Goal: Information Seeking & Learning: Learn about a topic

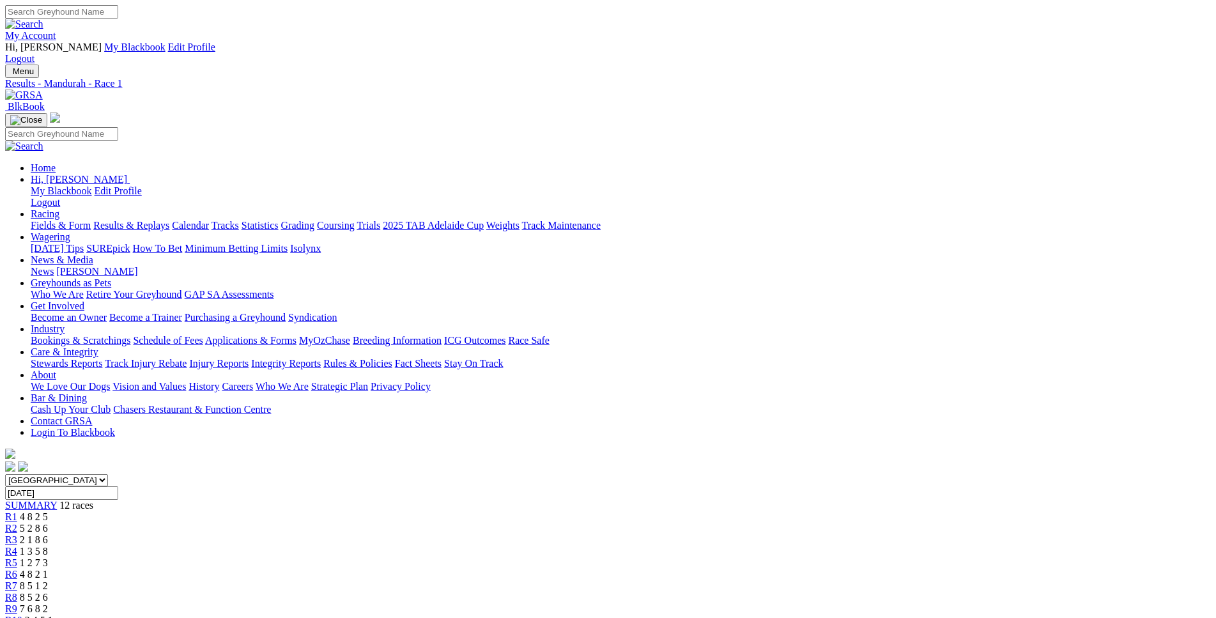
type input "Today, 22 Aug 2025"
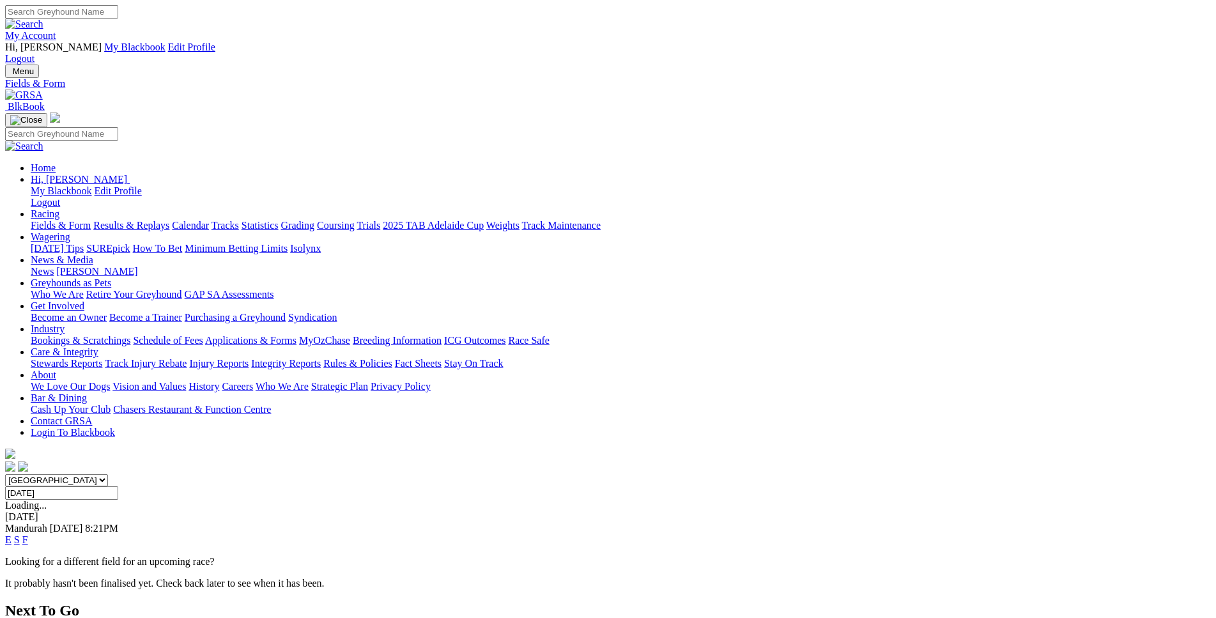
click at [12, 534] on link "E" at bounding box center [8, 539] width 6 height 11
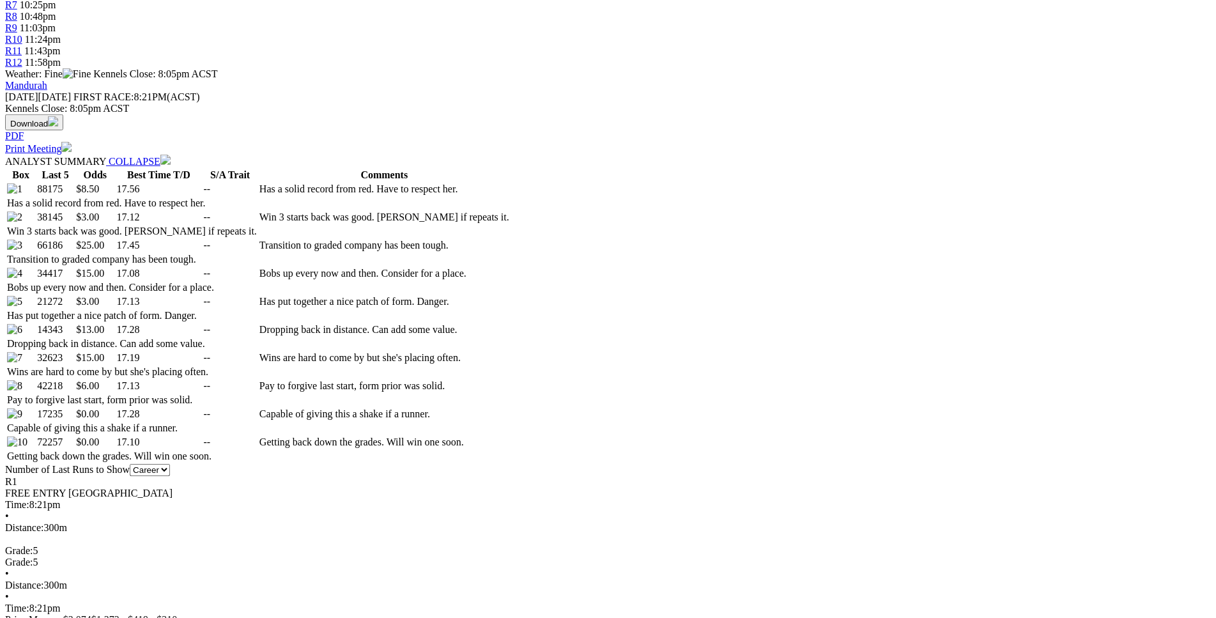
scroll to position [586, 0]
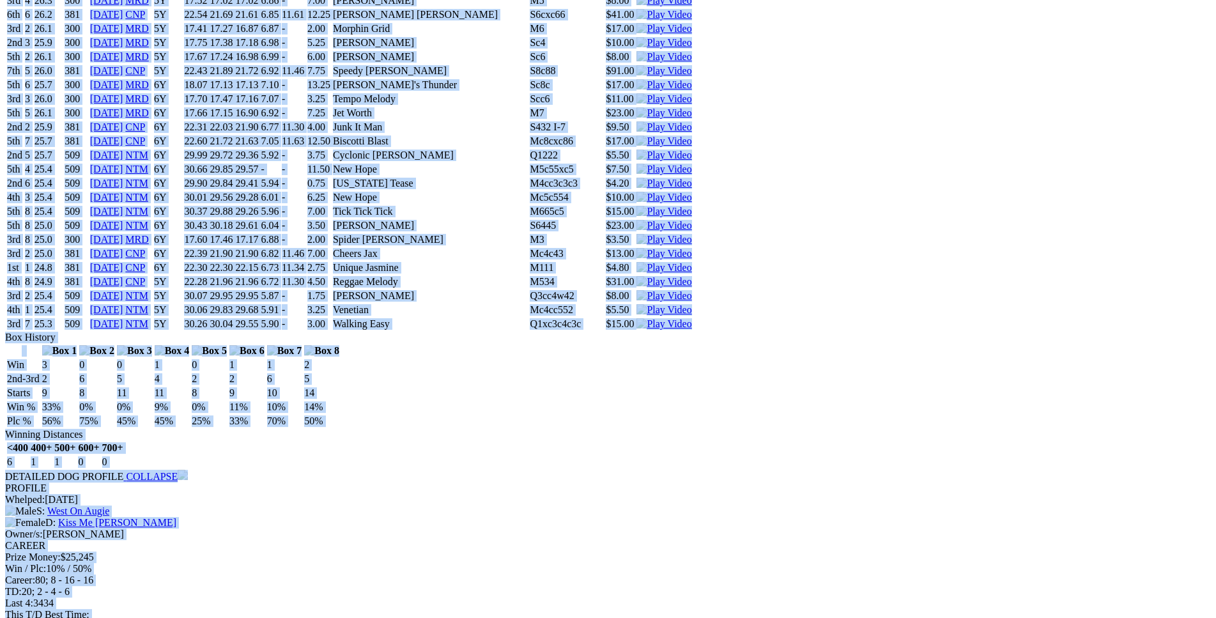
scroll to position [8470, 0]
drag, startPoint x: 187, startPoint y: 169, endPoint x: 1022, endPoint y: 371, distance: 859.1
copy div "Nevada Tease (5Y) B • Brindle T: Kellie Buckwell Warnbro $8.50 F B W(kg) D(m) D…"
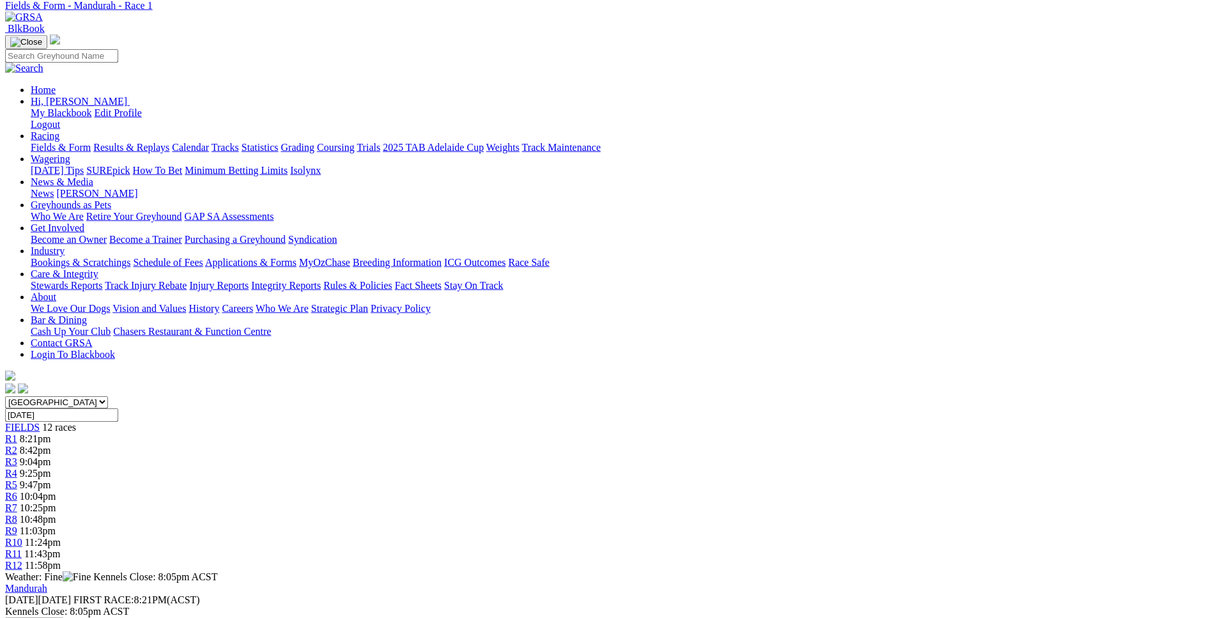
scroll to position [0, 0]
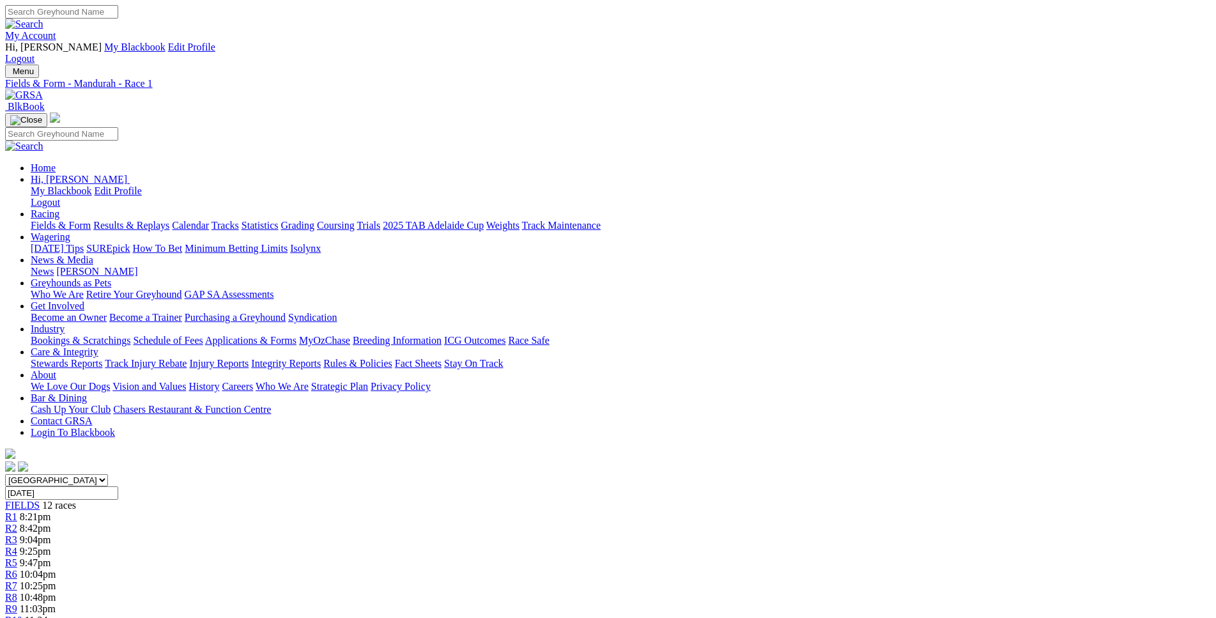
click at [17, 523] on link "R2" at bounding box center [11, 528] width 12 height 11
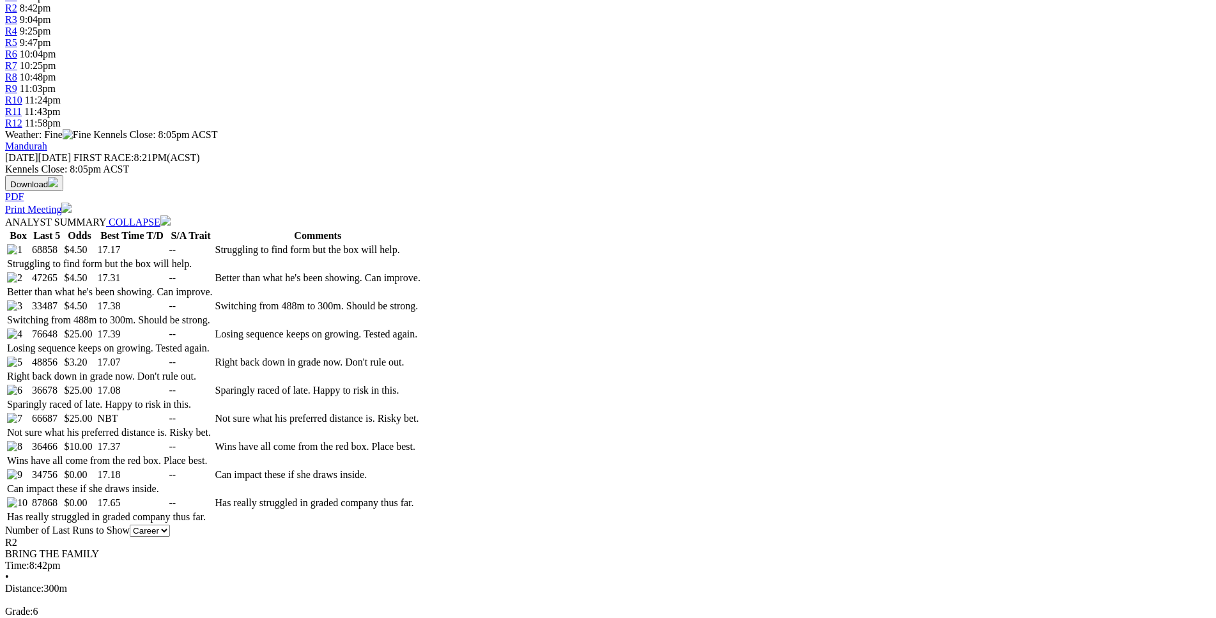
scroll to position [521, 0]
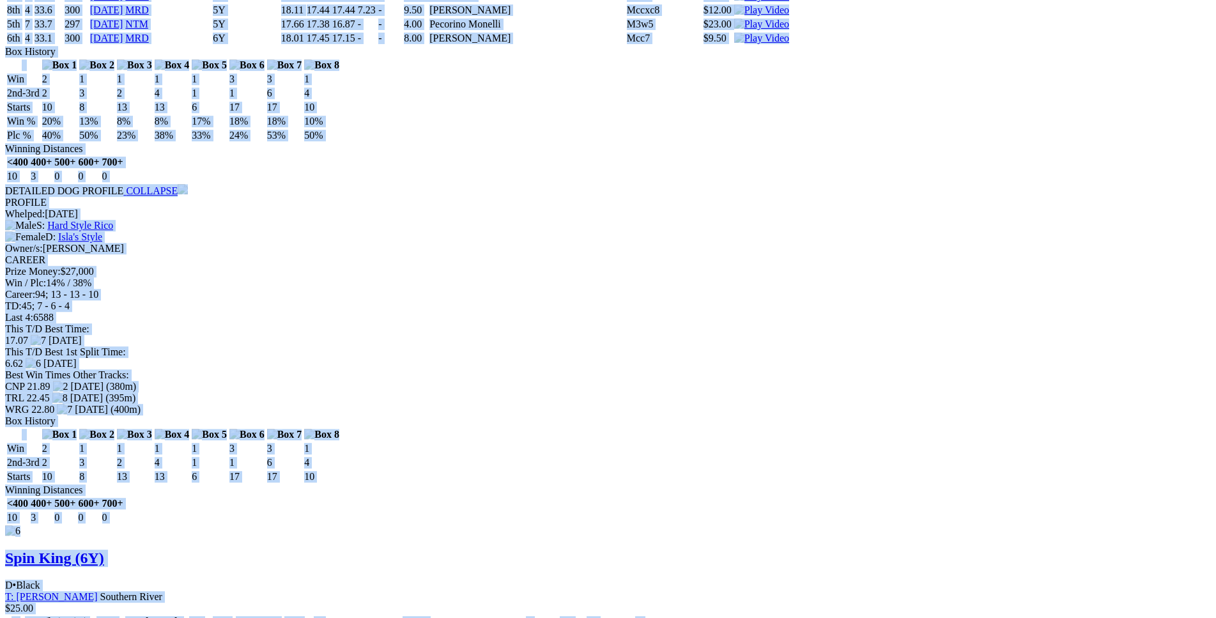
scroll to position [7688, 0]
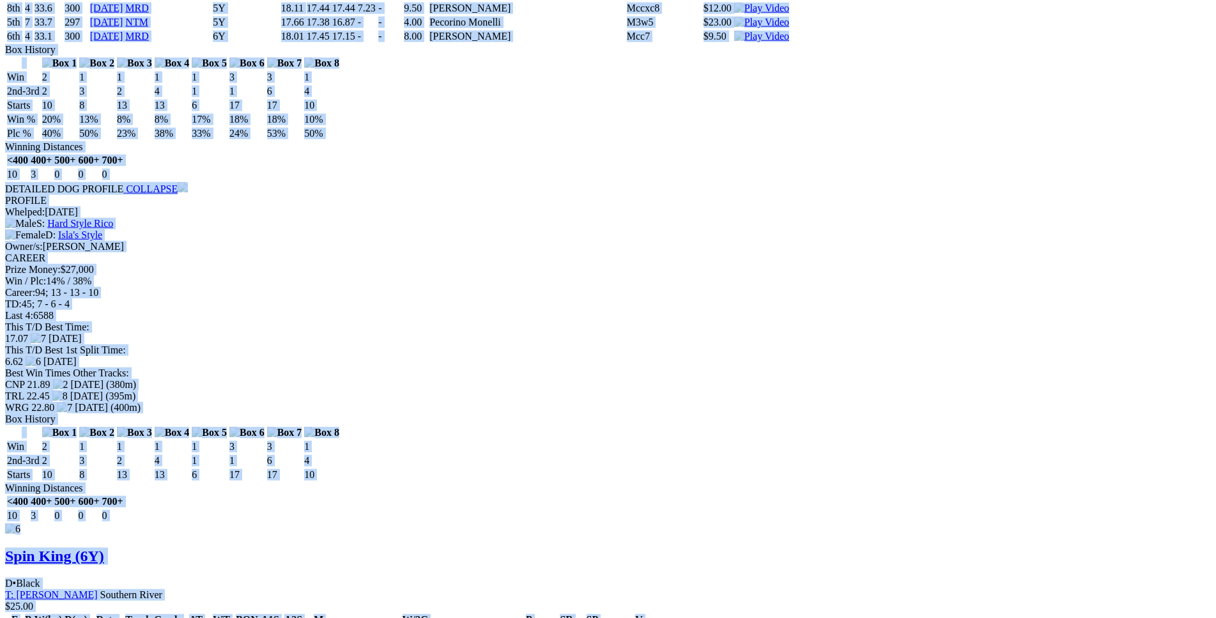
drag, startPoint x: 180, startPoint y: 243, endPoint x: 1020, endPoint y: 226, distance: 839.7
copy div "Zeze Gold (6Y) B • Red Fwn T: Ricky Walton Dardanup $4.50 F B W(kg) D(m) Date T…"
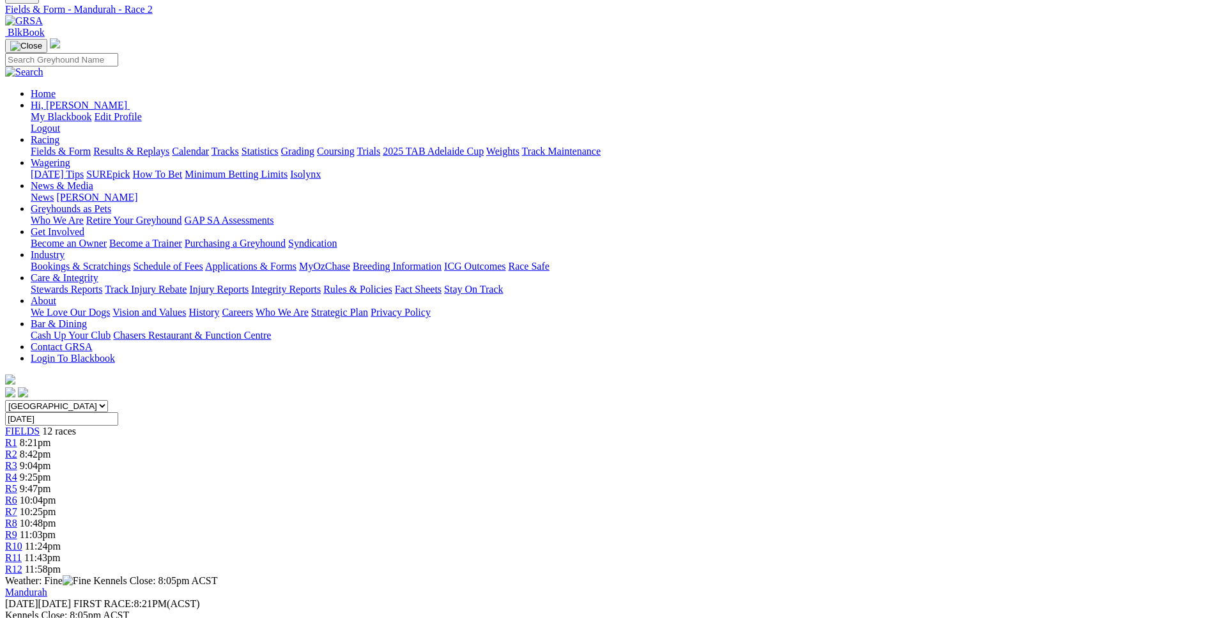
scroll to position [0, 0]
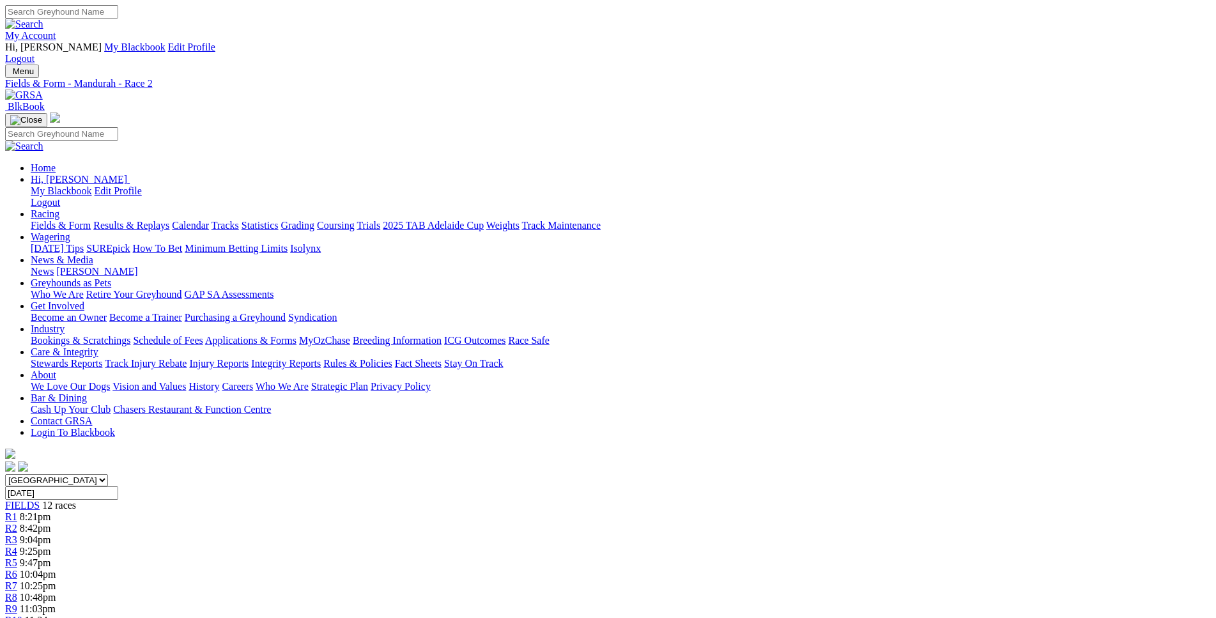
click at [51, 534] on span "9:04pm" at bounding box center [35, 539] width 31 height 11
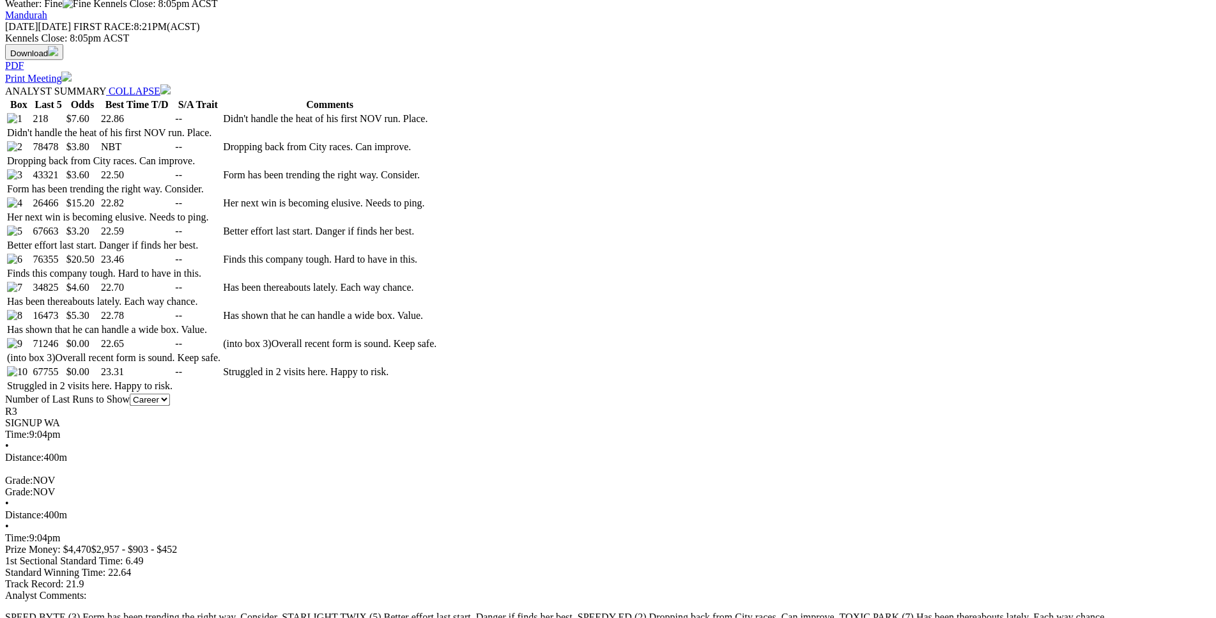
scroll to position [652, 0]
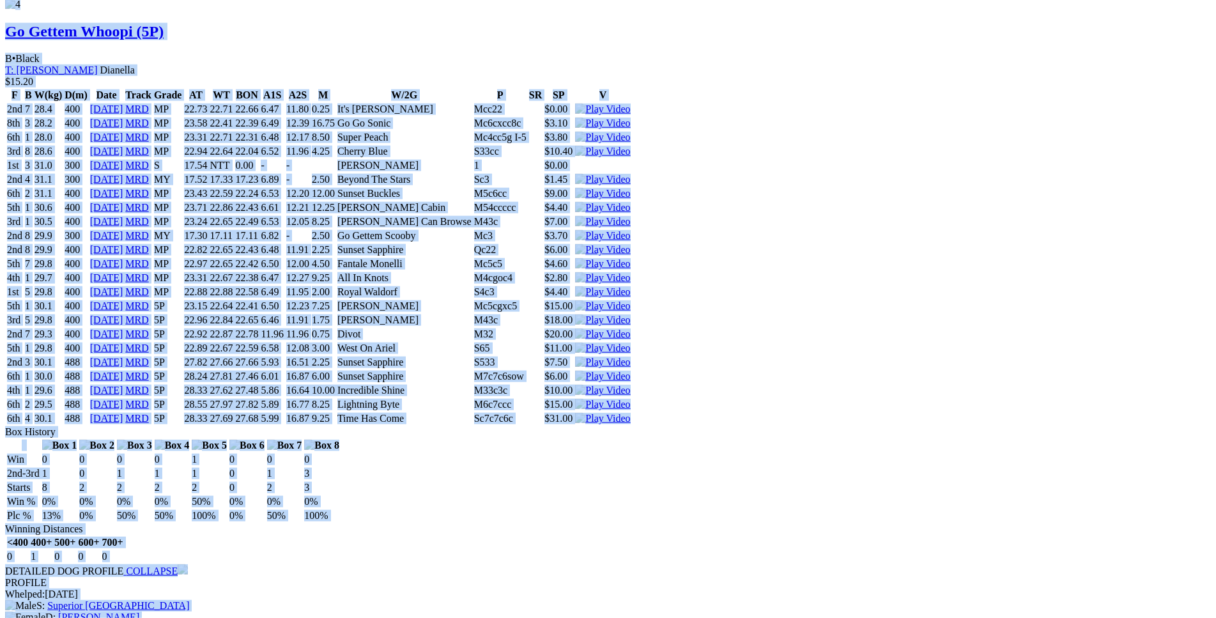
scroll to position [3650, 0]
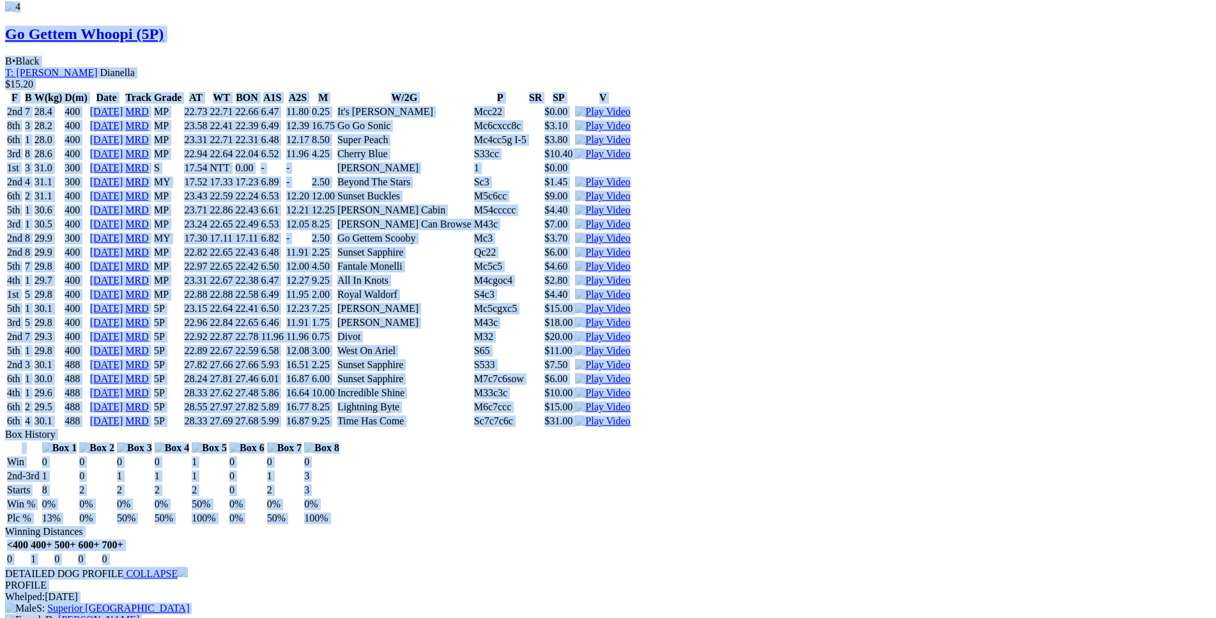
drag, startPoint x: 183, startPoint y: 104, endPoint x: 1022, endPoint y: 468, distance: 914.2
copy div "Zatara's Image (5P) D • Black T: [PERSON_NAME] $7.60 F B W(kg) D(m) Date Track …"
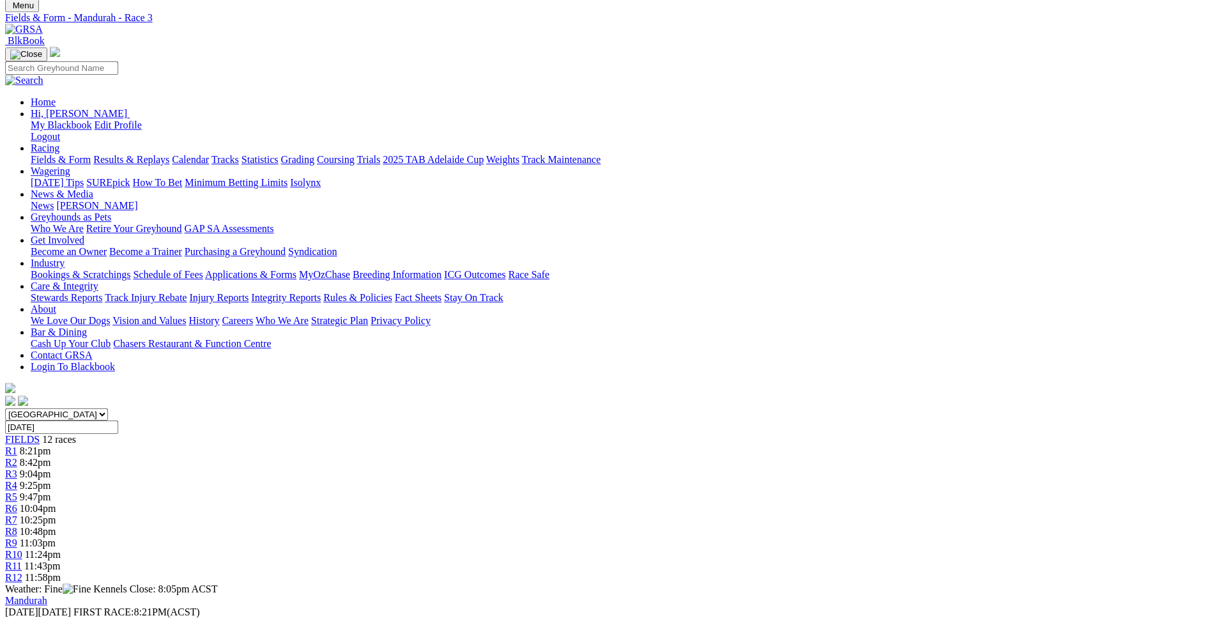
scroll to position [65, 0]
click at [486, 409] on div "South Australia New South Wales Northern Territory Queensland Tasmania Victoria…" at bounding box center [608, 496] width 1206 height 175
click at [51, 480] on span "9:25pm" at bounding box center [35, 485] width 31 height 11
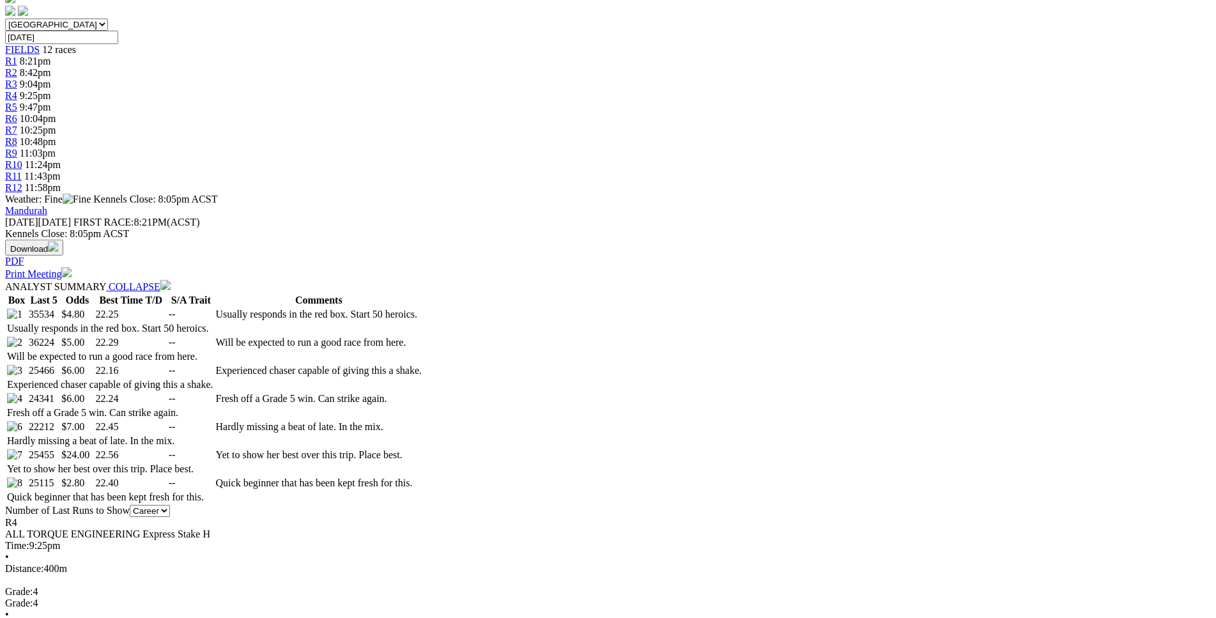
scroll to position [456, 0]
drag, startPoint x: 175, startPoint y: 242, endPoint x: 318, endPoint y: 252, distance: 142.8
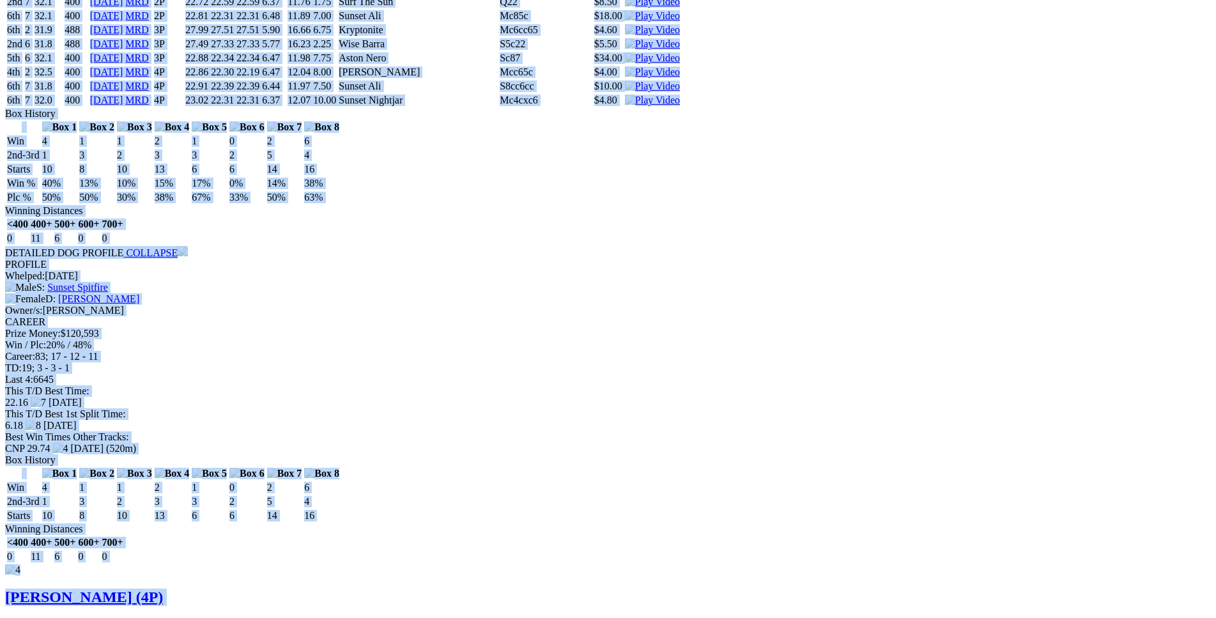
scroll to position [5018, 0]
drag, startPoint x: 188, startPoint y: 236, endPoint x: 1012, endPoint y: 379, distance: 836.4
copy div "Stu Mcfly (4P) D • Black T: Gary Nelson Nambeelup $4.80 F B W(kg) D(m) Date Tra…"
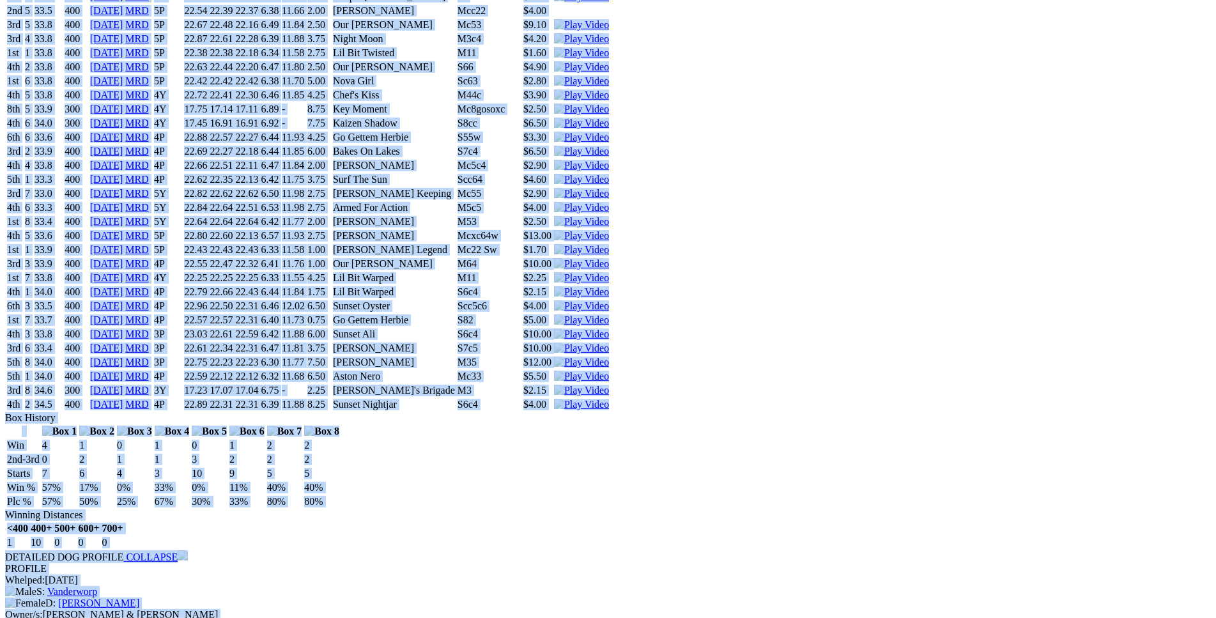
scroll to position [0, 0]
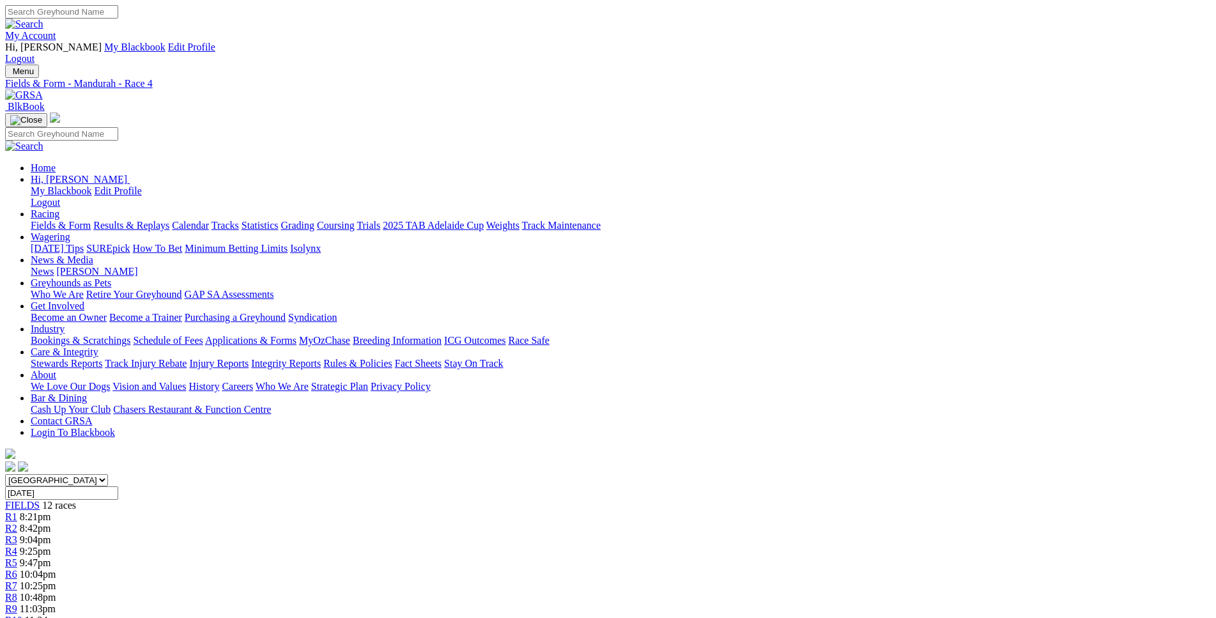
click at [17, 557] on span "R5" at bounding box center [11, 562] width 12 height 11
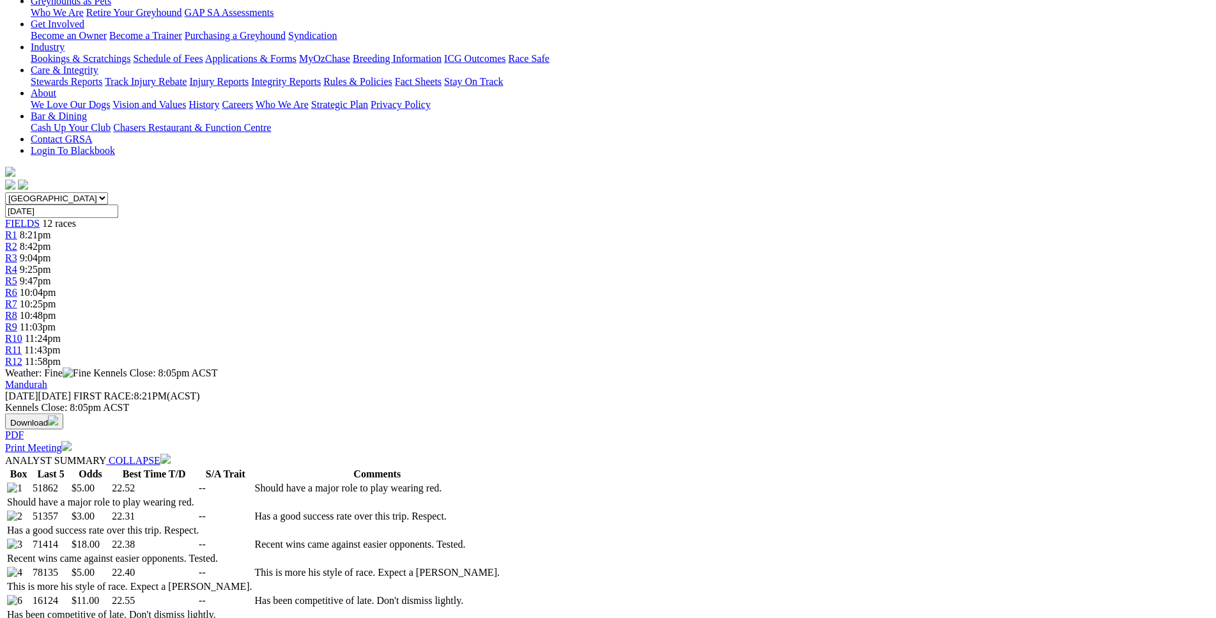
scroll to position [325, 0]
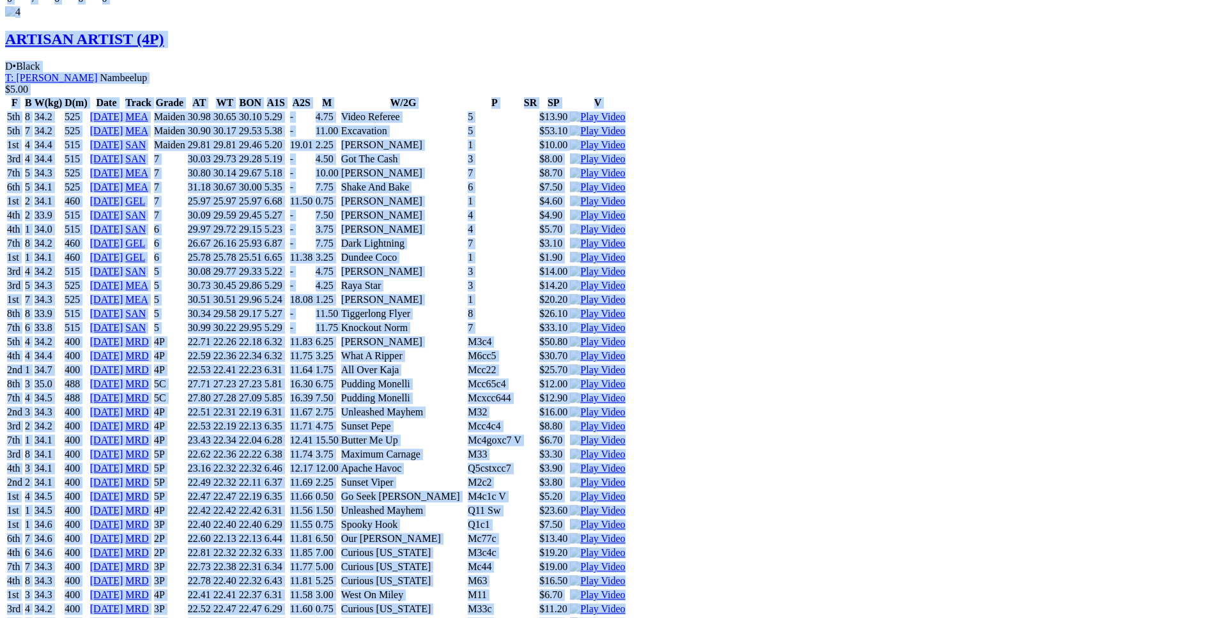
scroll to position [4888, 0]
drag, startPoint x: 188, startPoint y: 364, endPoint x: 1003, endPoint y: 536, distance: 833.3
copy div "Lil Bit Warped (4P) B • Black T: David Hobby Nambeelup $5.00 F B W(kg) D(m) Dat…"
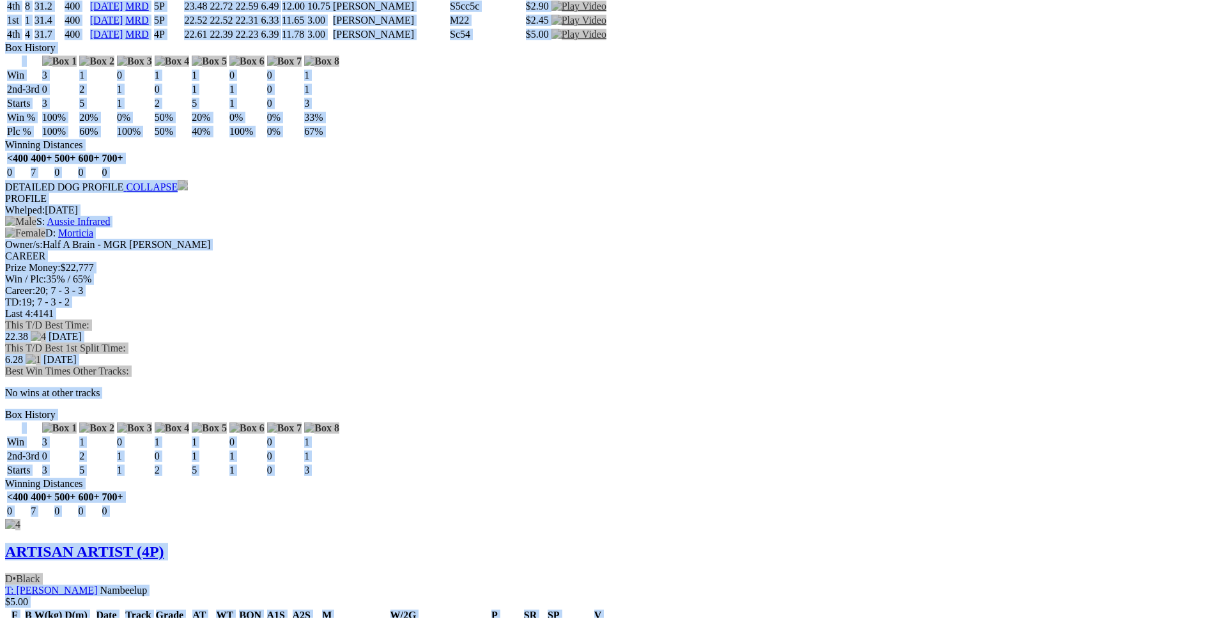
scroll to position [0, 0]
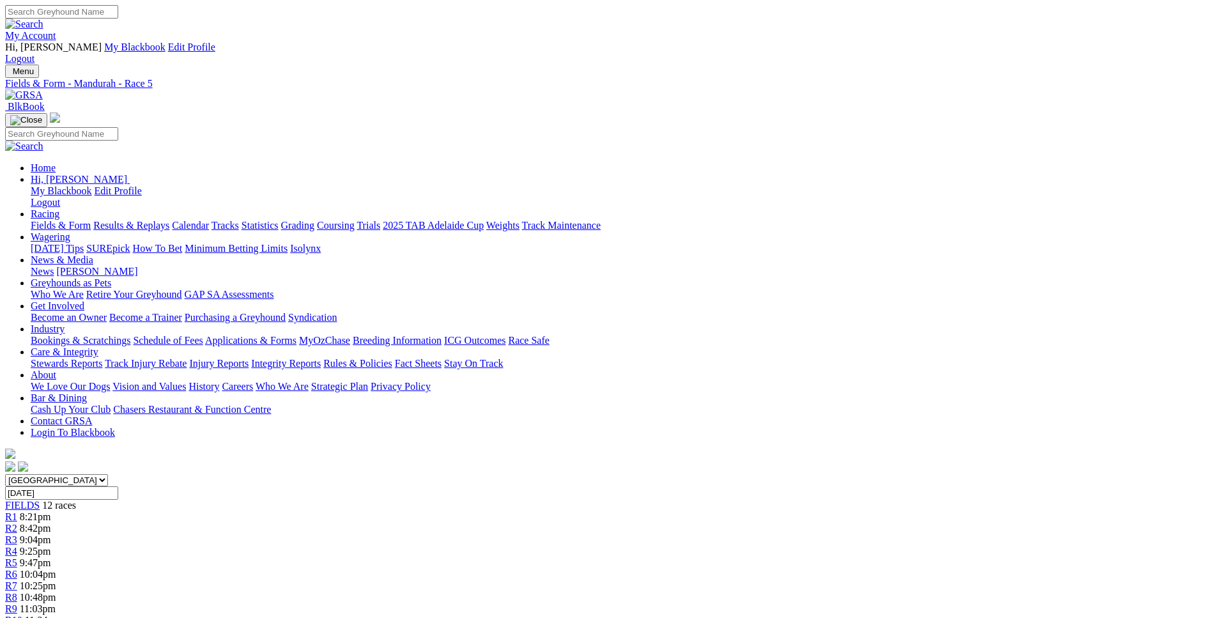
click at [51, 511] on span "8:21pm" at bounding box center [35, 516] width 31 height 11
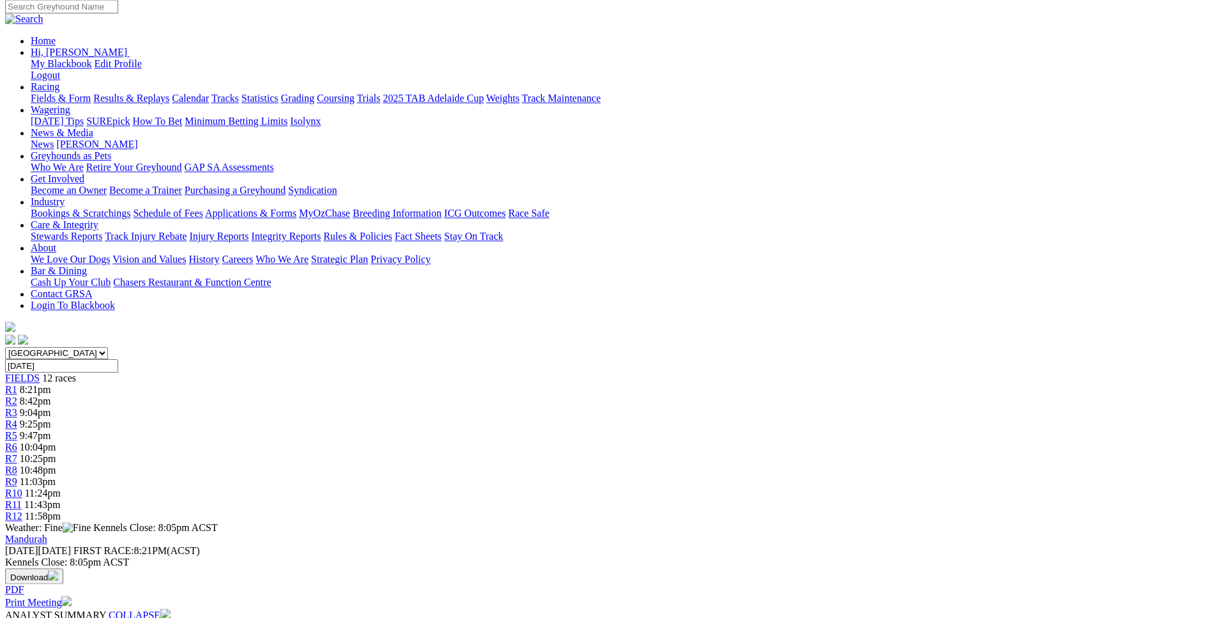
scroll to position [130, 0]
click at [51, 393] on span "8:42pm" at bounding box center [35, 398] width 31 height 11
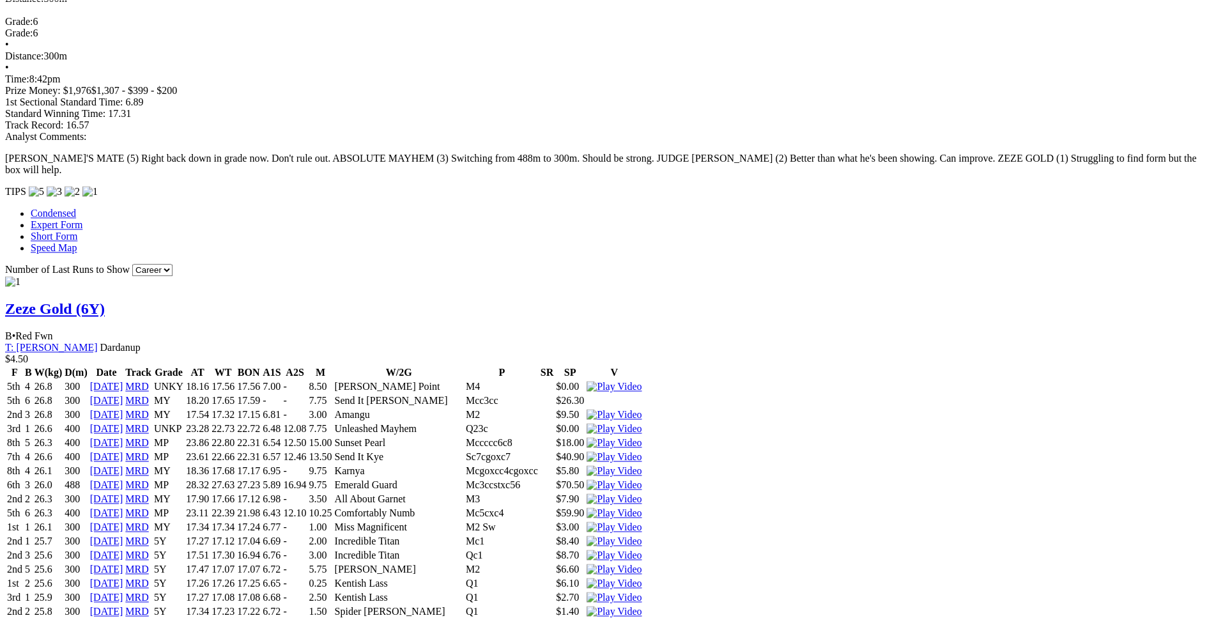
scroll to position [1110, 0]
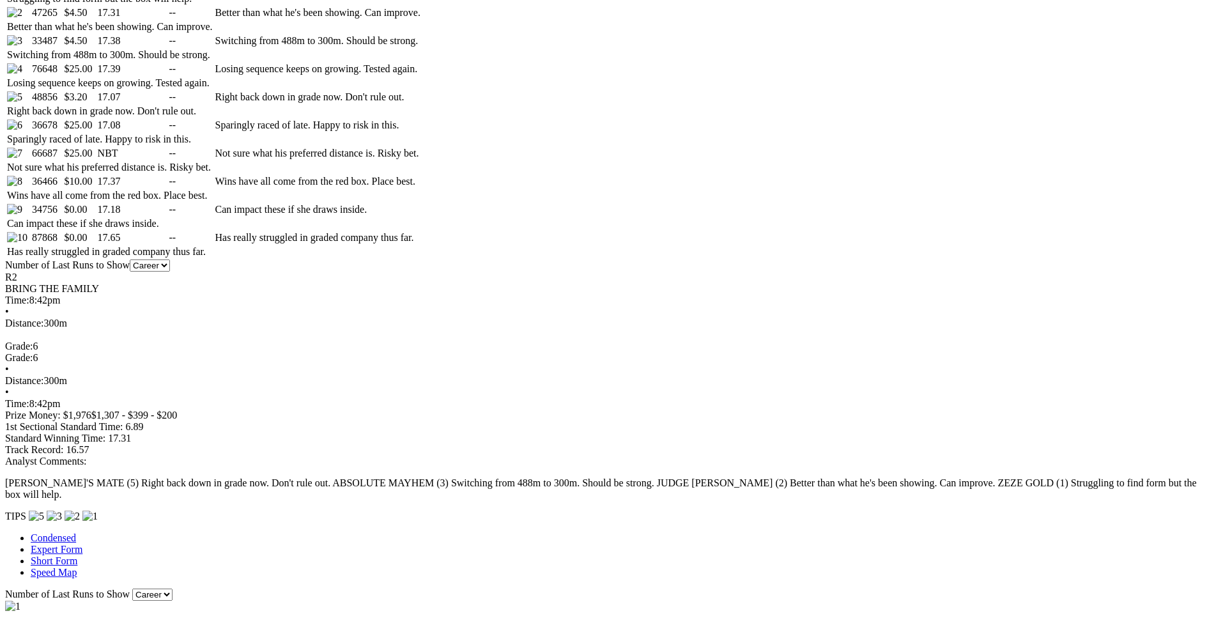
scroll to position [785, 0]
drag, startPoint x: 317, startPoint y: 456, endPoint x: 356, endPoint y: 457, distance: 39.0
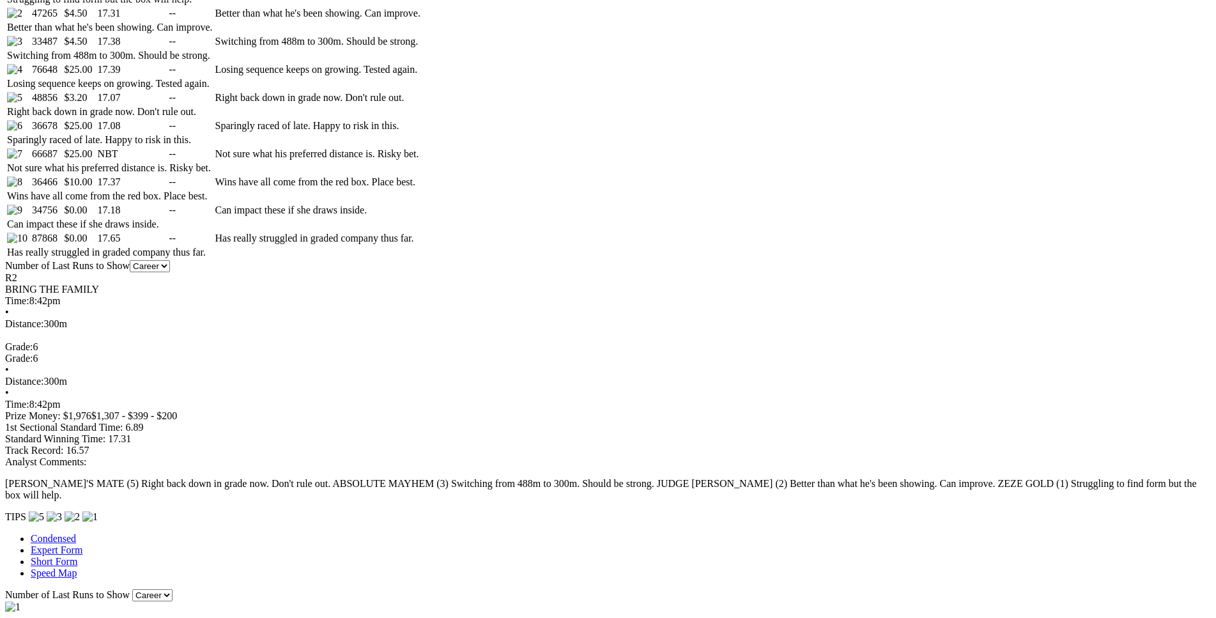
drag, startPoint x: 316, startPoint y: 451, endPoint x: 744, endPoint y: 452, distance: 428.7
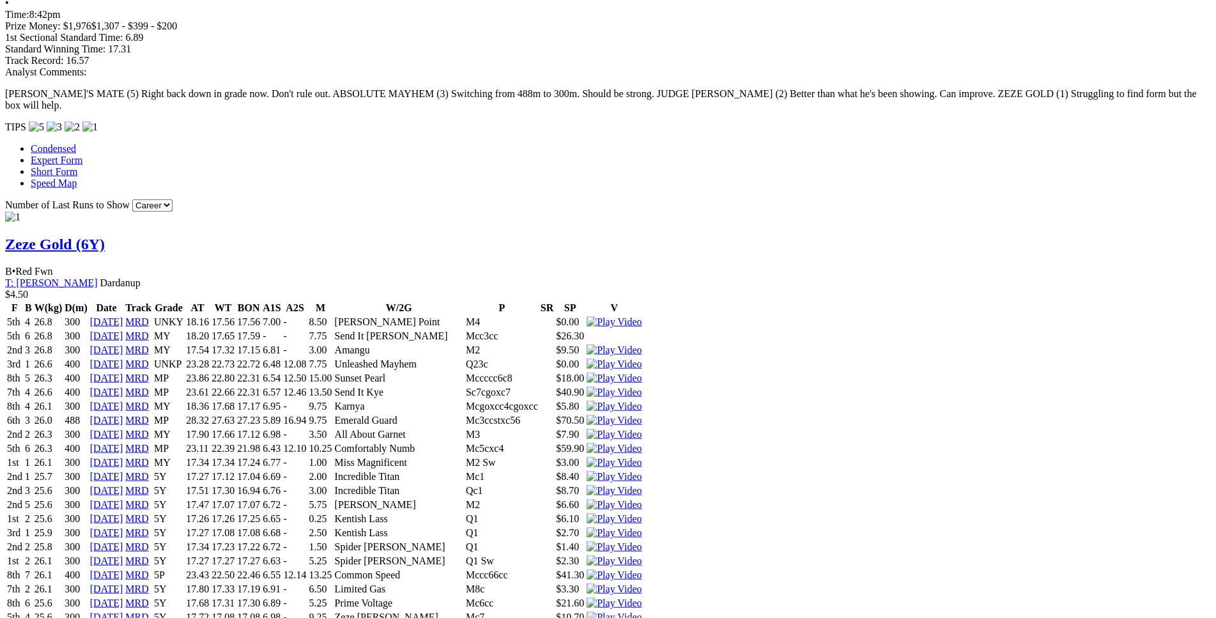
scroll to position [1175, 0]
drag, startPoint x: 222, startPoint y: 141, endPoint x: 750, endPoint y: 141, distance: 528.4
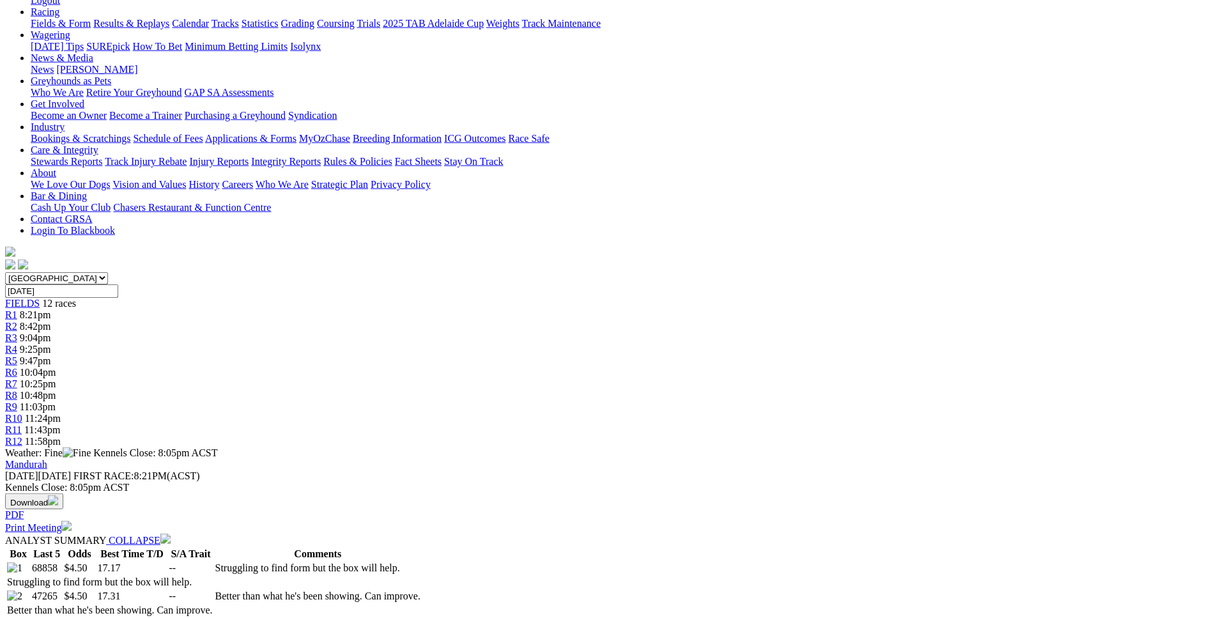
scroll to position [0, 0]
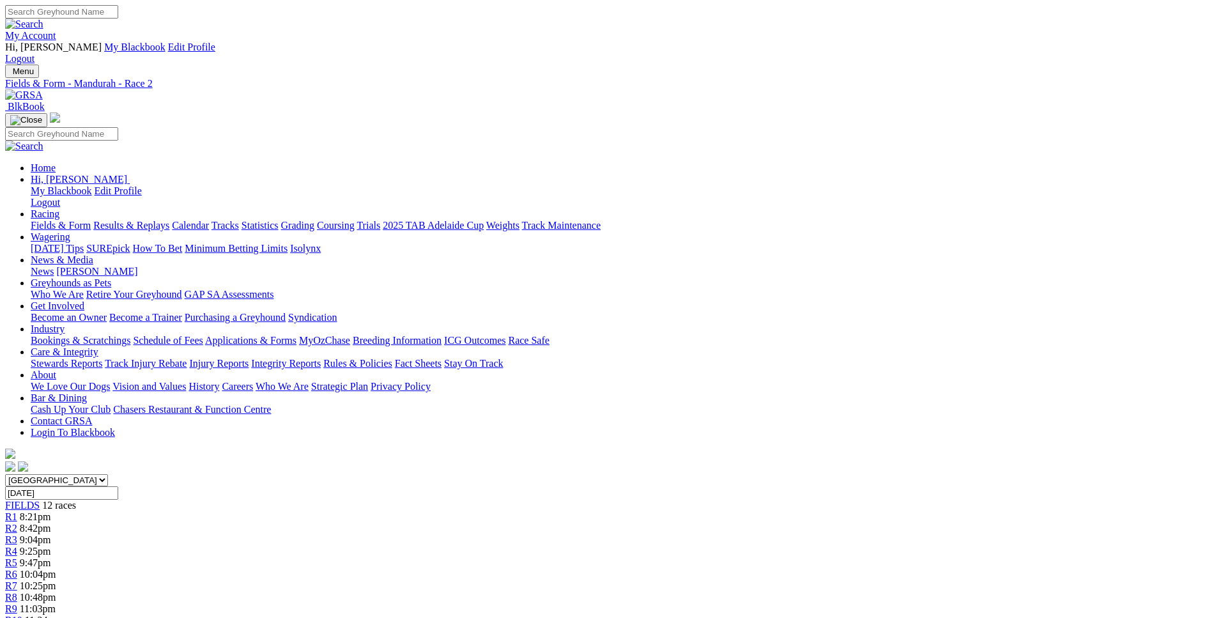
click at [17, 534] on span "R3" at bounding box center [11, 539] width 12 height 11
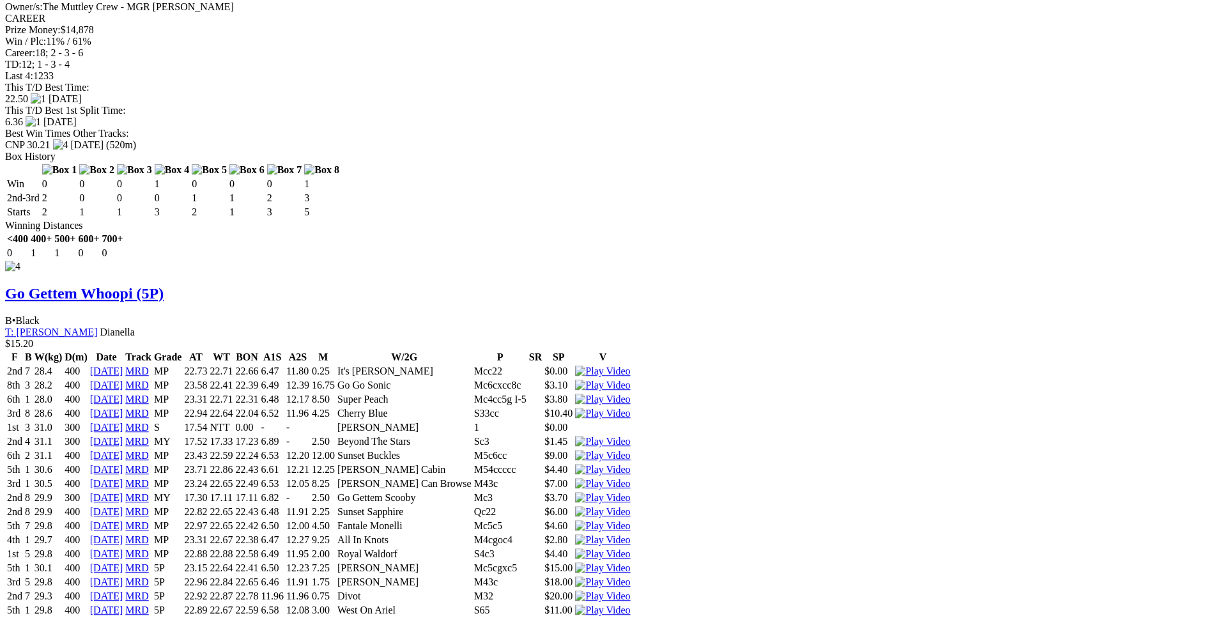
scroll to position [3393, 0]
drag, startPoint x: 192, startPoint y: 166, endPoint x: 760, endPoint y: 219, distance: 570.4
copy tbody "7th 3 30.4 400 [DATE] MRD 5P 23.89 22.99 22.59 6.55 12.44 12.75 Exceeding Mcc6c…"
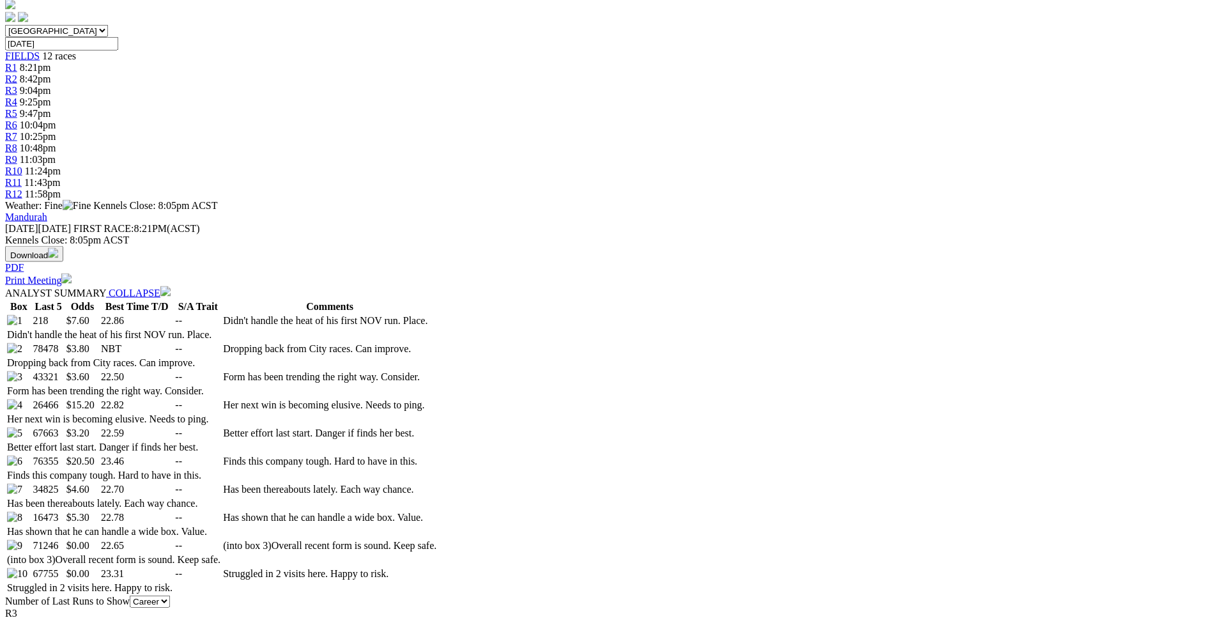
scroll to position [455, 0]
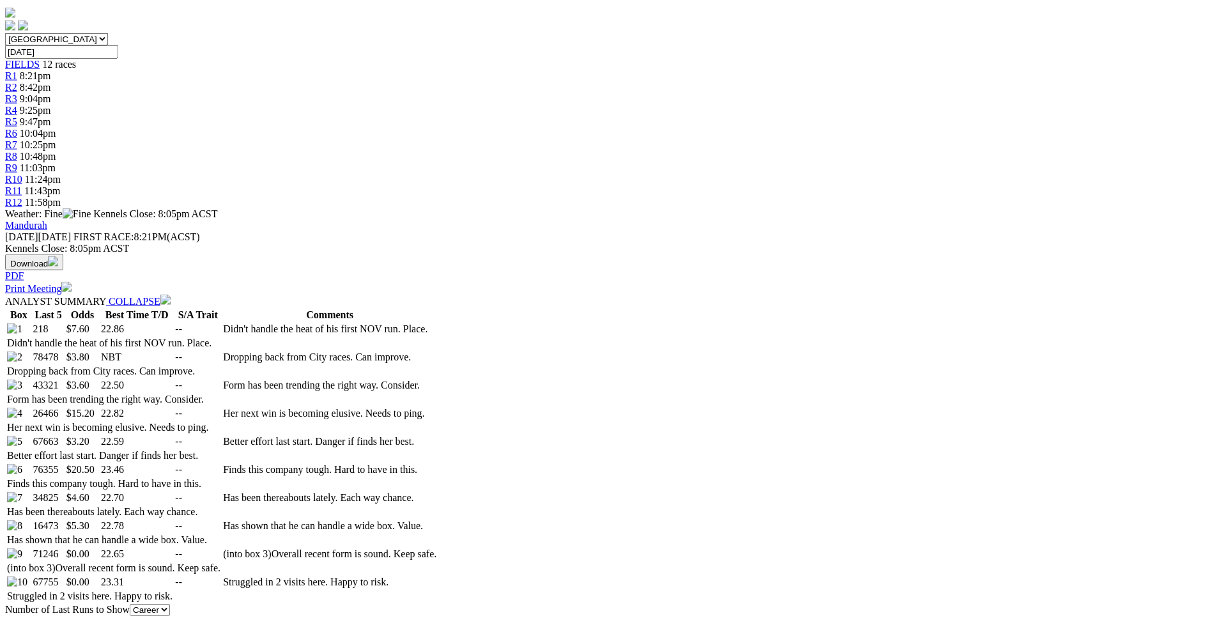
scroll to position [0, 0]
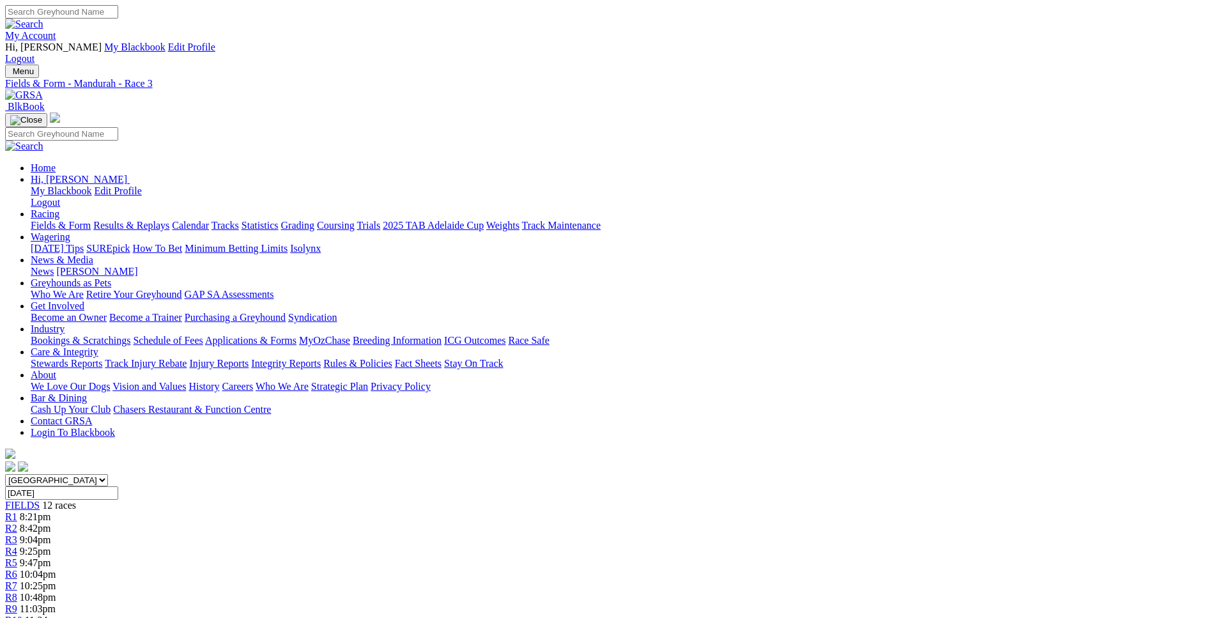
click at [478, 546] on div "R4 9:25pm" at bounding box center [608, 552] width 1206 height 12
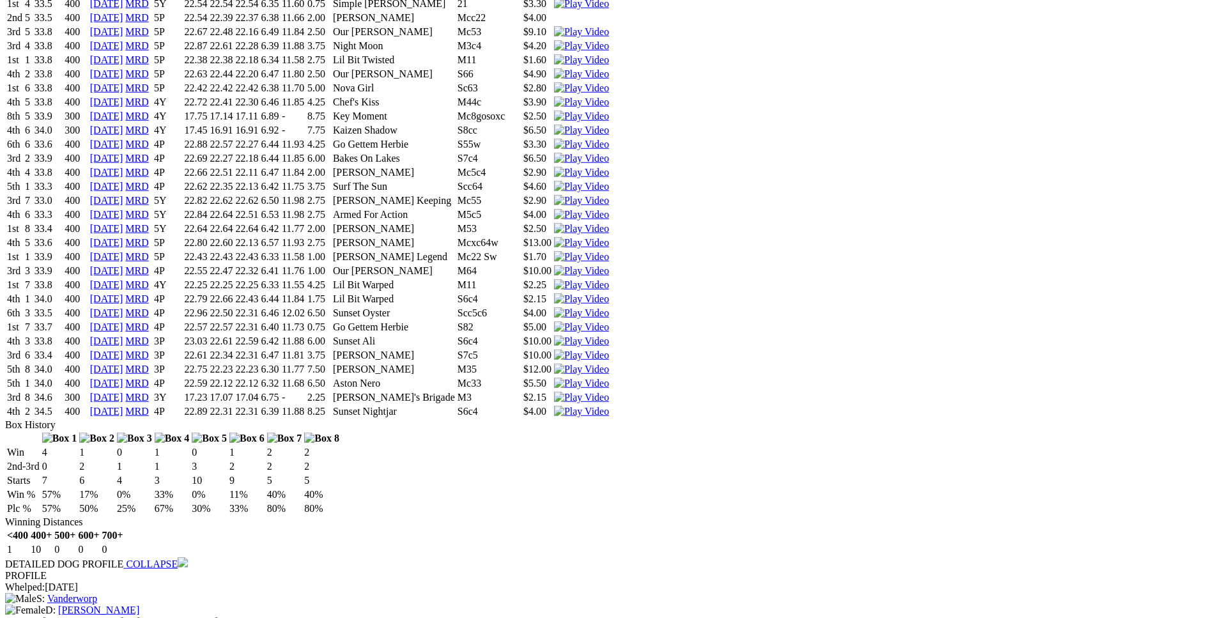
scroll to position [1692, 0]
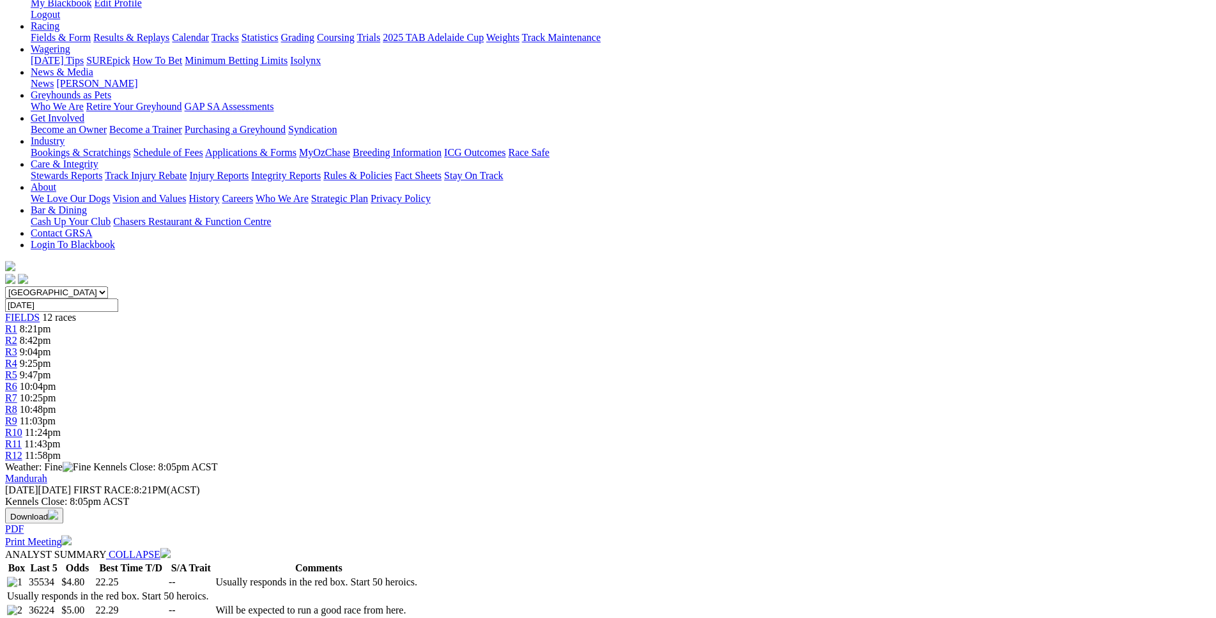
scroll to position [0, 0]
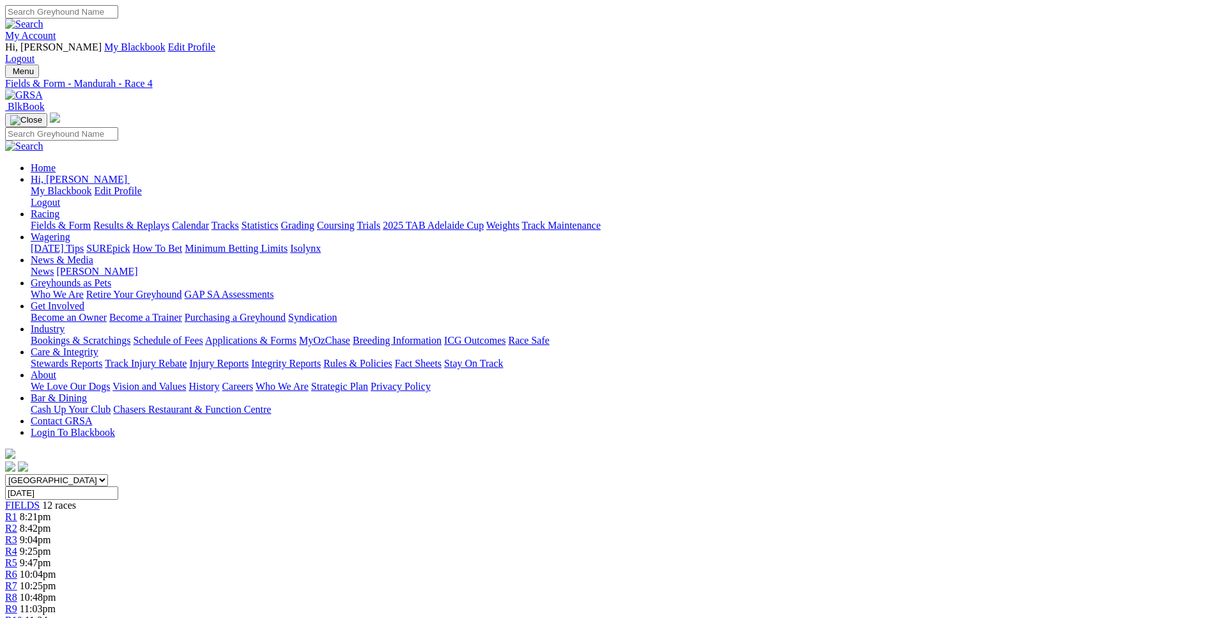
click at [17, 557] on link "R5" at bounding box center [11, 562] width 12 height 11
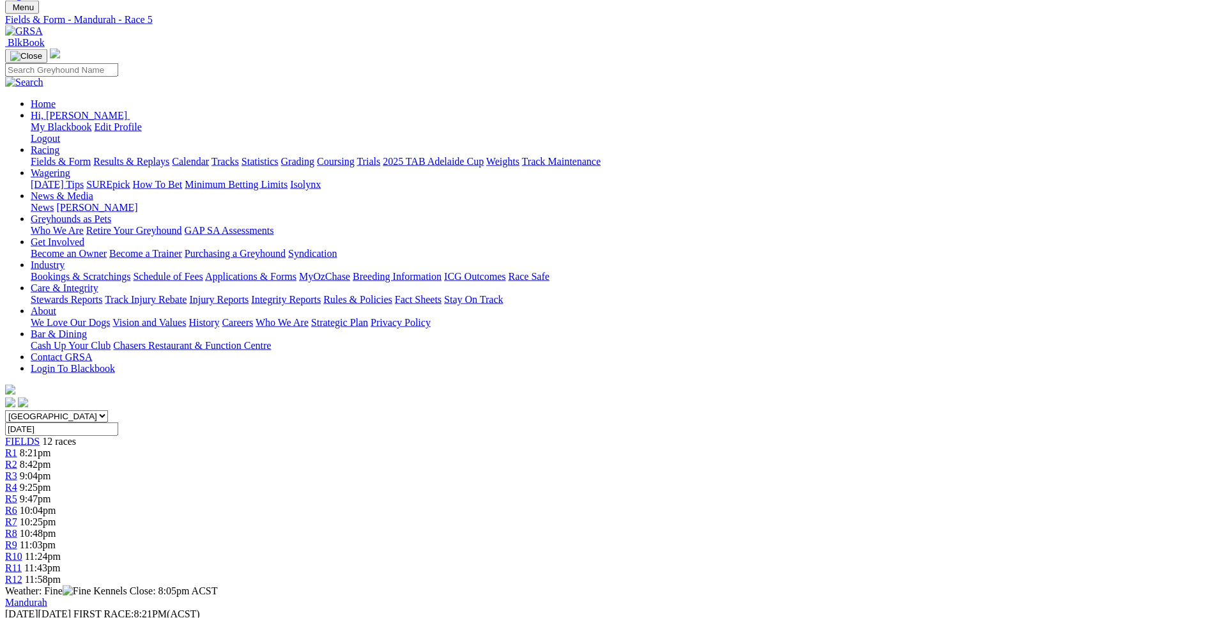
scroll to position [65, 0]
click at [17, 504] on link "R6" at bounding box center [11, 509] width 12 height 11
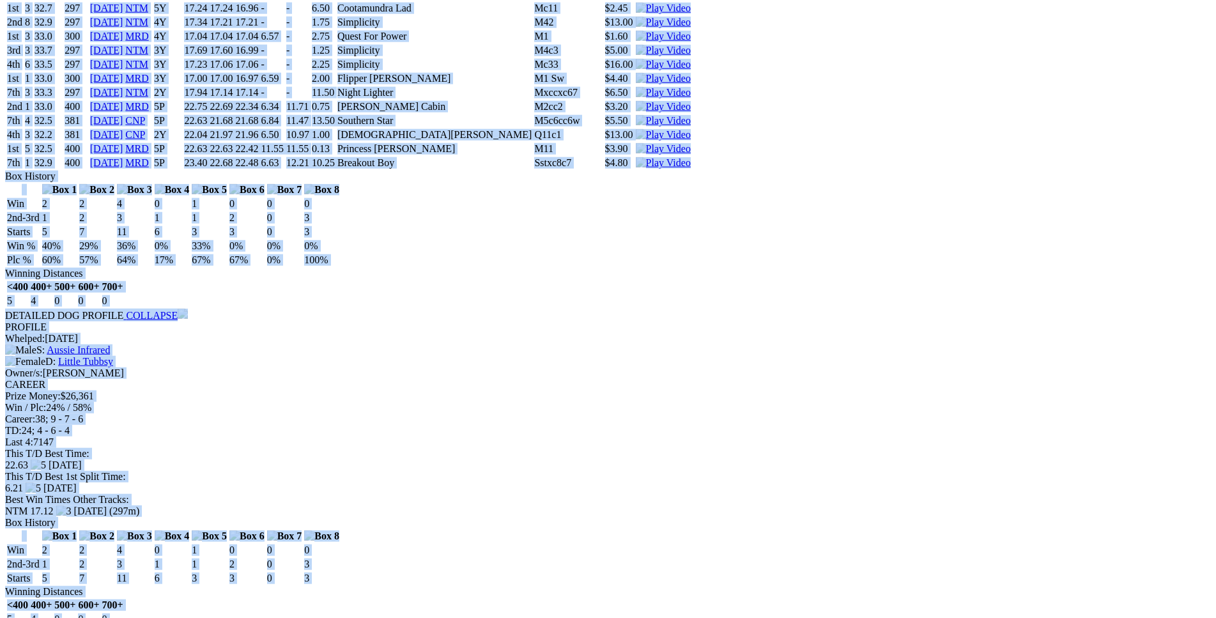
scroll to position [5017, 0]
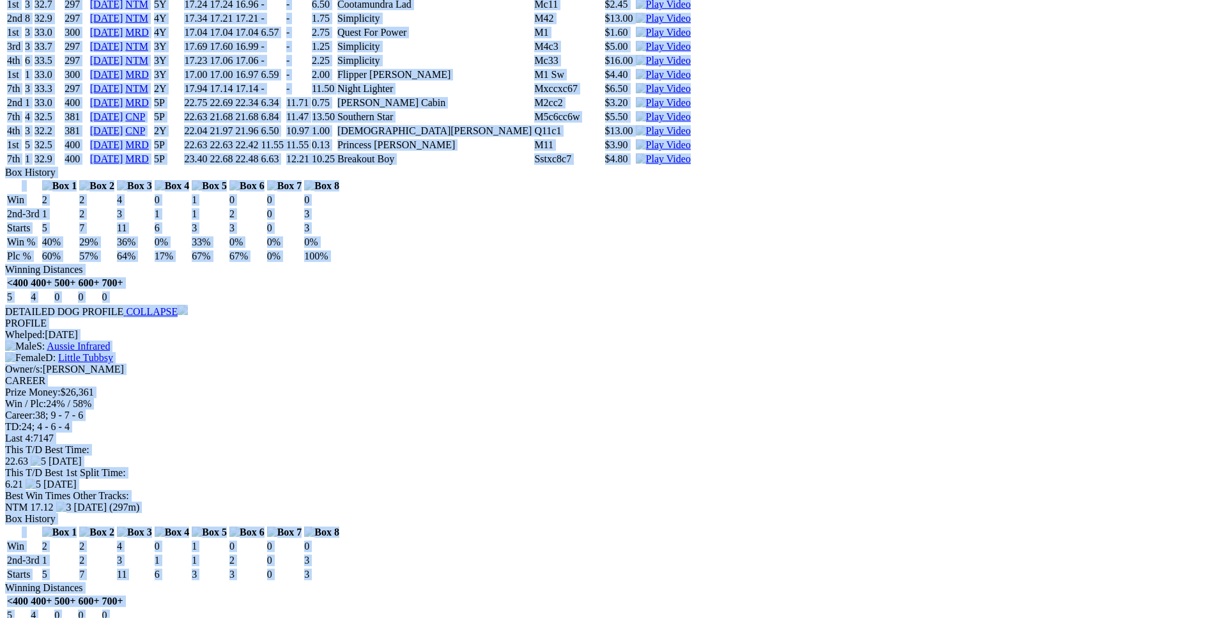
drag, startPoint x: 186, startPoint y: 364, endPoint x: 1015, endPoint y: 404, distance: 830.3
copy div "Little Wildfire (5P) D • Black T: Christine Bennett Boddington $6.50 F B W(kg) …"
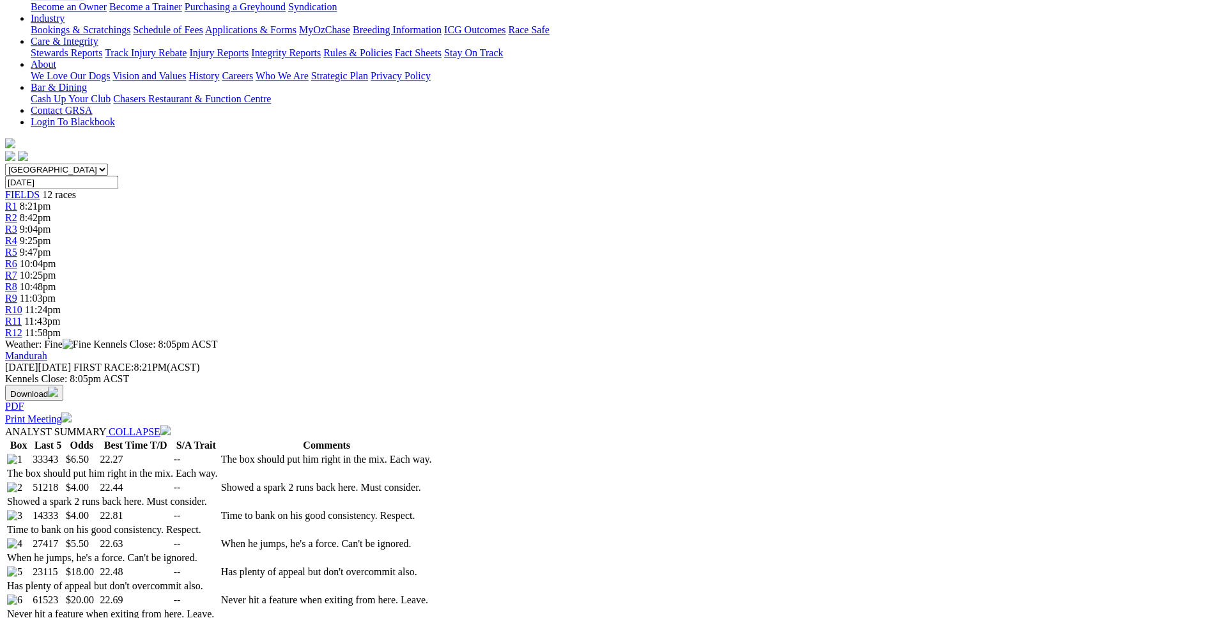
scroll to position [0, 0]
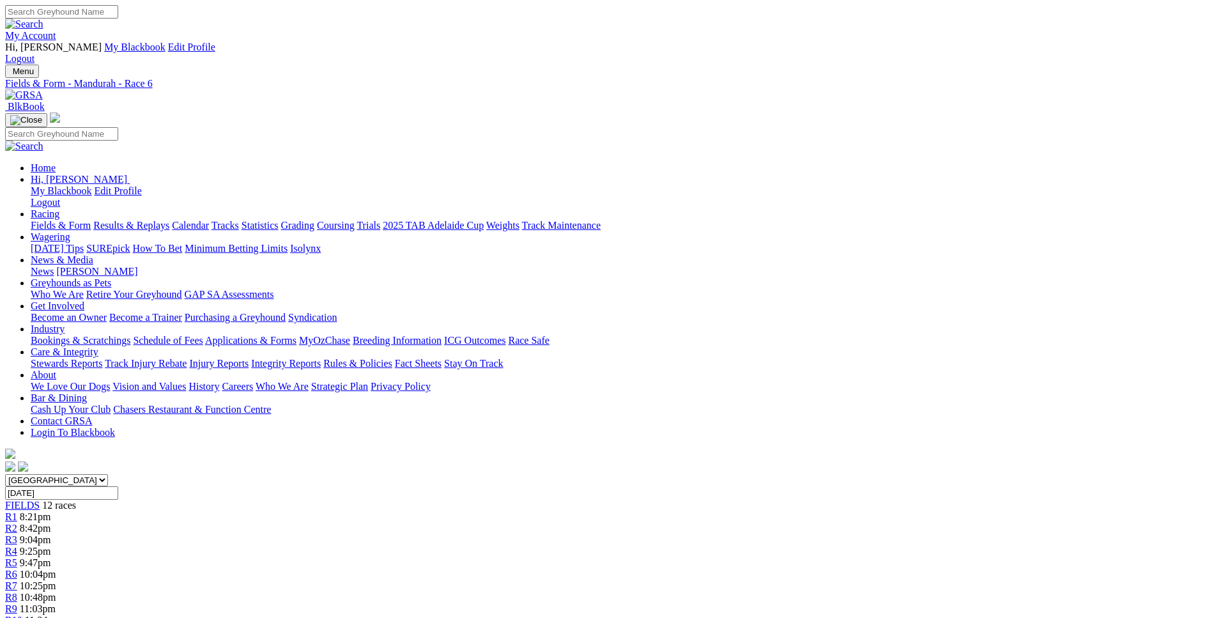
click at [17, 580] on link "R7" at bounding box center [11, 585] width 12 height 11
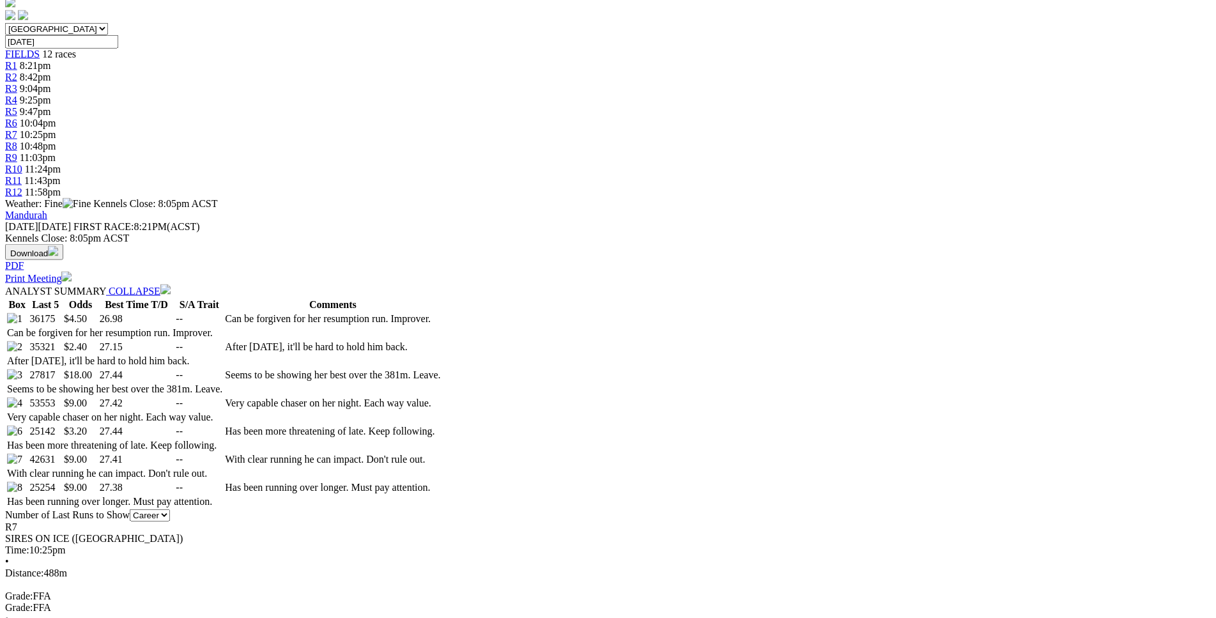
scroll to position [456, 0]
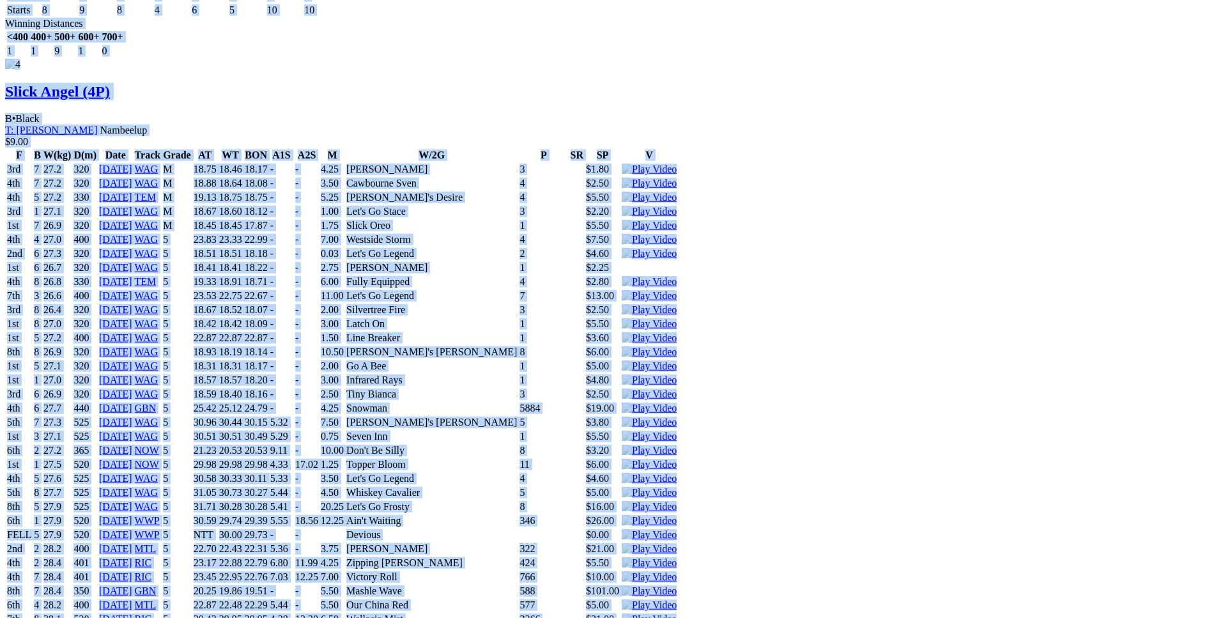
scroll to position [5604, 0]
drag, startPoint x: 185, startPoint y: 240, endPoint x: 1016, endPoint y: 390, distance: 844.5
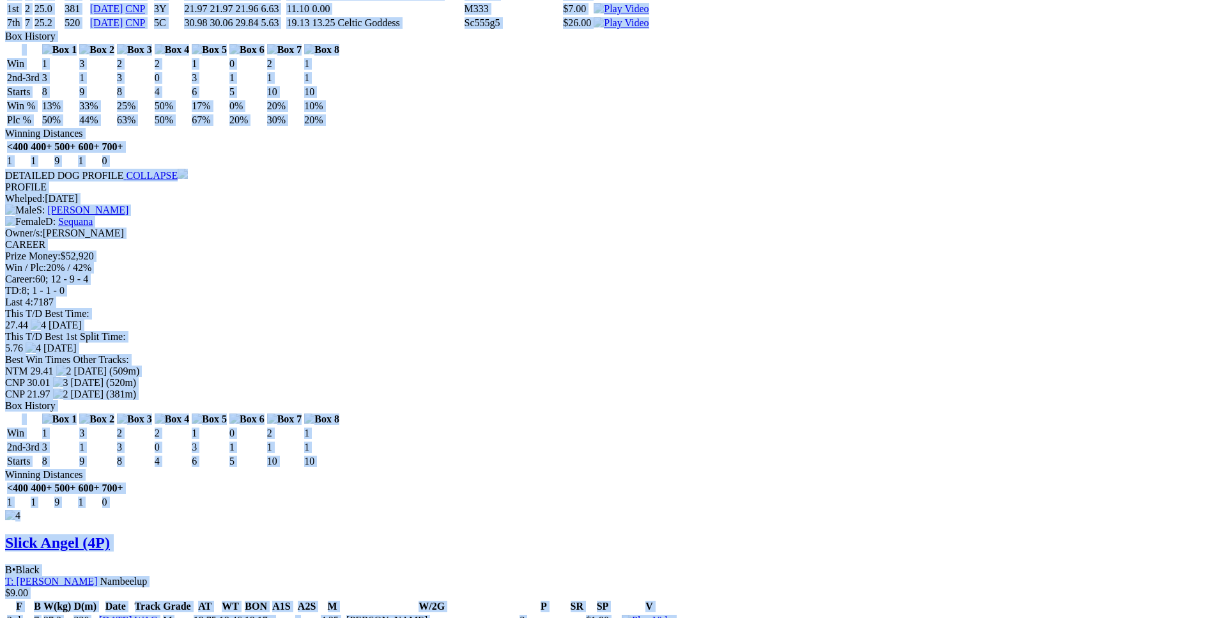
copy div "Sunset Serengeti (3P) B • Red Bdl T: David Hobby Nambeelup $4.50 F B W(kg) D(m)…"
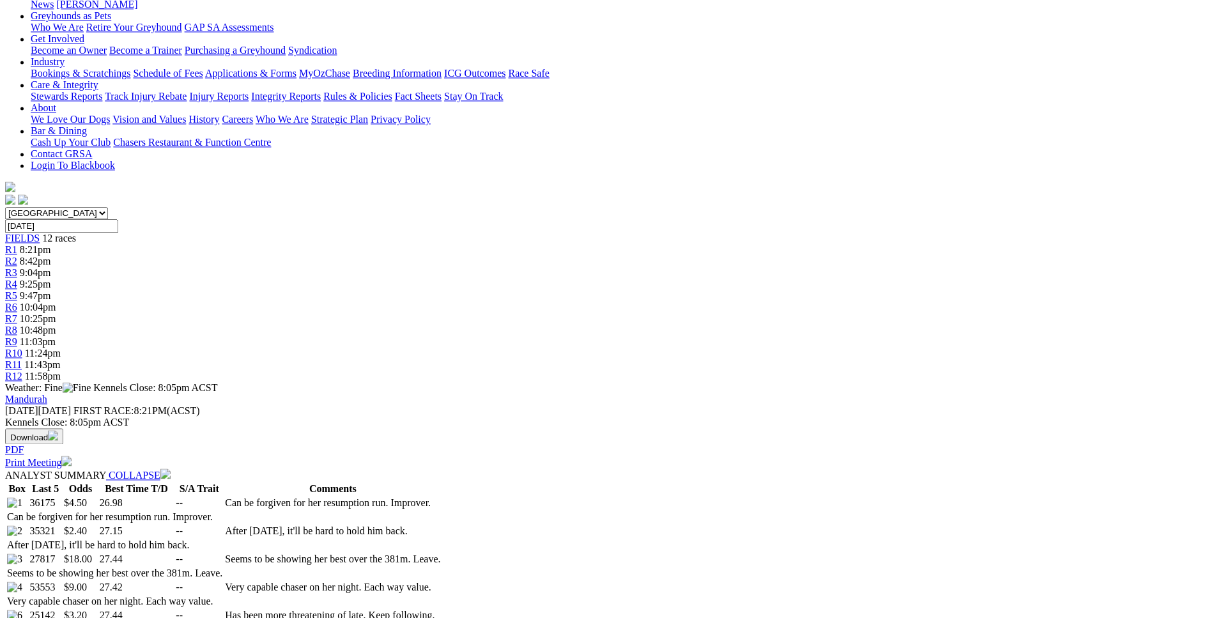
scroll to position [0, 0]
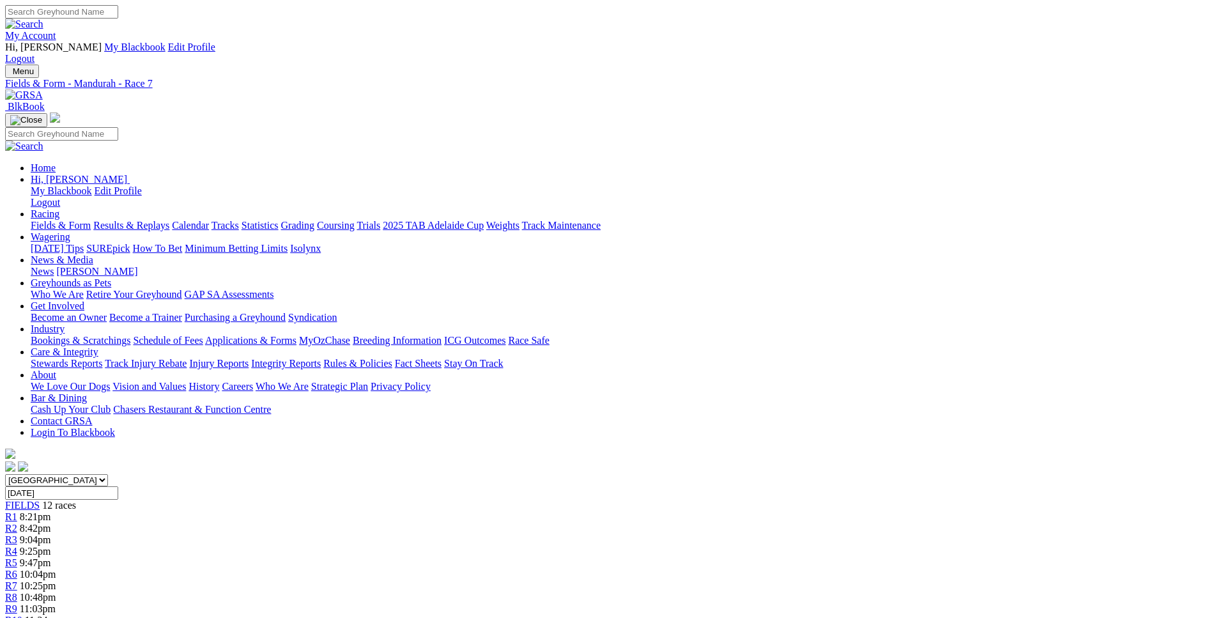
click at [17, 592] on span "R8" at bounding box center [11, 597] width 12 height 11
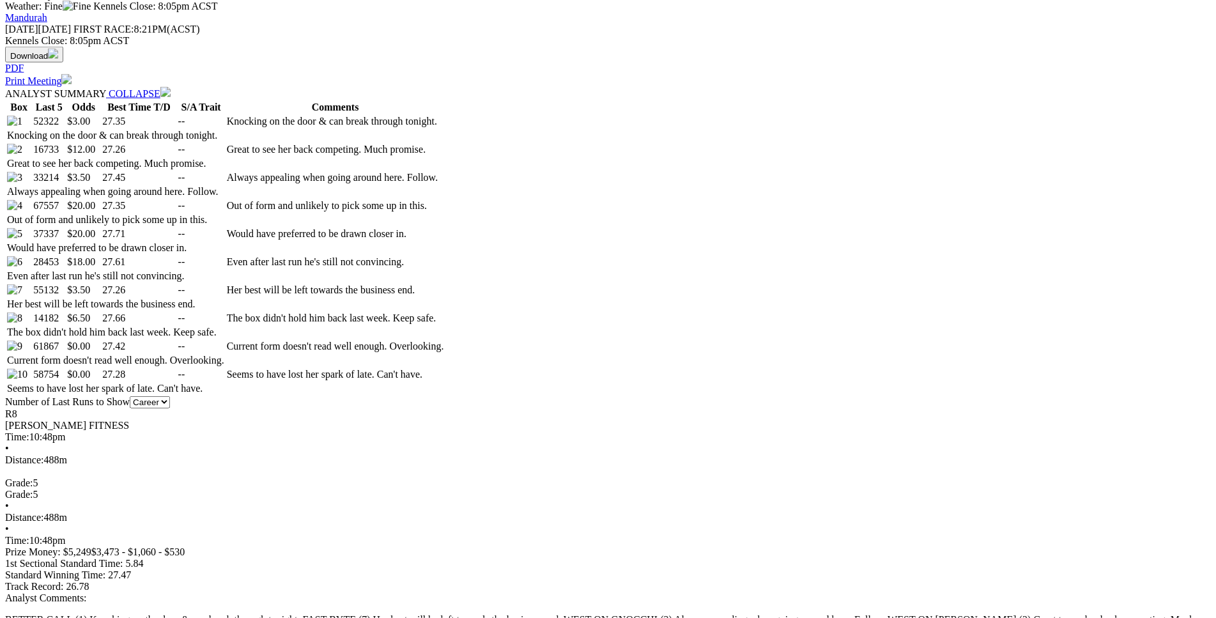
scroll to position [650, 0]
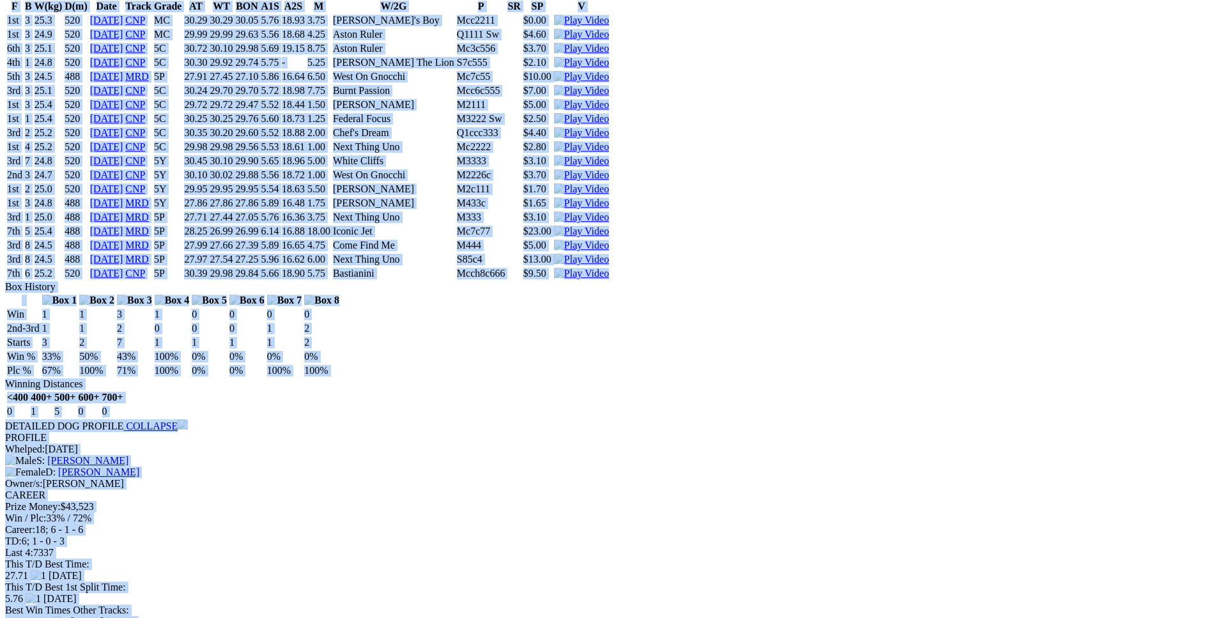
scroll to position [5146, 0]
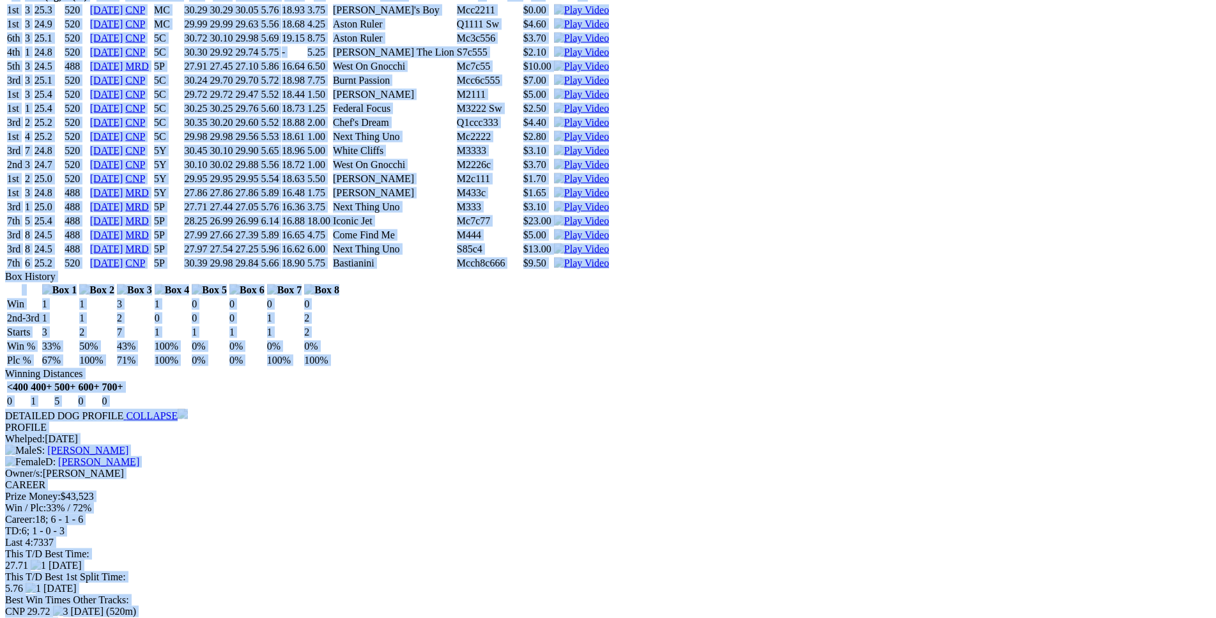
drag, startPoint x: 186, startPoint y: 111, endPoint x: 1020, endPoint y: 518, distance: 928.1
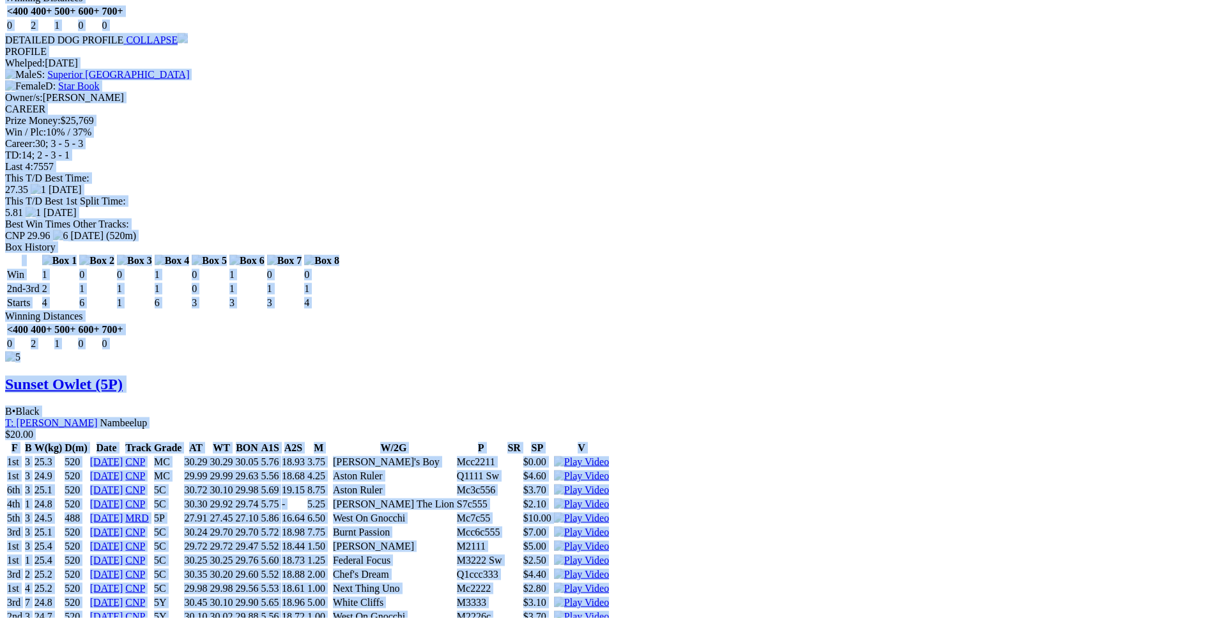
scroll to position [4691, 0]
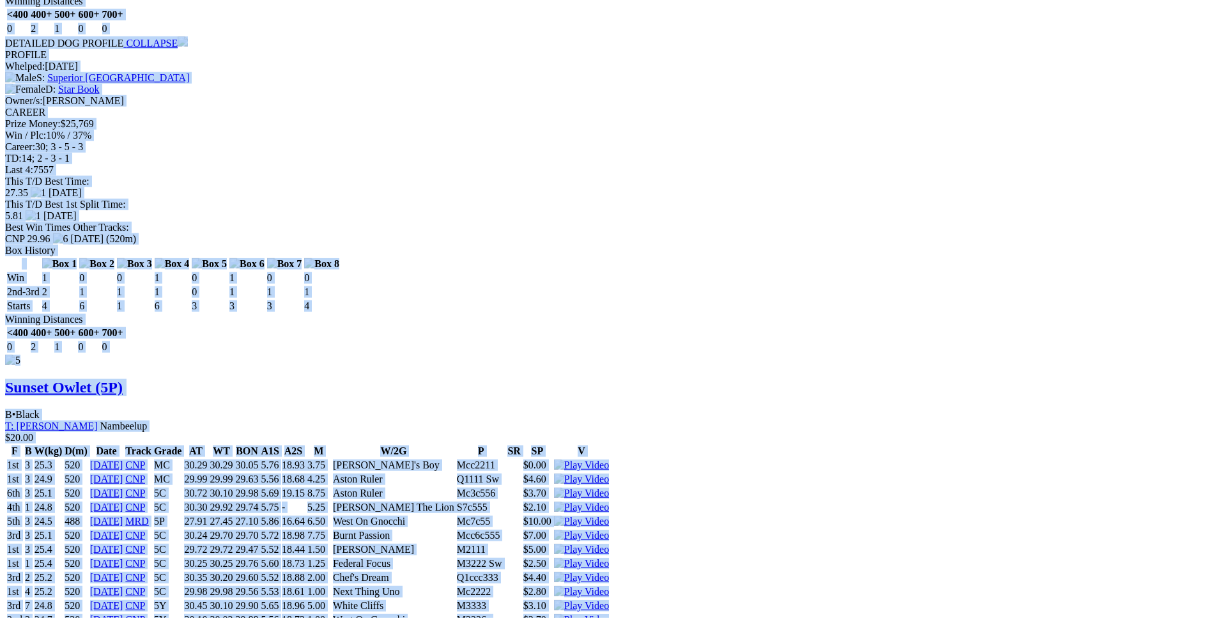
copy div "Better Call (5P) D • Fawn T: Steve Withers Casuarina $3.00 F B W(kg) D(m) Date …"
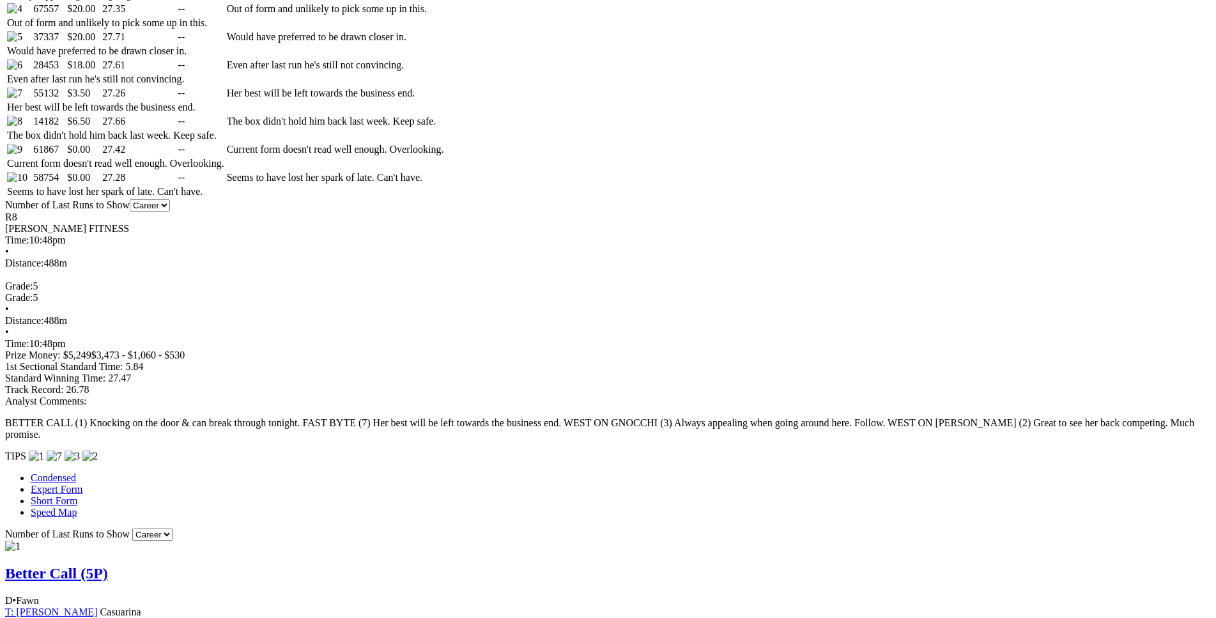
scroll to position [846, 0]
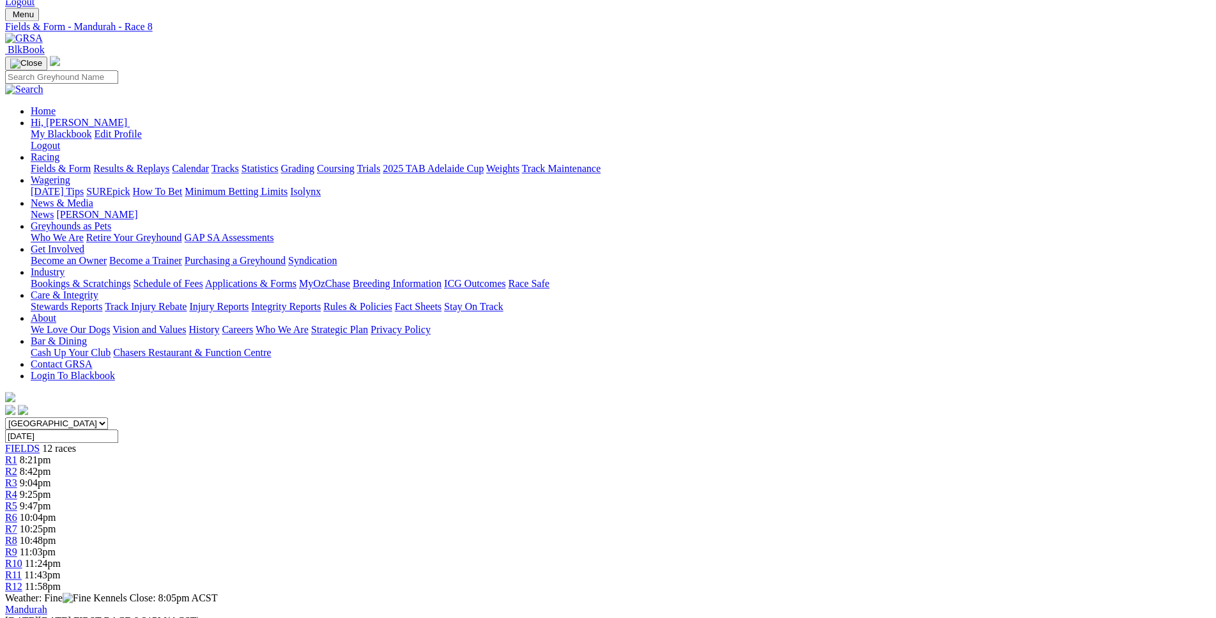
scroll to position [56, 0]
click at [608, 512] on div "R6 10:04pm" at bounding box center [608, 518] width 1206 height 12
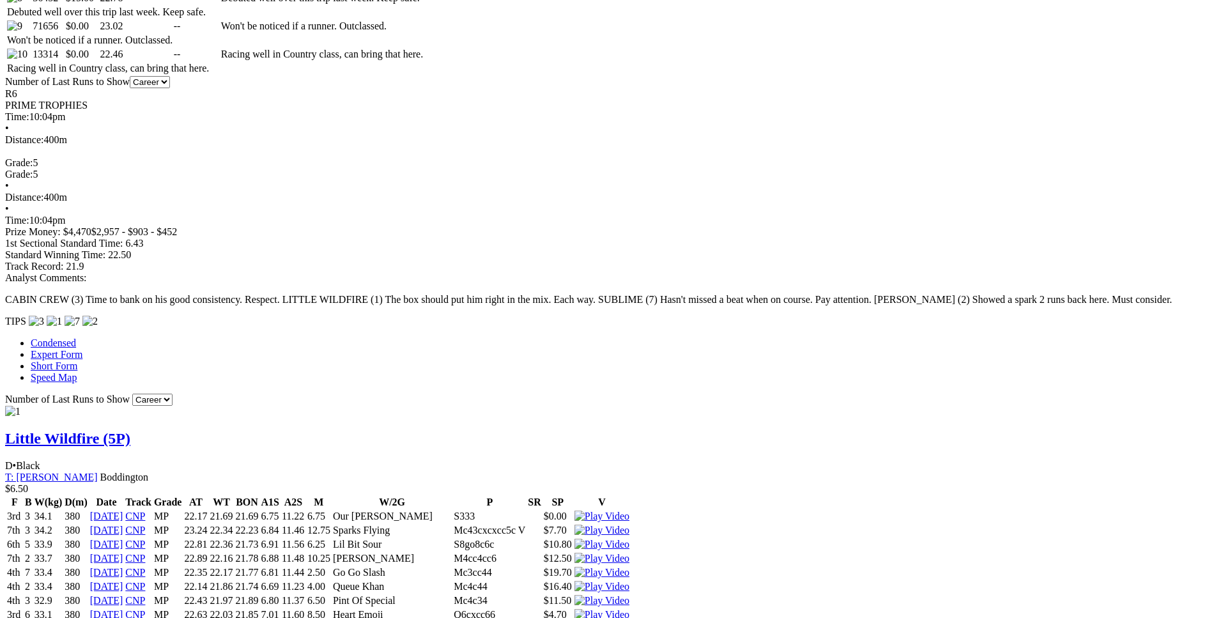
scroll to position [976, 0]
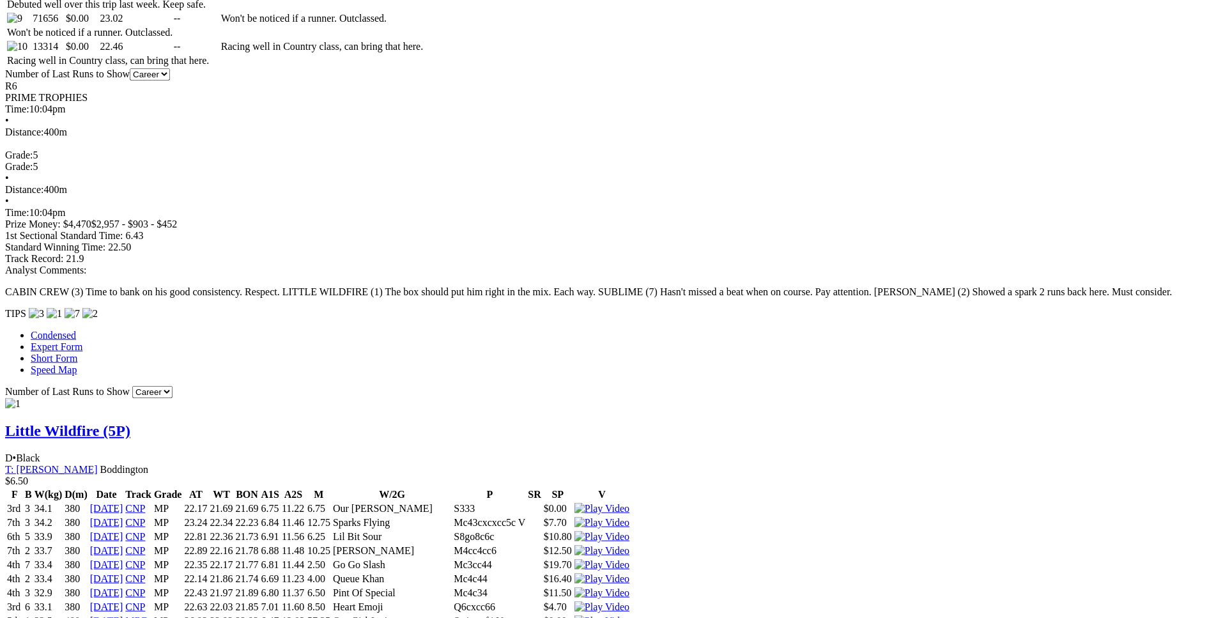
drag, startPoint x: 318, startPoint y: 413, endPoint x: 672, endPoint y: 413, distance: 353.9
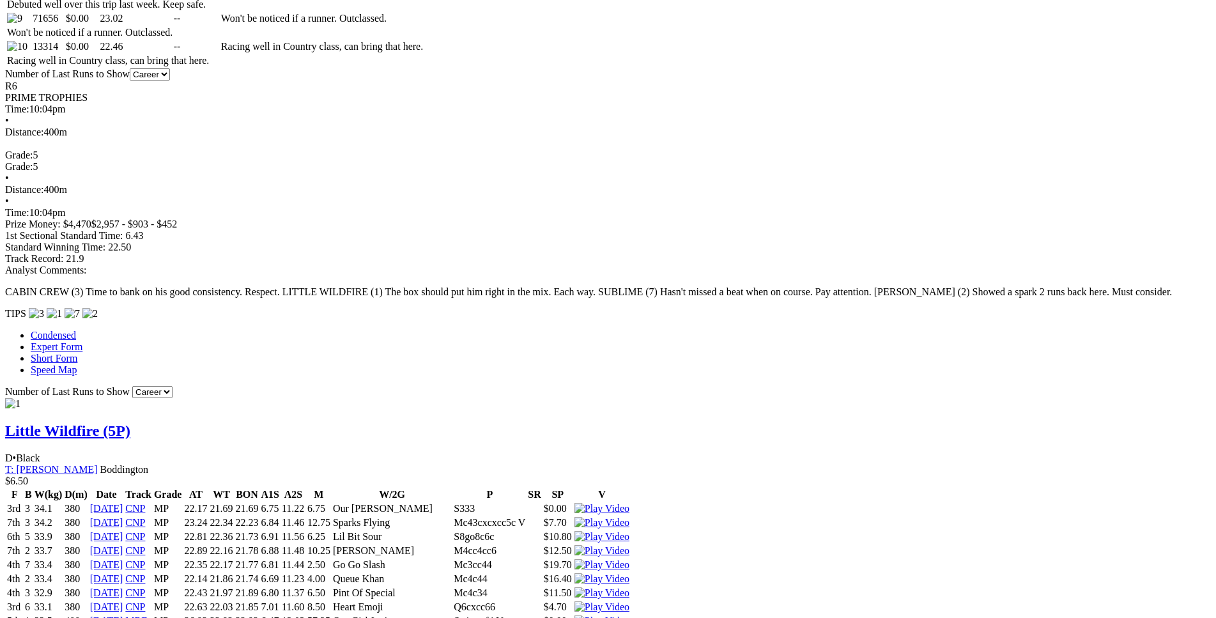
drag, startPoint x: 280, startPoint y: 286, endPoint x: 742, endPoint y: 288, distance: 461.9
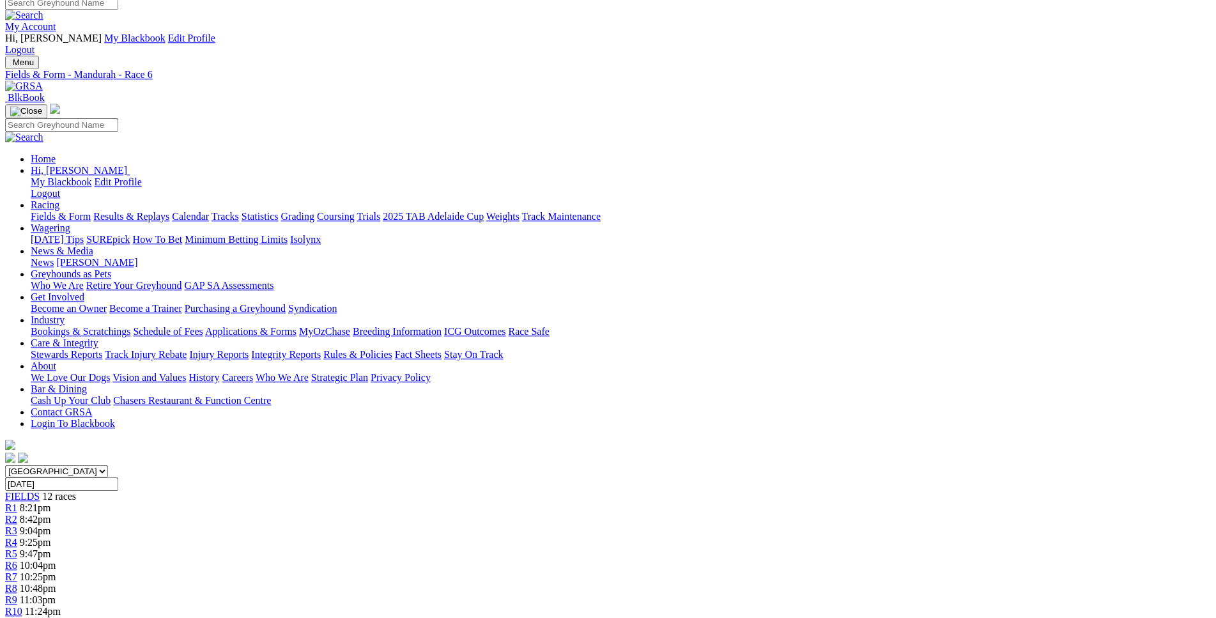
scroll to position [0, 0]
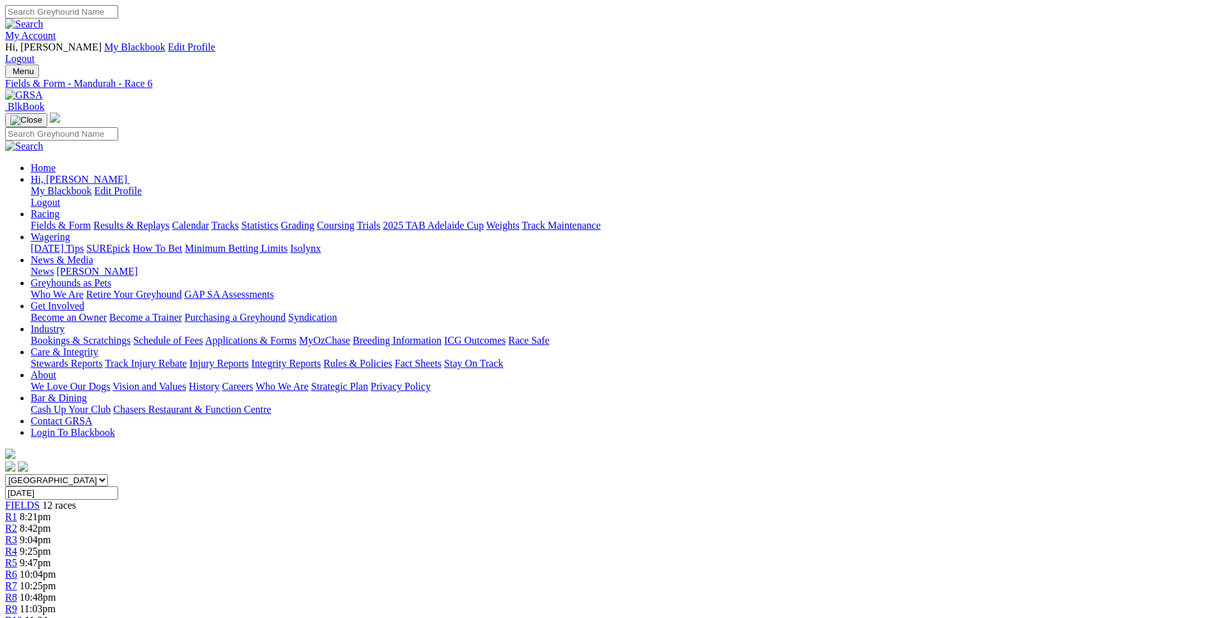
click at [56, 580] on span "10:25pm" at bounding box center [38, 585] width 36 height 11
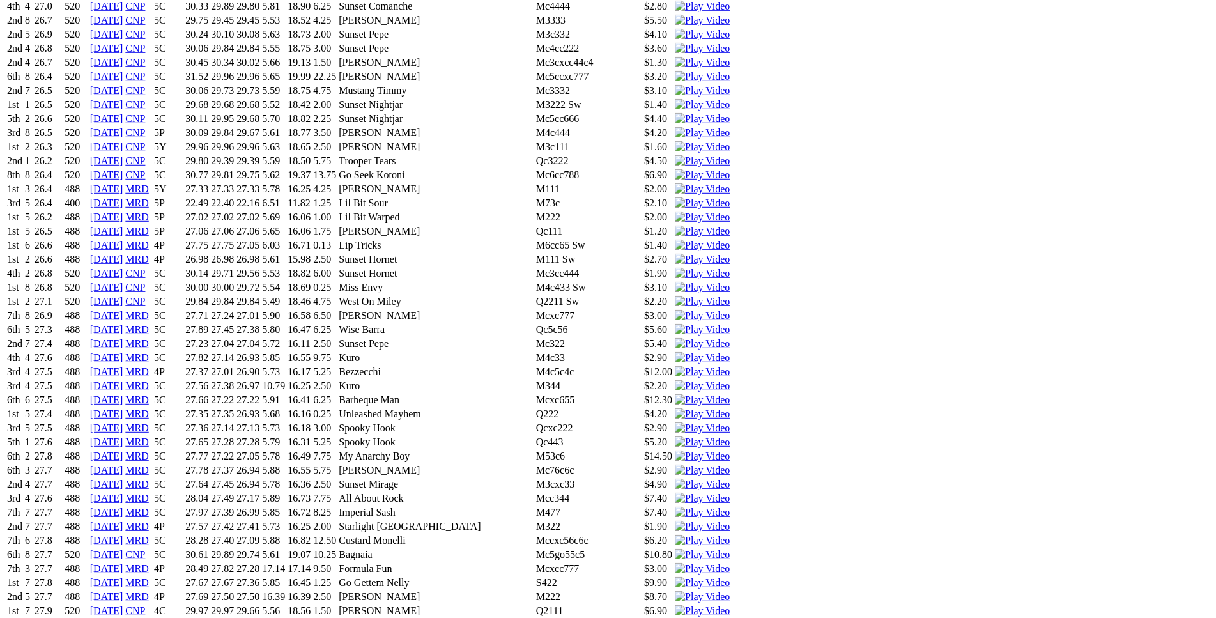
scroll to position [1499, 0]
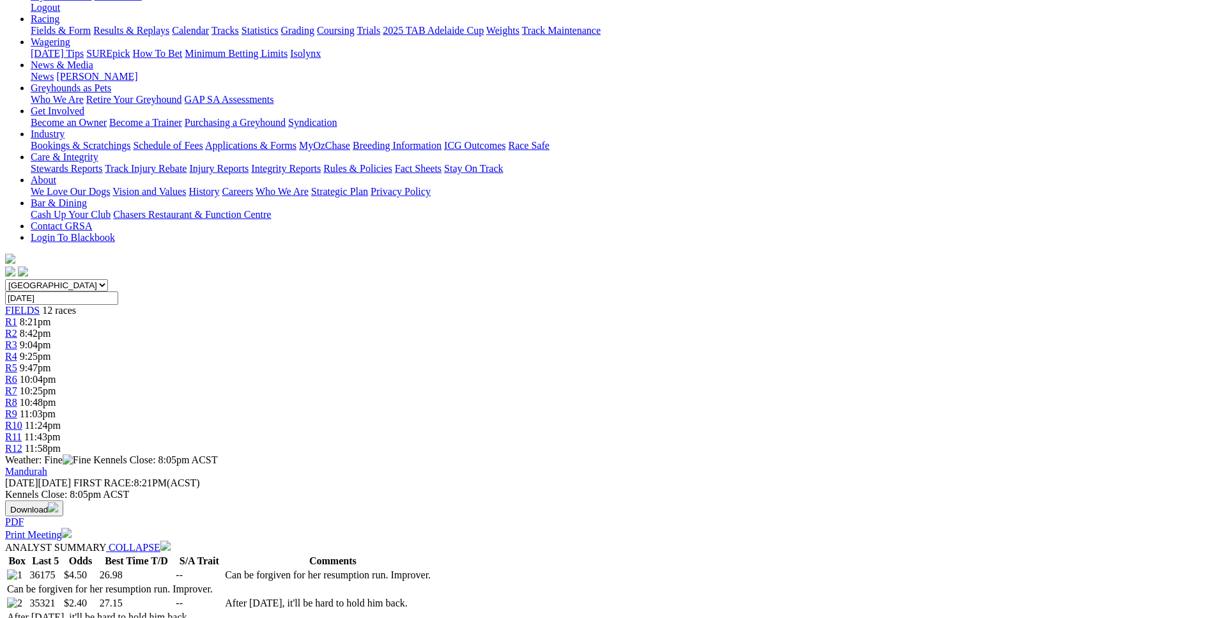
scroll to position [0, 0]
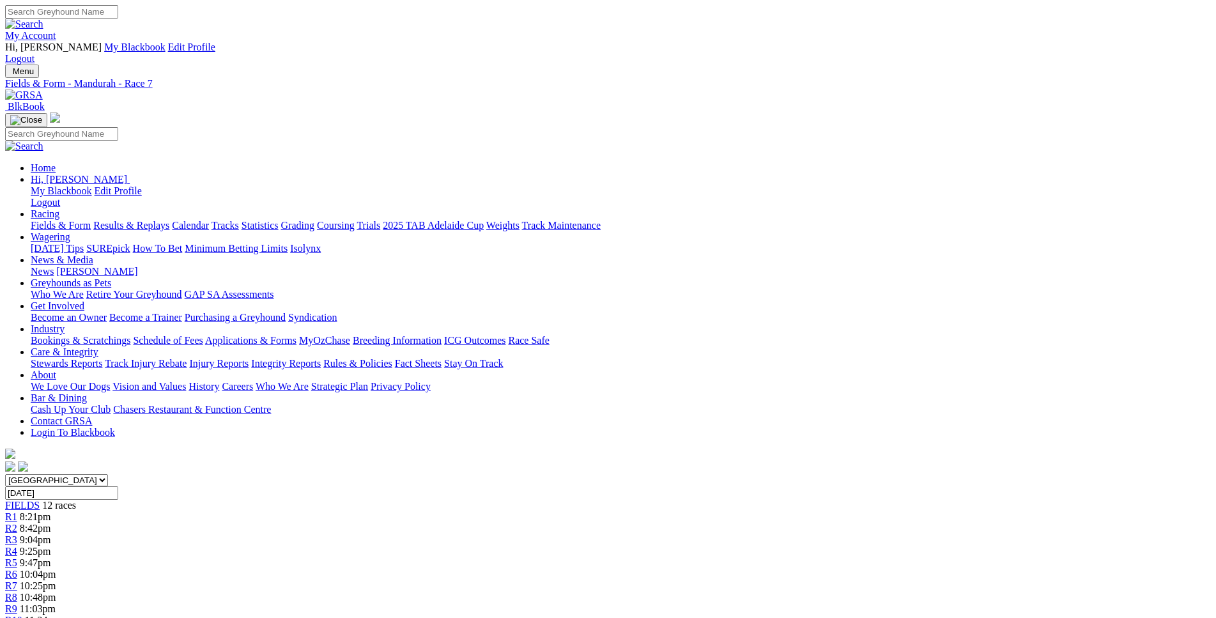
click at [56, 592] on span "10:48pm" at bounding box center [38, 597] width 36 height 11
click at [728, 592] on div "R8 10:48pm" at bounding box center [608, 598] width 1206 height 12
click at [808, 603] on div "R9 11:03pm" at bounding box center [608, 609] width 1206 height 12
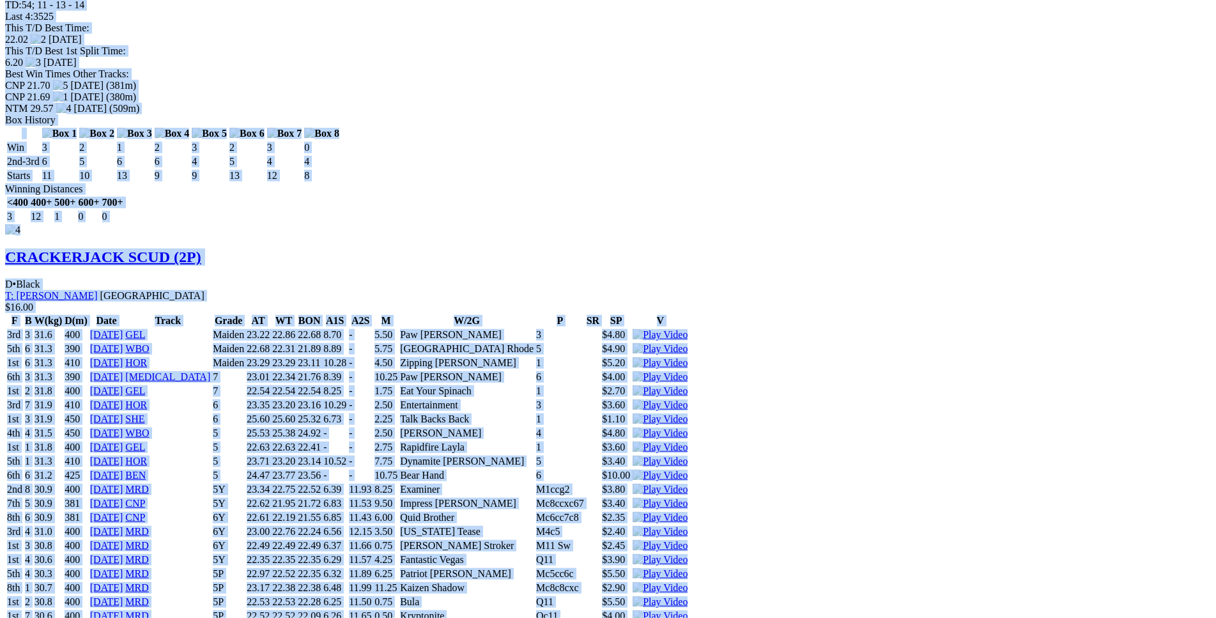
scroll to position [5995, 0]
drag, startPoint x: 186, startPoint y: 231, endPoint x: 1003, endPoint y: 479, distance: 854.1
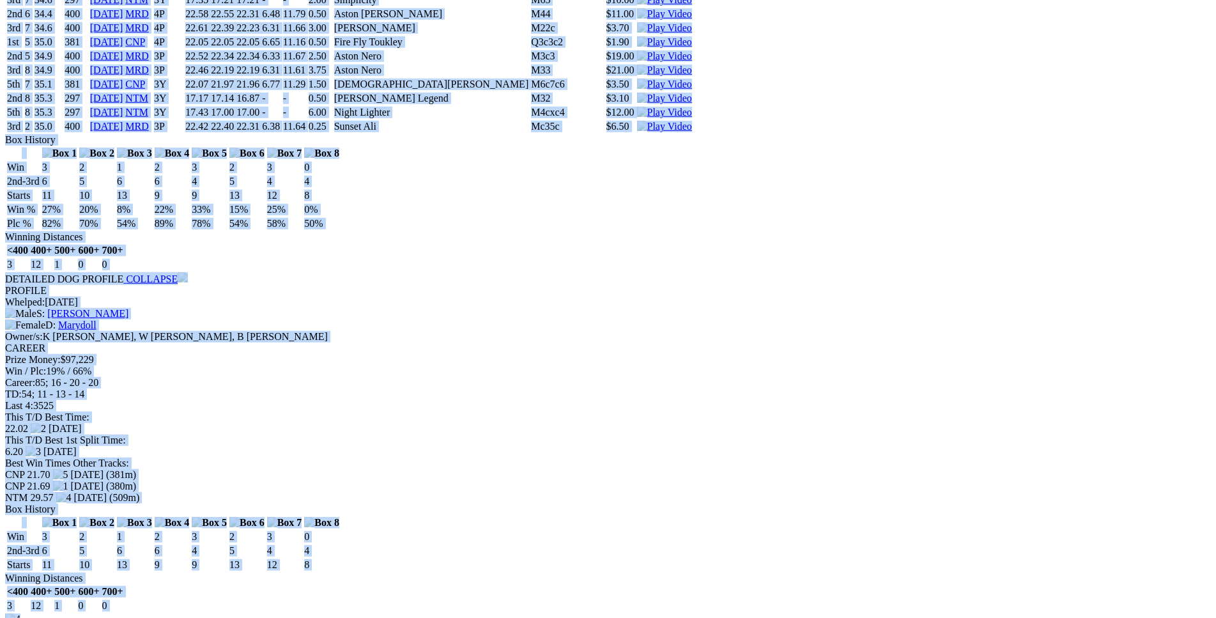
copy div "Sunset Nightjar (3P) D • Black T: David Hobby Nambeelup $8.00 F B W(kg) D(m) Da…"
drag, startPoint x: 951, startPoint y: 410, endPoint x: 731, endPoint y: 353, distance: 227.5
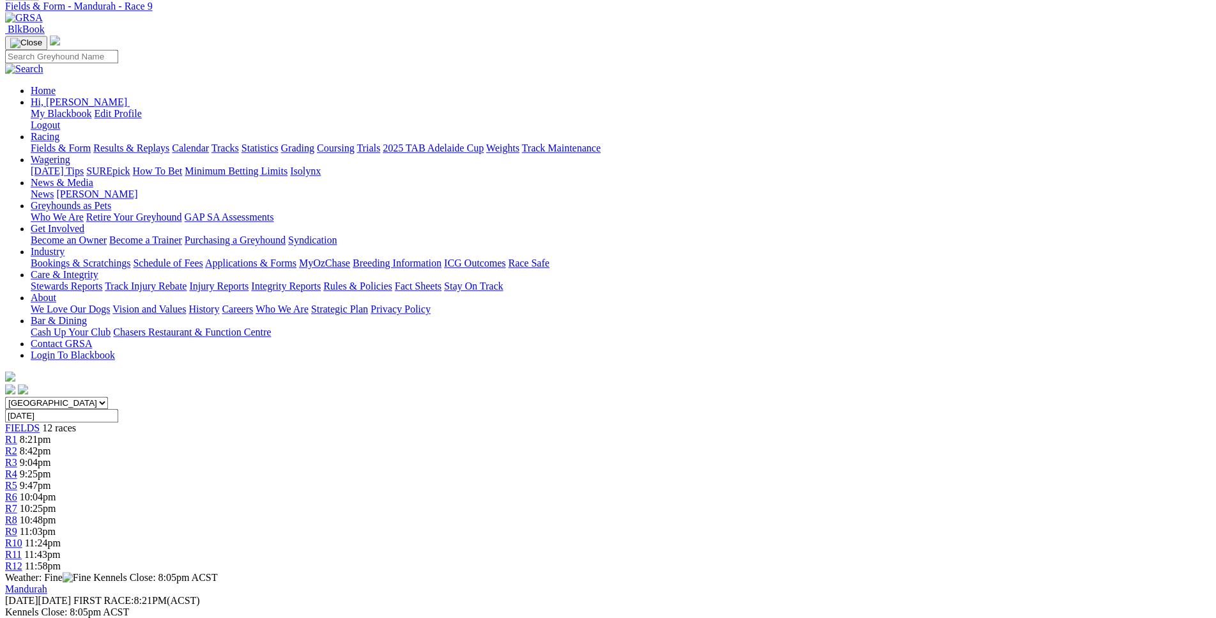
scroll to position [0, 0]
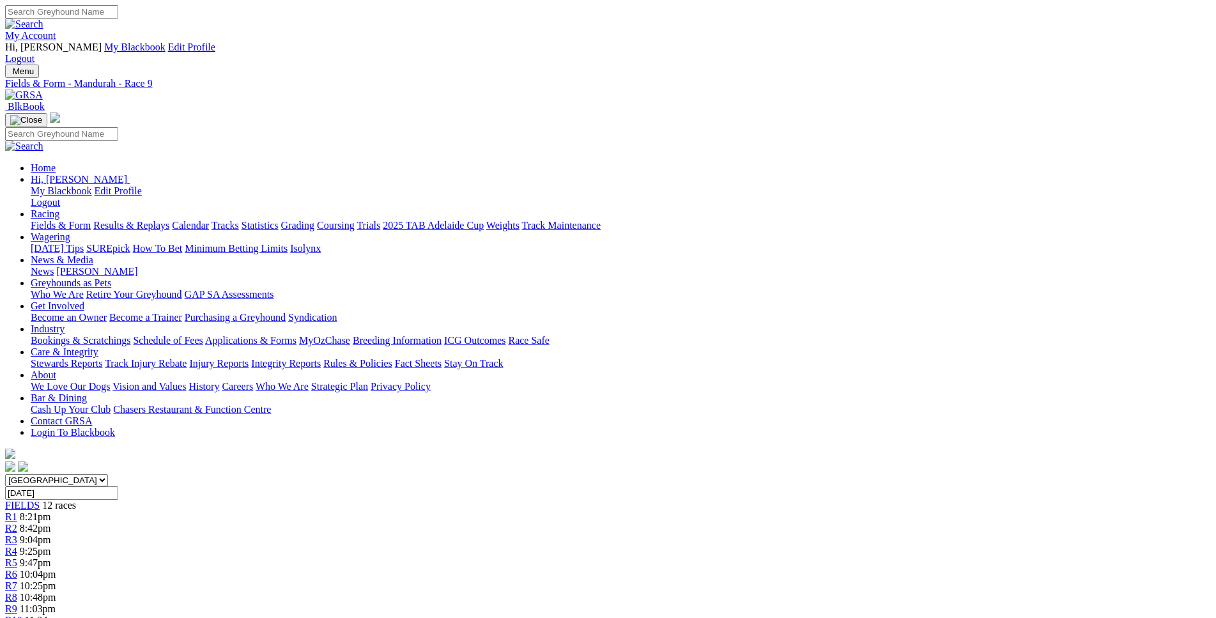
click at [854, 615] on div "R10 11:24pm" at bounding box center [608, 621] width 1206 height 12
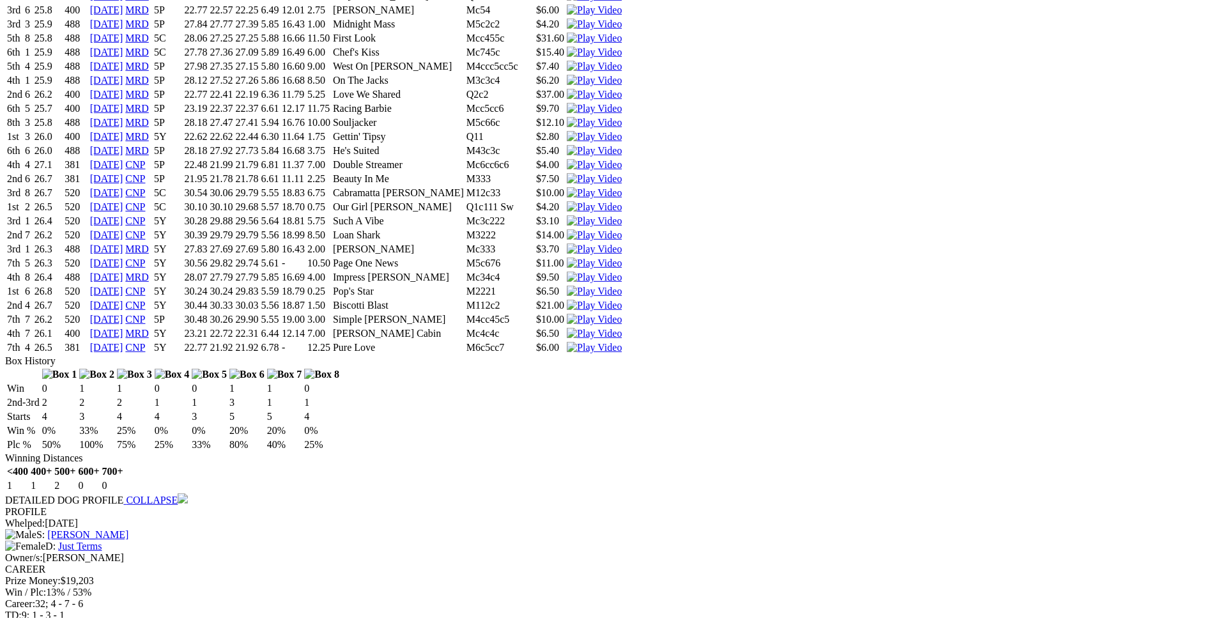
scroll to position [6255, 0]
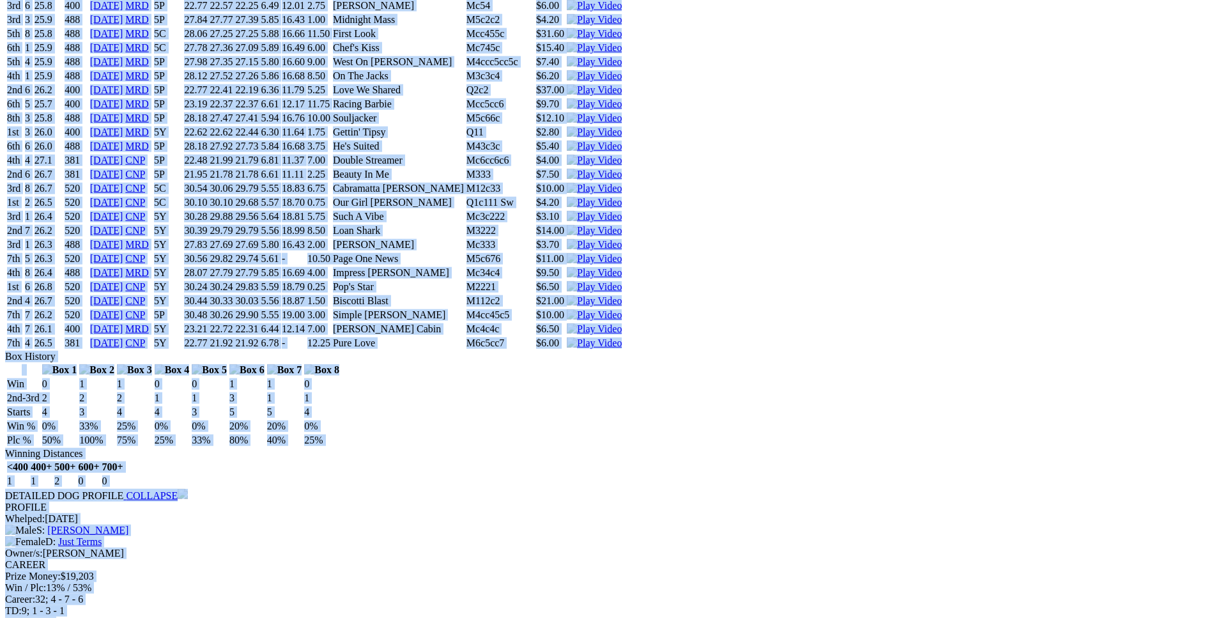
drag, startPoint x: 187, startPoint y: 119, endPoint x: 1009, endPoint y: 149, distance: 822.2
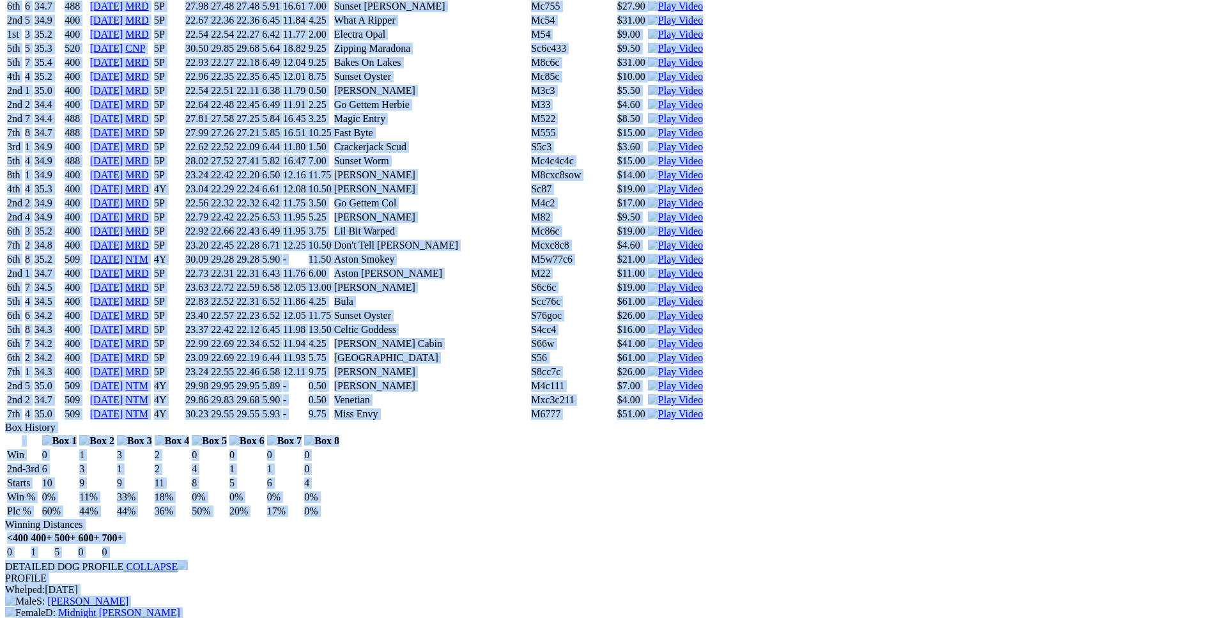
copy div "Sophie Keeping (5Y) B • Wh & Bdl T: Victoria Cook Canning Vale $18.40 F B W(kg)…"
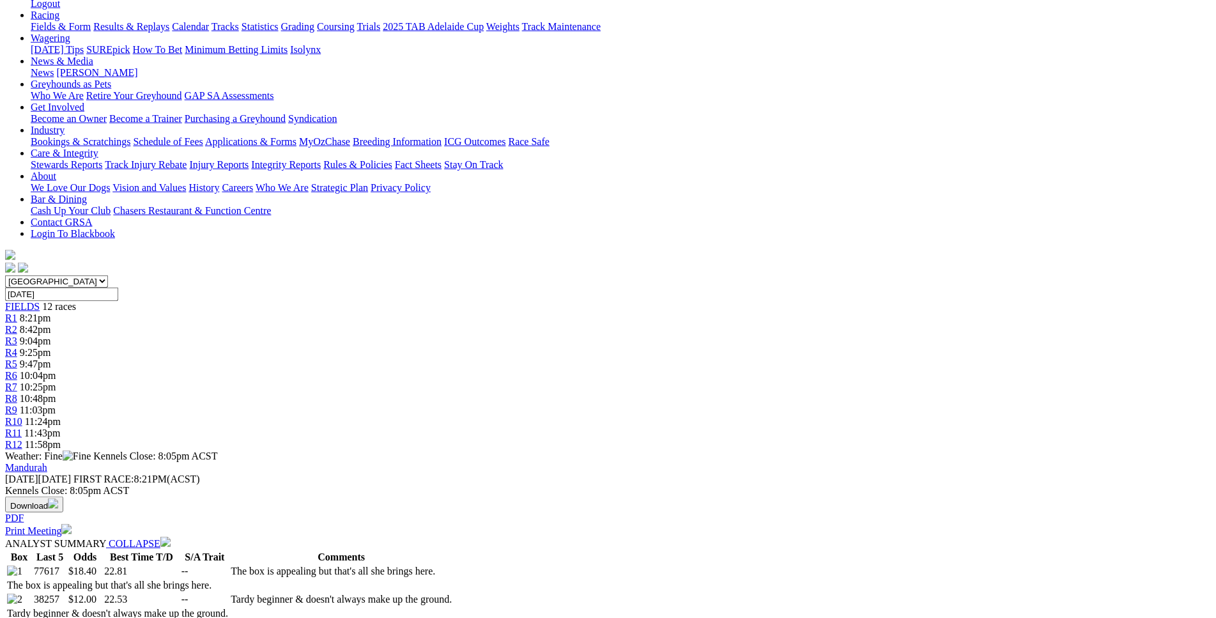
scroll to position [0, 0]
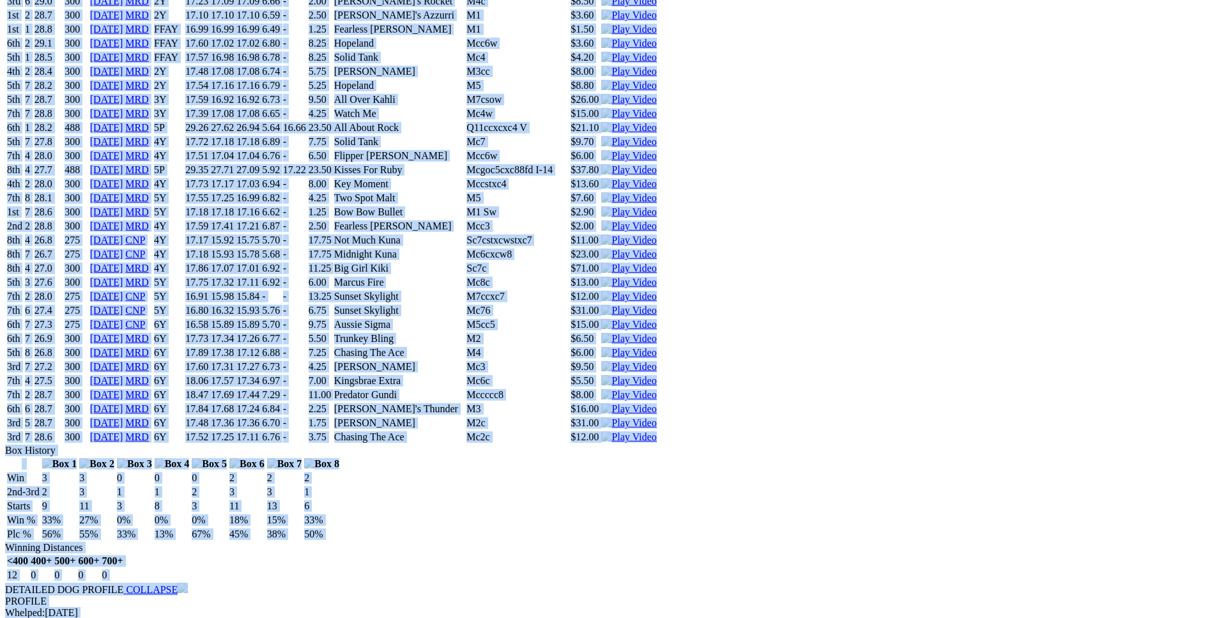
scroll to position [6255, 0]
drag, startPoint x: 189, startPoint y: 170, endPoint x: 1020, endPoint y: 270, distance: 836.6
copy div "Zeze Dawn (6Y) B • Lt Fawn T: Ricky Walton Dardanup $6.00 F B W(kg) D(m) Date T…"
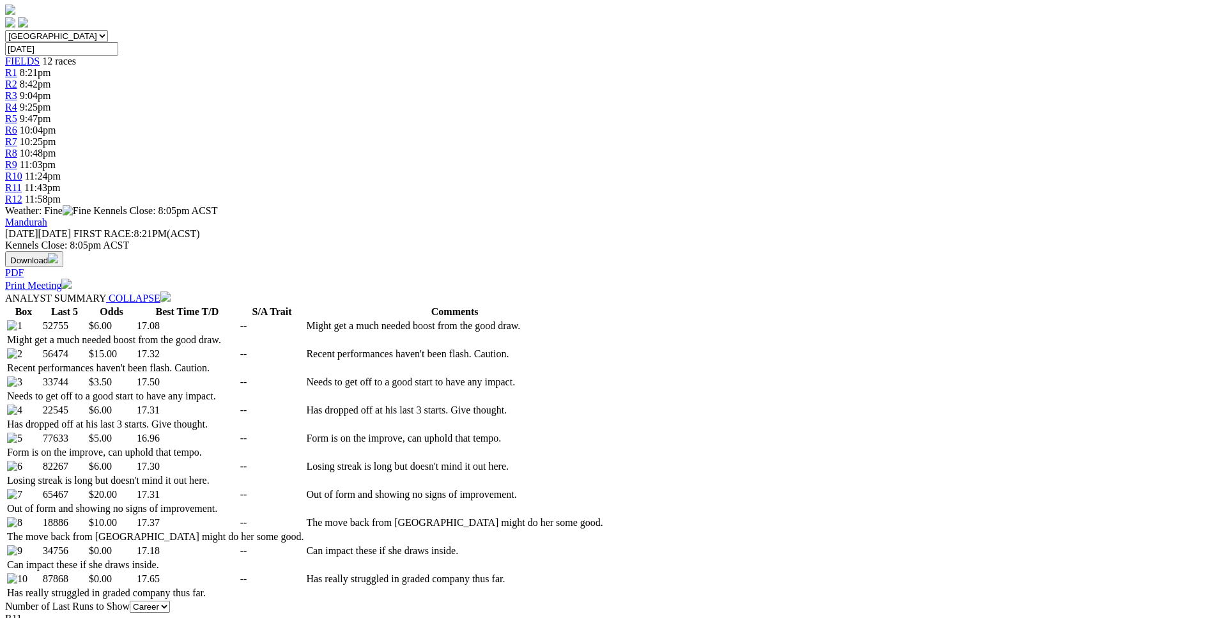
scroll to position [0, 0]
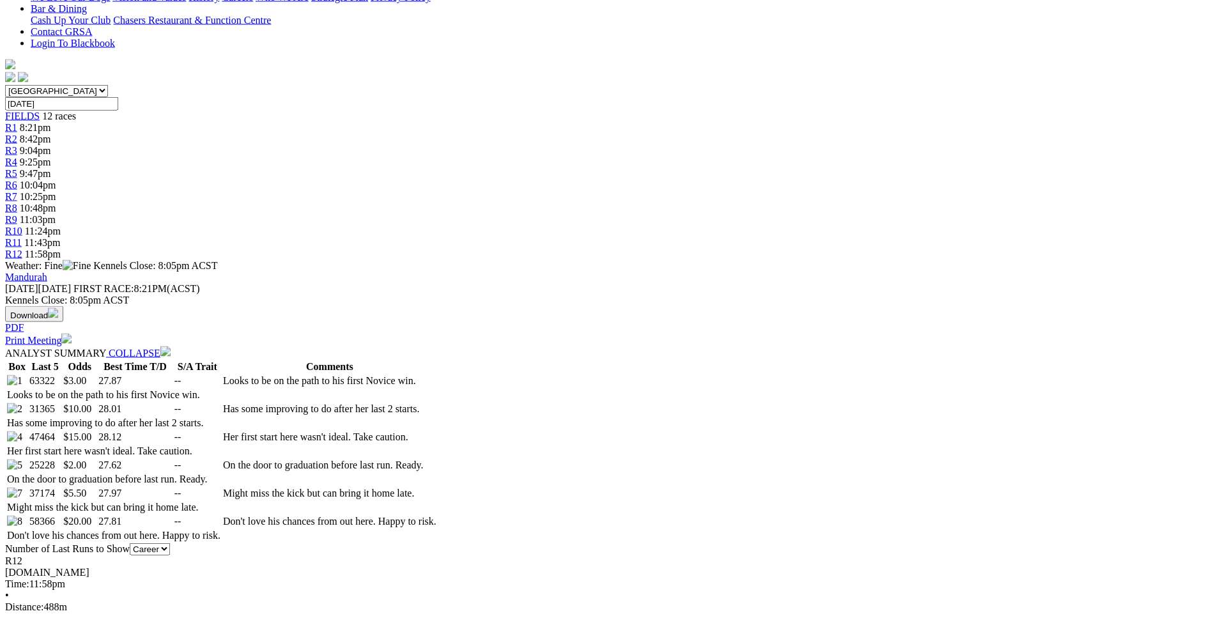
scroll to position [390, 0]
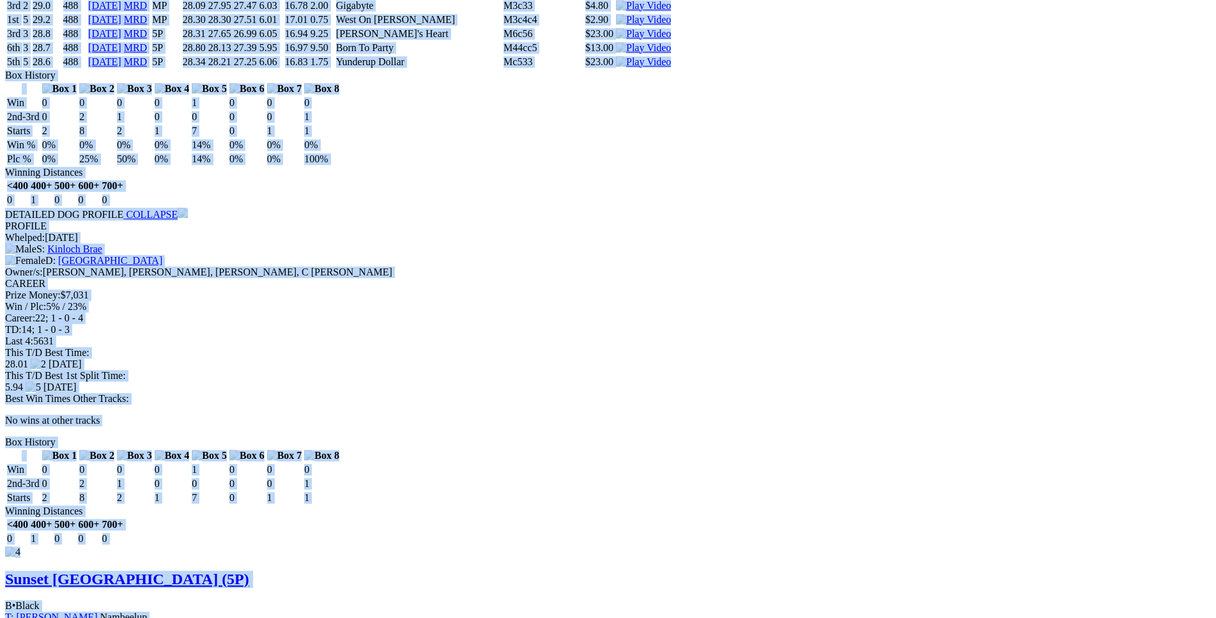
scroll to position [2324, 0]
drag, startPoint x: 185, startPoint y: 276, endPoint x: 999, endPoint y: 367, distance: 819.7
copy div "Just A Nuisance (5P) D • Black T: [PERSON_NAME] $3.00 F B W(kg) D(m) Date Track…"
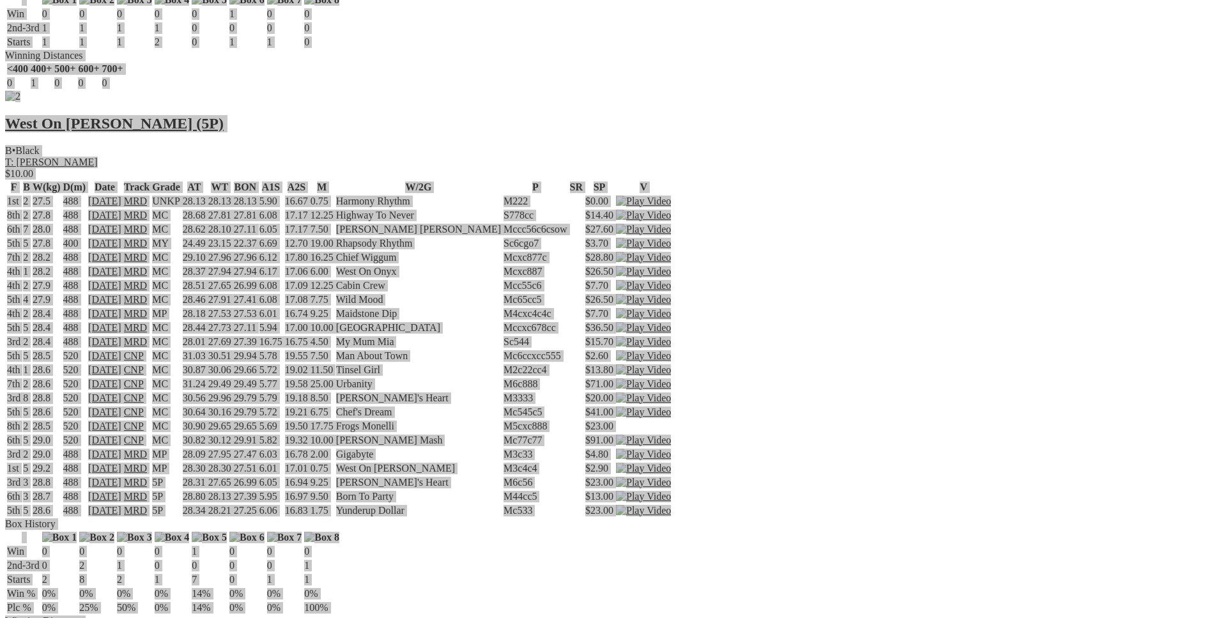
scroll to position [1868, 0]
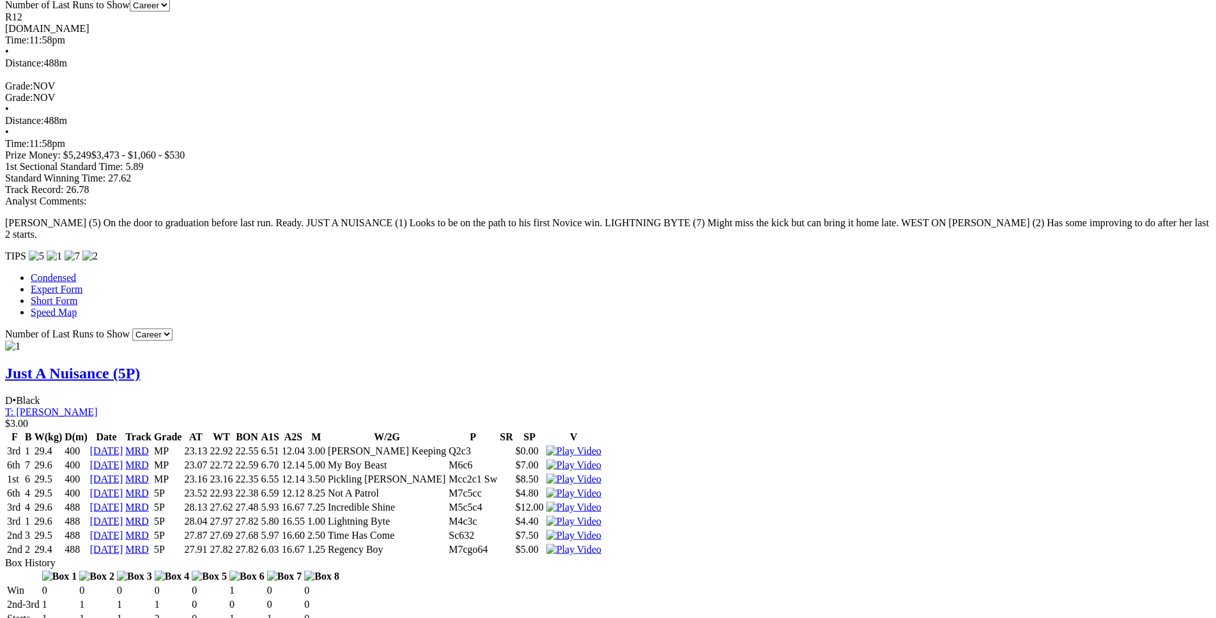
scroll to position [0, 0]
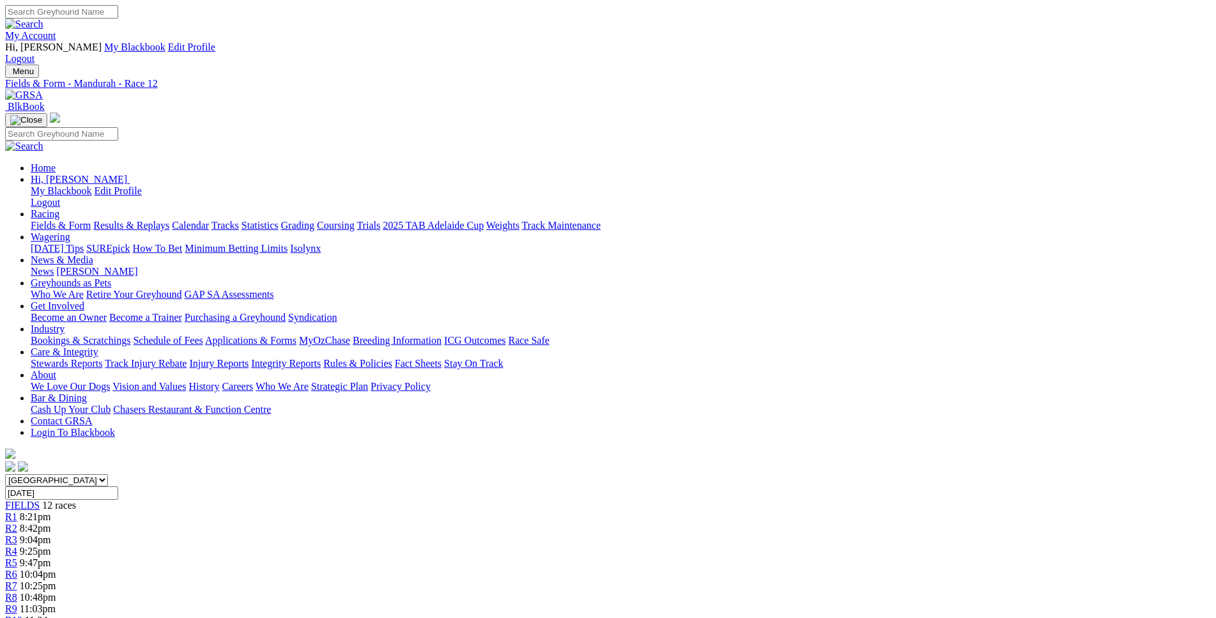
click at [799, 603] on div "R9 11:03pm" at bounding box center [608, 609] width 1206 height 12
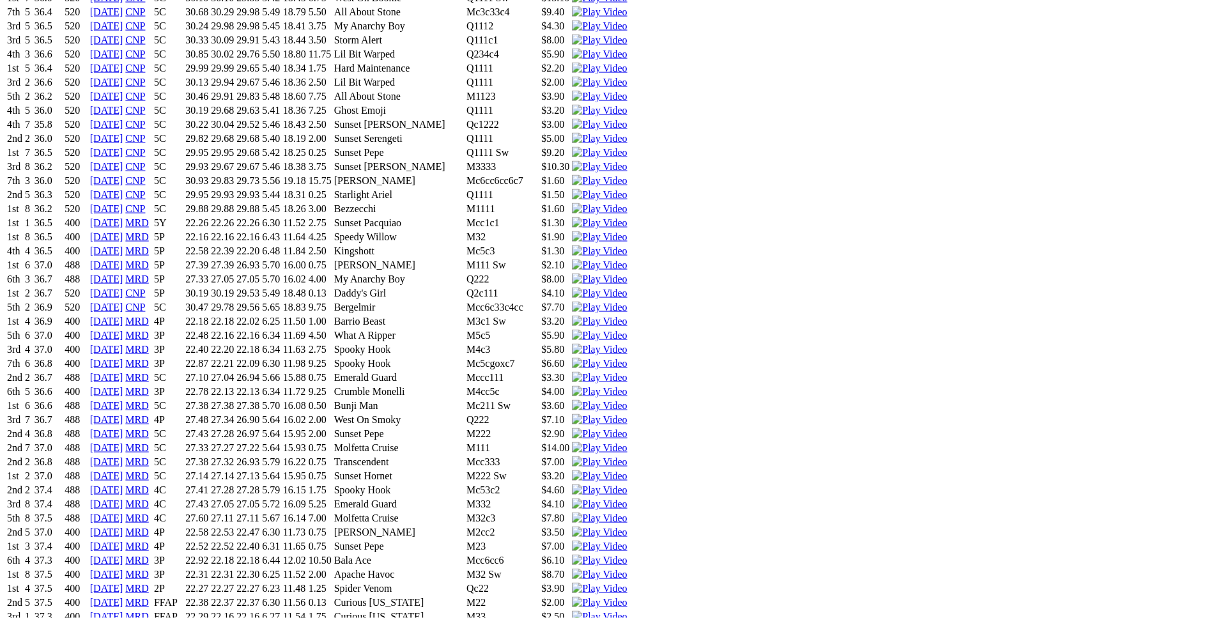
scroll to position [1433, 0]
drag, startPoint x: 323, startPoint y: 238, endPoint x: 689, endPoint y: 233, distance: 366.1
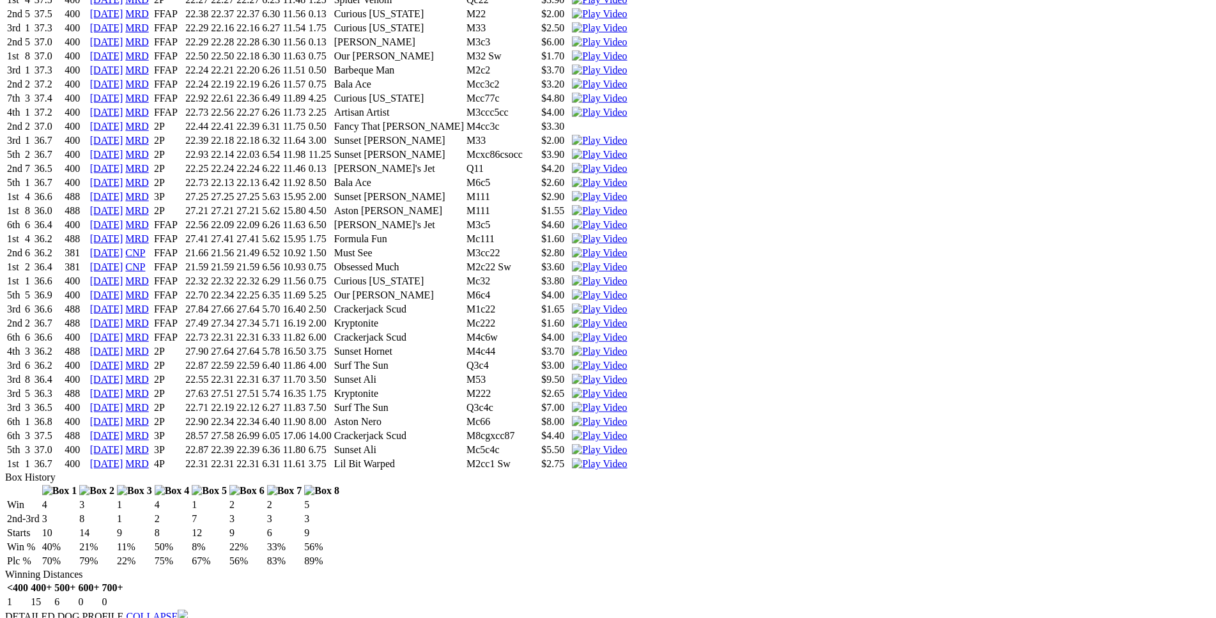
scroll to position [2020, 0]
drag, startPoint x: 323, startPoint y: 496, endPoint x: 696, endPoint y: 487, distance: 372.6
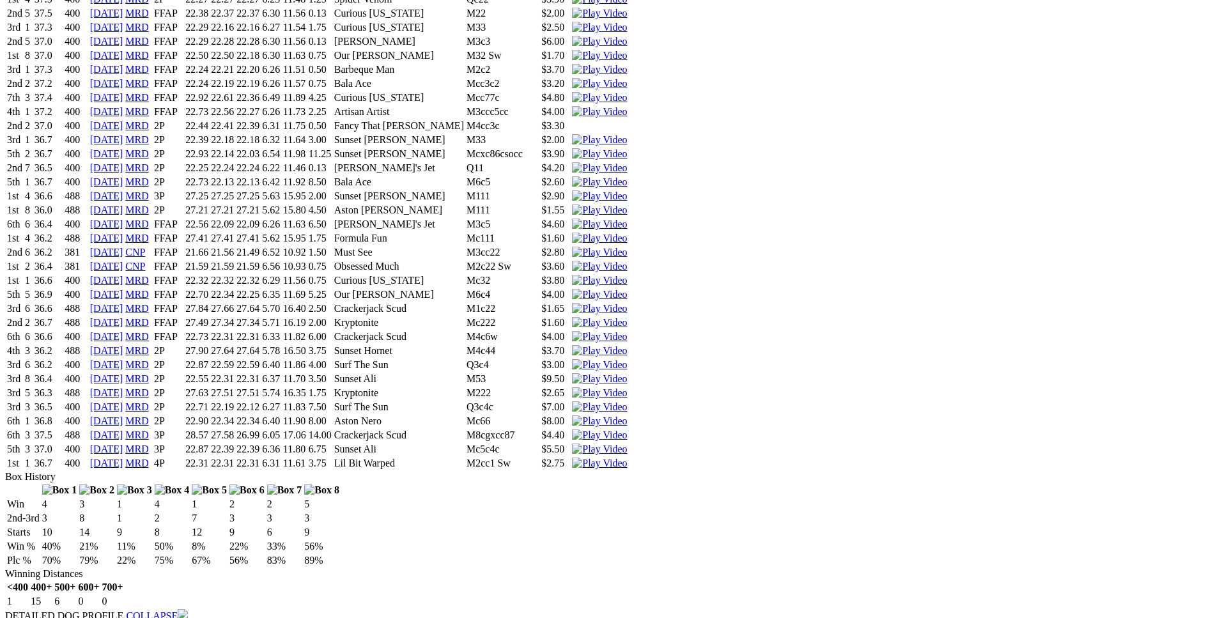
drag, startPoint x: 120, startPoint y: 404, endPoint x: 134, endPoint y: 414, distance: 16.9
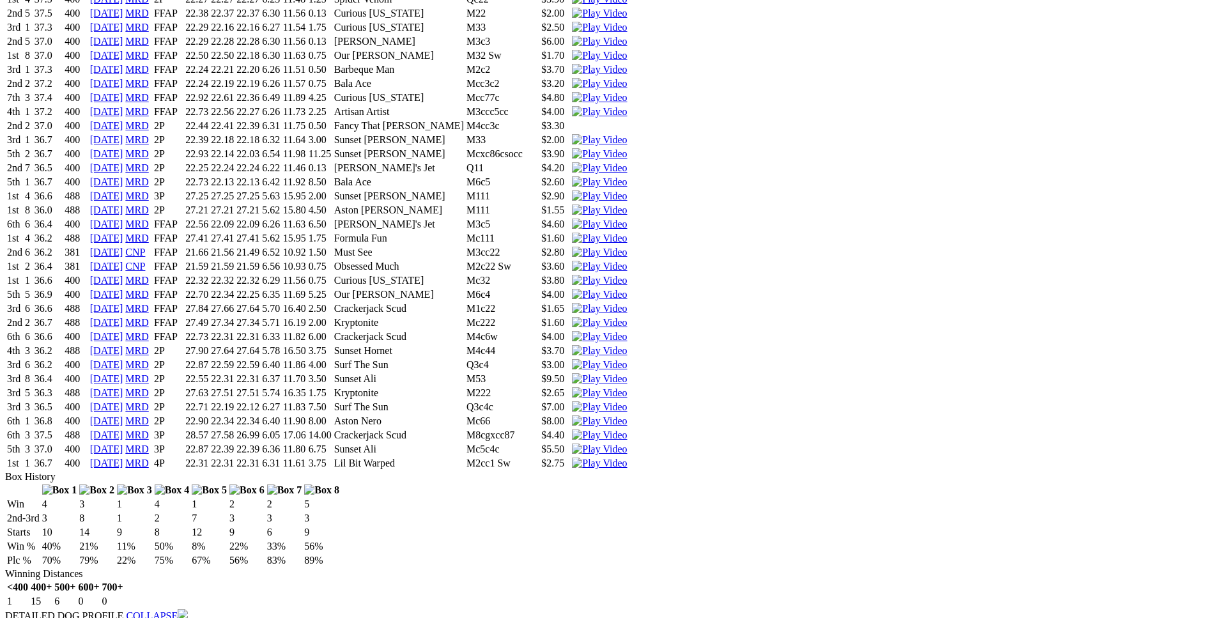
drag, startPoint x: 265, startPoint y: 502, endPoint x: 533, endPoint y: 514, distance: 269.2
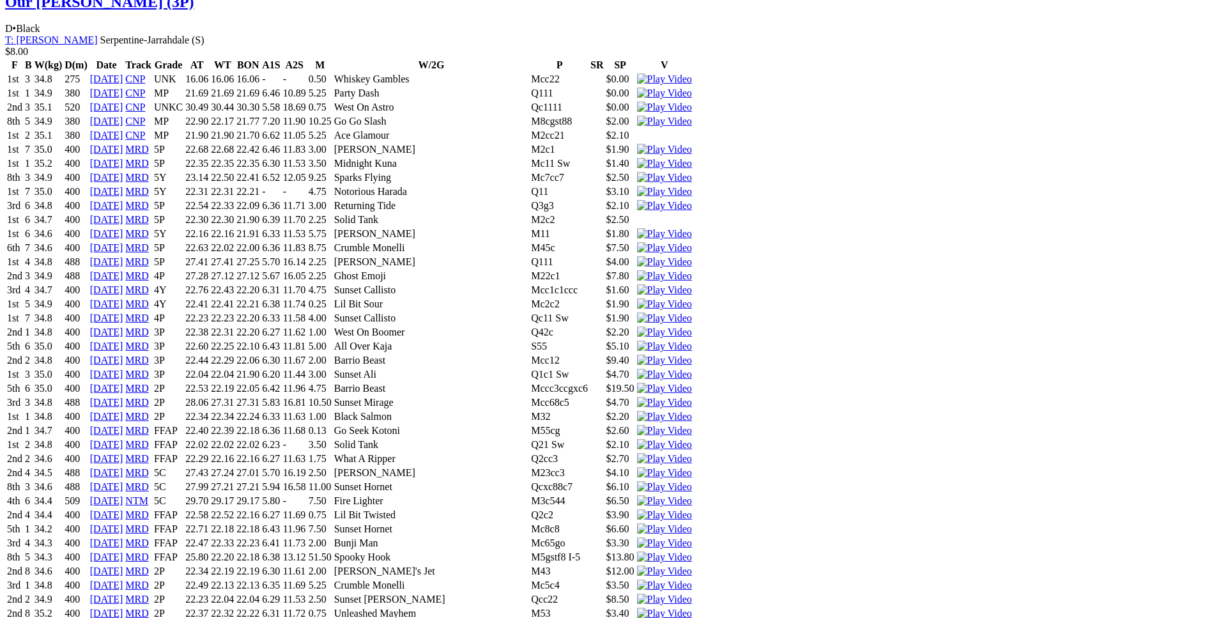
scroll to position [4430, 0]
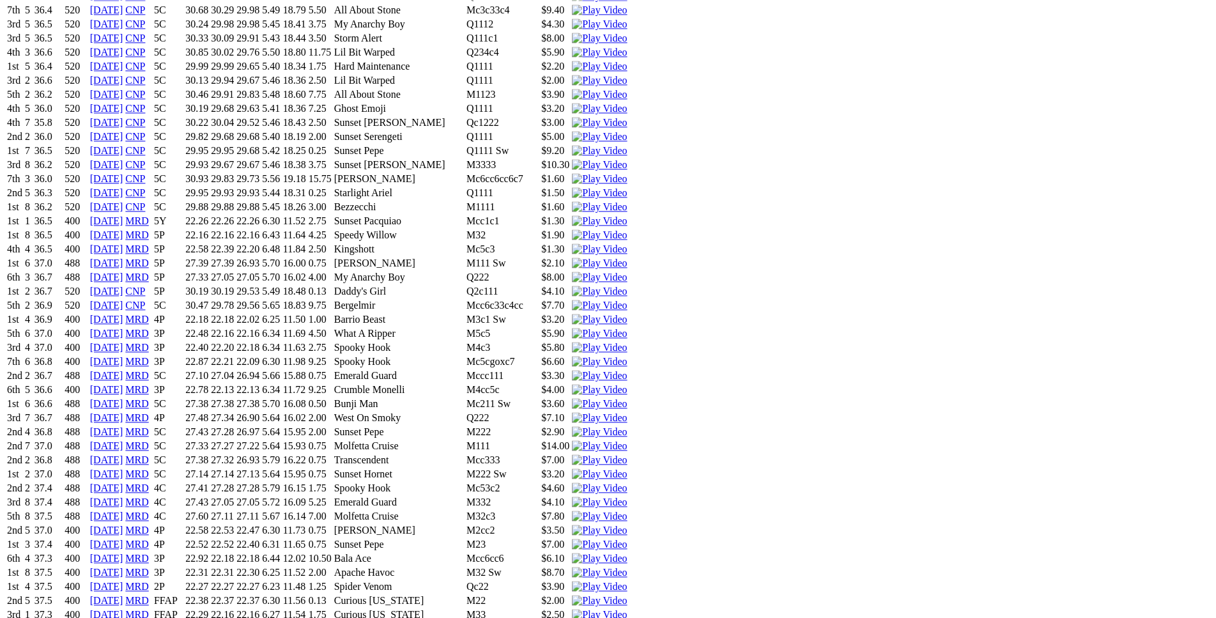
scroll to position [1433, 0]
drag, startPoint x: 228, startPoint y: 238, endPoint x: 722, endPoint y: 241, distance: 493.9
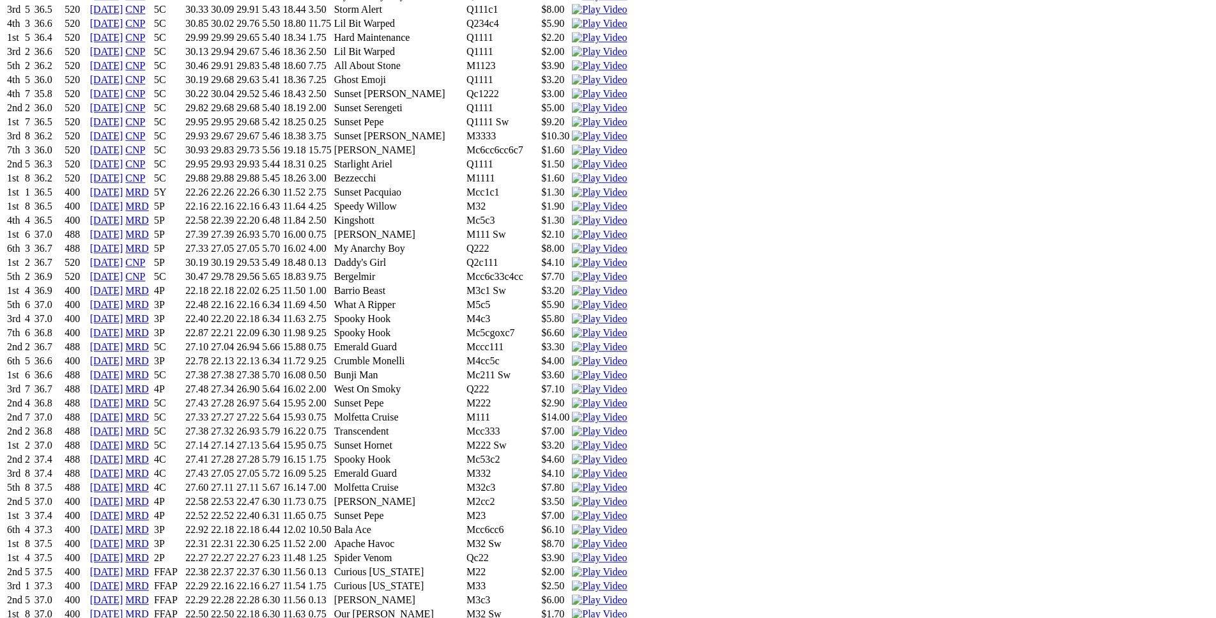
scroll to position [1546, 0]
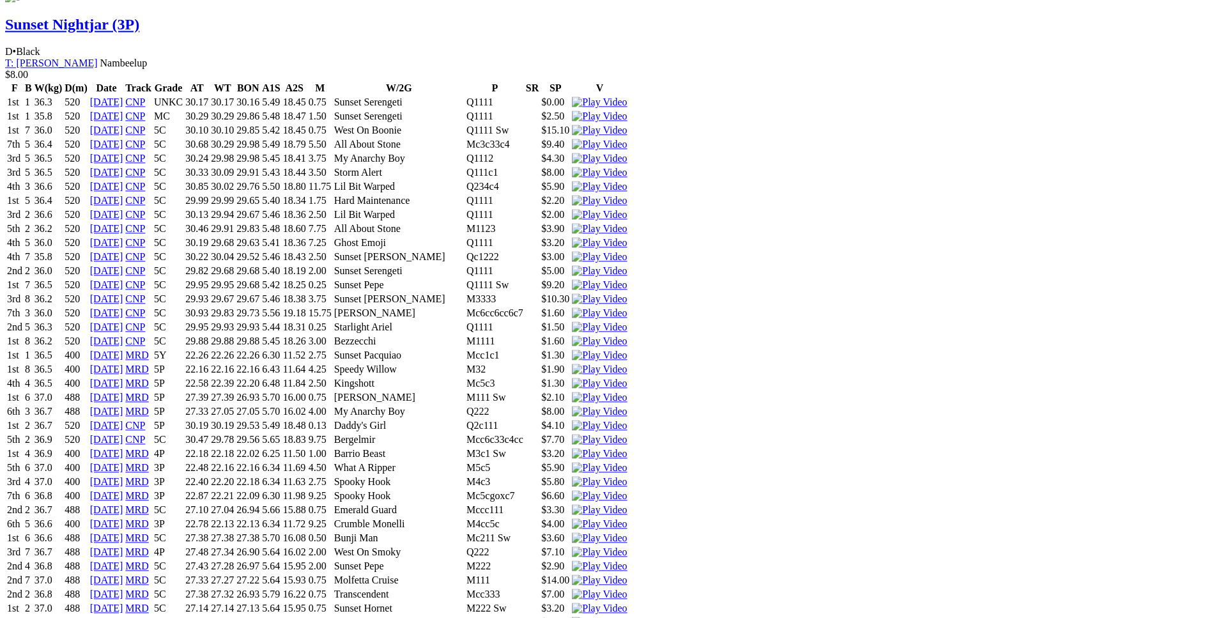
scroll to position [1298, 0]
drag, startPoint x: 325, startPoint y: 369, endPoint x: 670, endPoint y: 371, distance: 345.0
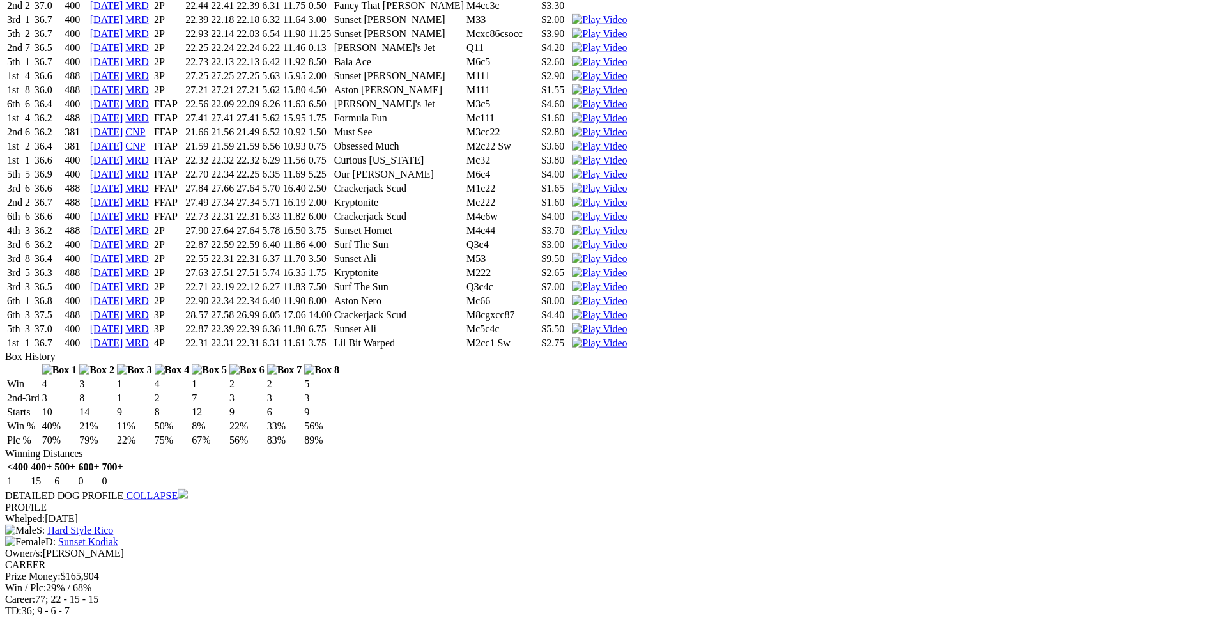
scroll to position [2143, 0]
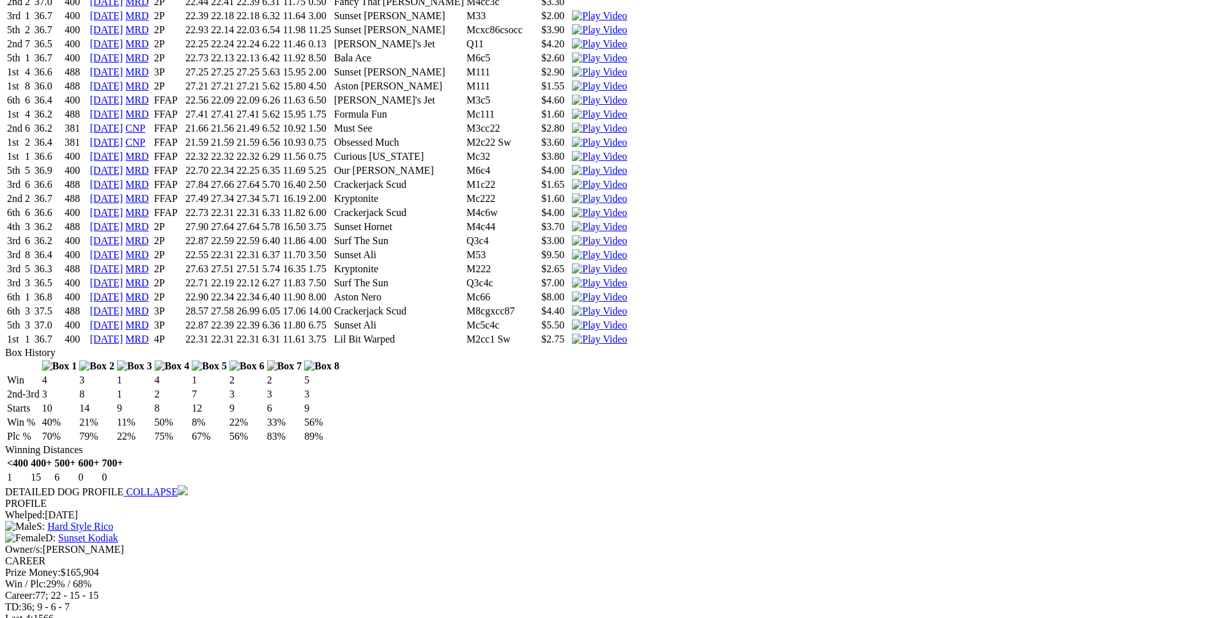
drag, startPoint x: 318, startPoint y: 367, endPoint x: 743, endPoint y: 365, distance: 424.9
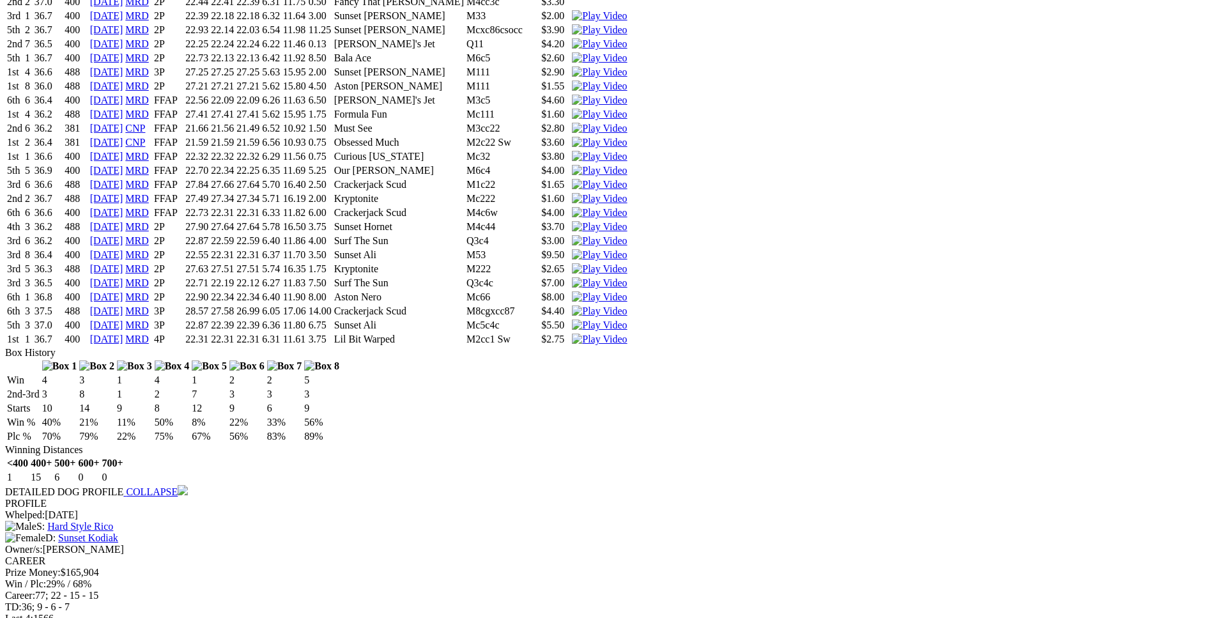
drag, startPoint x: 284, startPoint y: 368, endPoint x: 748, endPoint y: 370, distance: 464.5
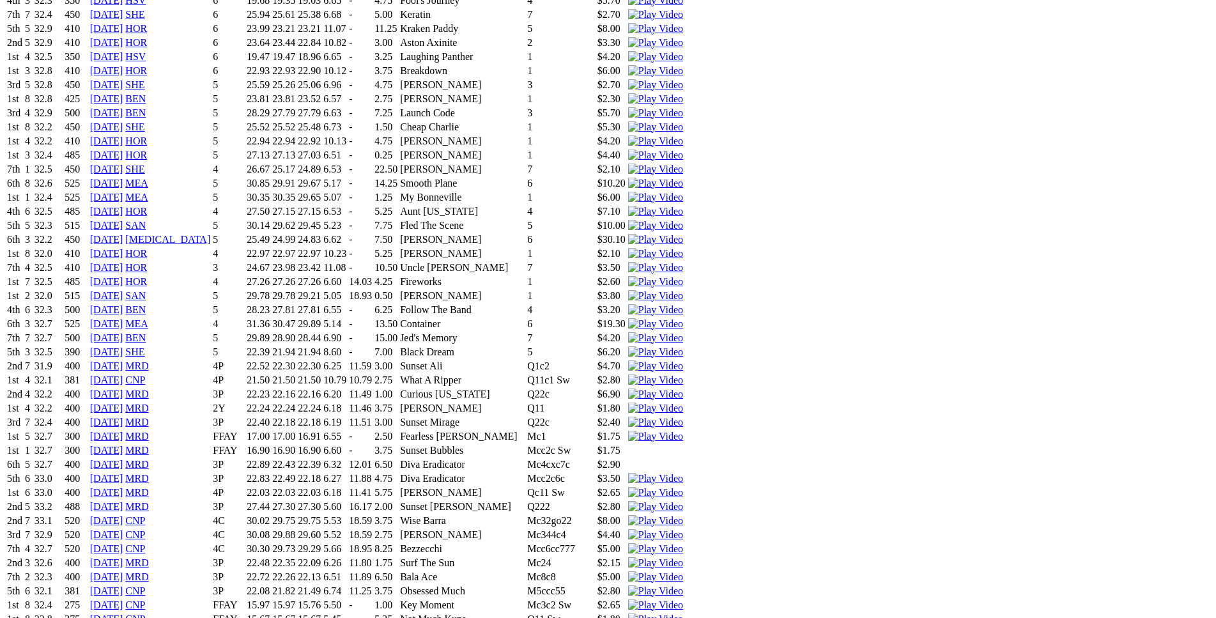
scroll to position [3251, 0]
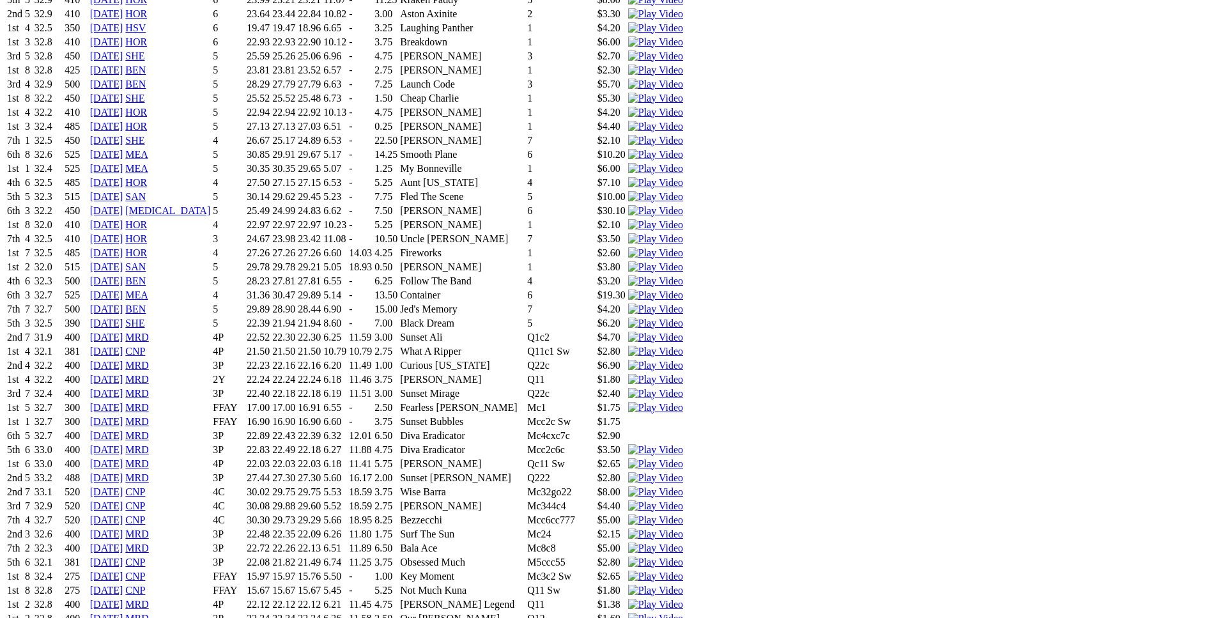
drag, startPoint x: 317, startPoint y: 433, endPoint x: 664, endPoint y: 429, distance: 346.9
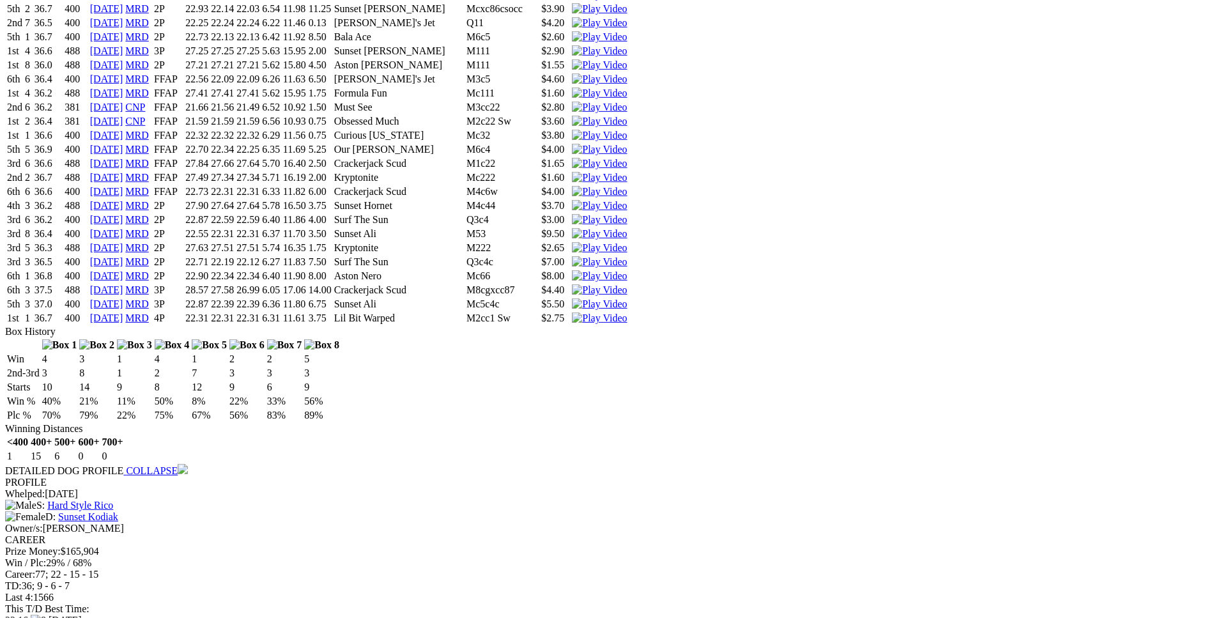
scroll to position [2145, 0]
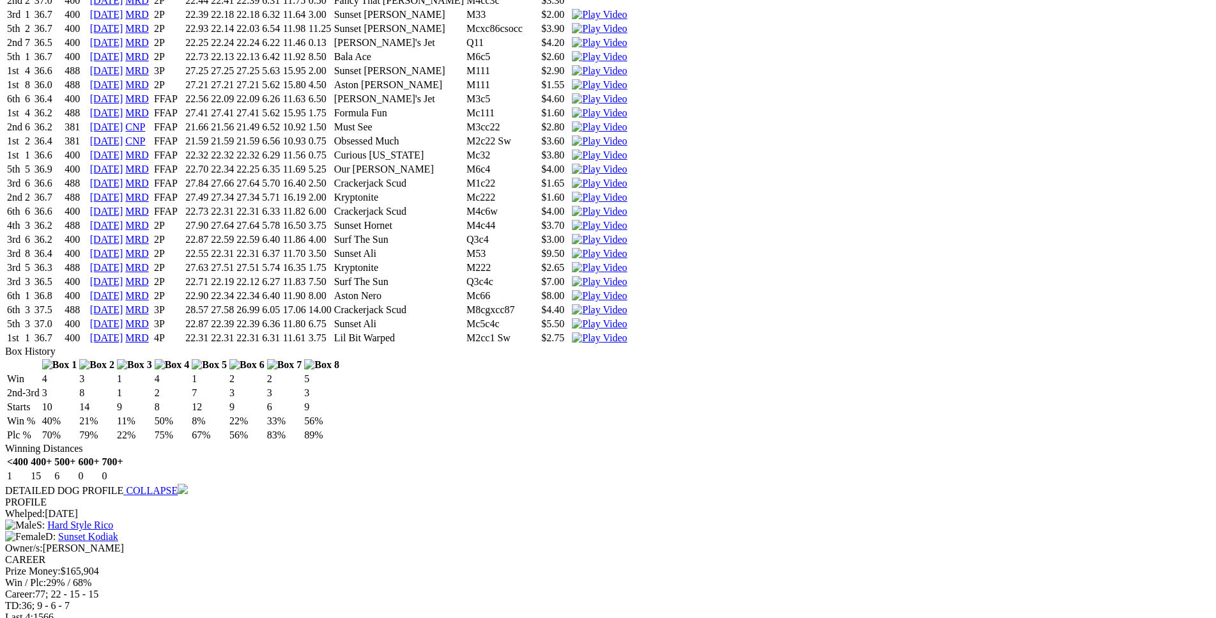
drag, startPoint x: 388, startPoint y: 368, endPoint x: 696, endPoint y: 364, distance: 308.0
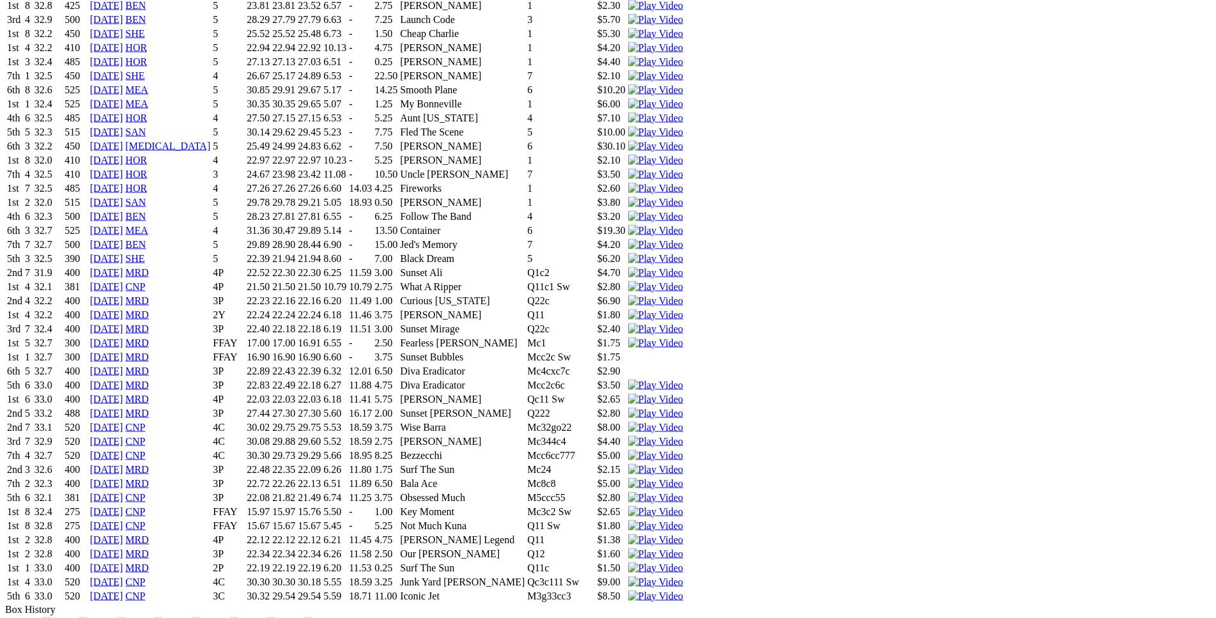
scroll to position [3316, 0]
drag, startPoint x: 279, startPoint y: 353, endPoint x: 733, endPoint y: 350, distance: 454.9
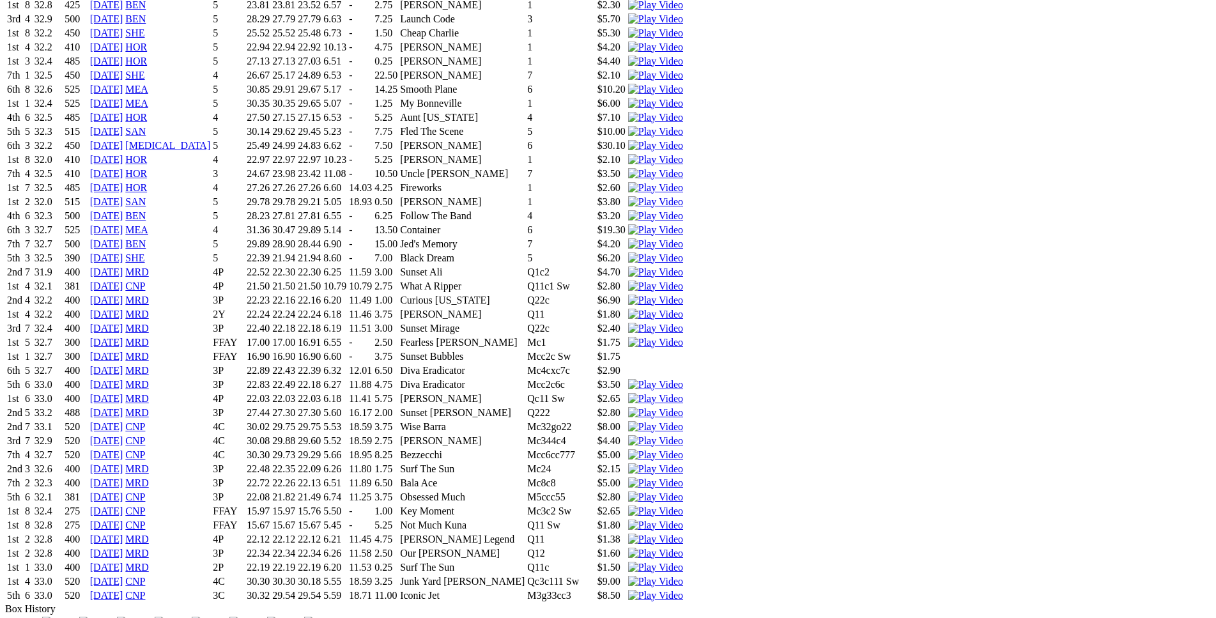
drag, startPoint x: 270, startPoint y: 189, endPoint x: 571, endPoint y: 191, distance: 300.3
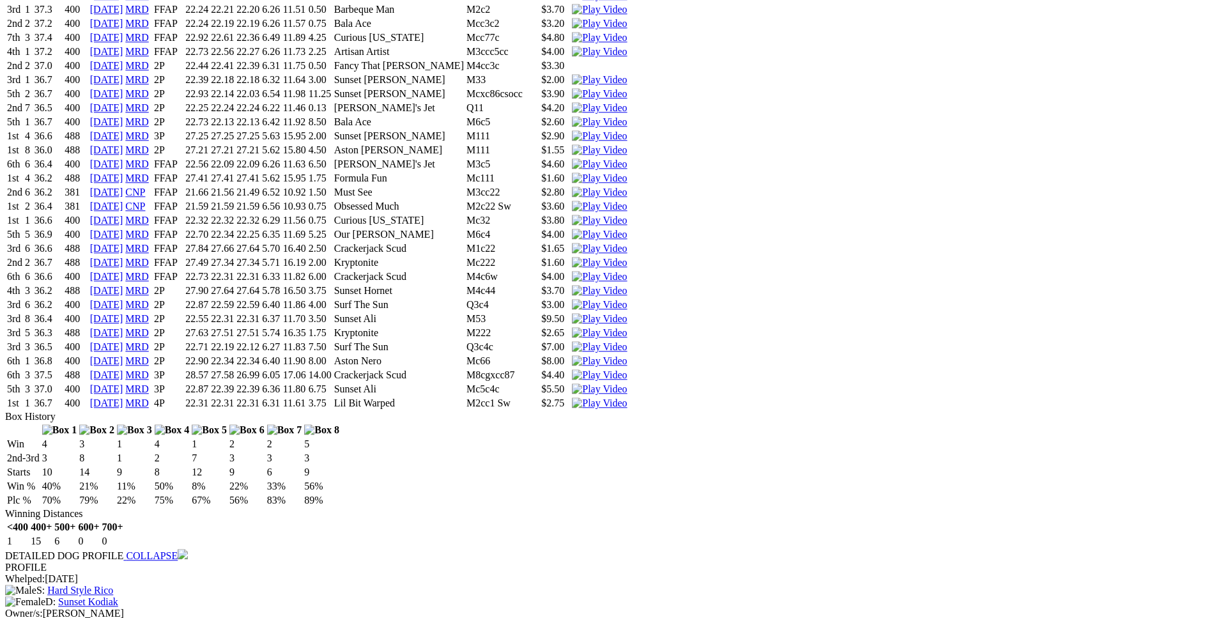
scroll to position [2079, 0]
drag, startPoint x: 321, startPoint y: 369, endPoint x: 681, endPoint y: 367, distance: 359.7
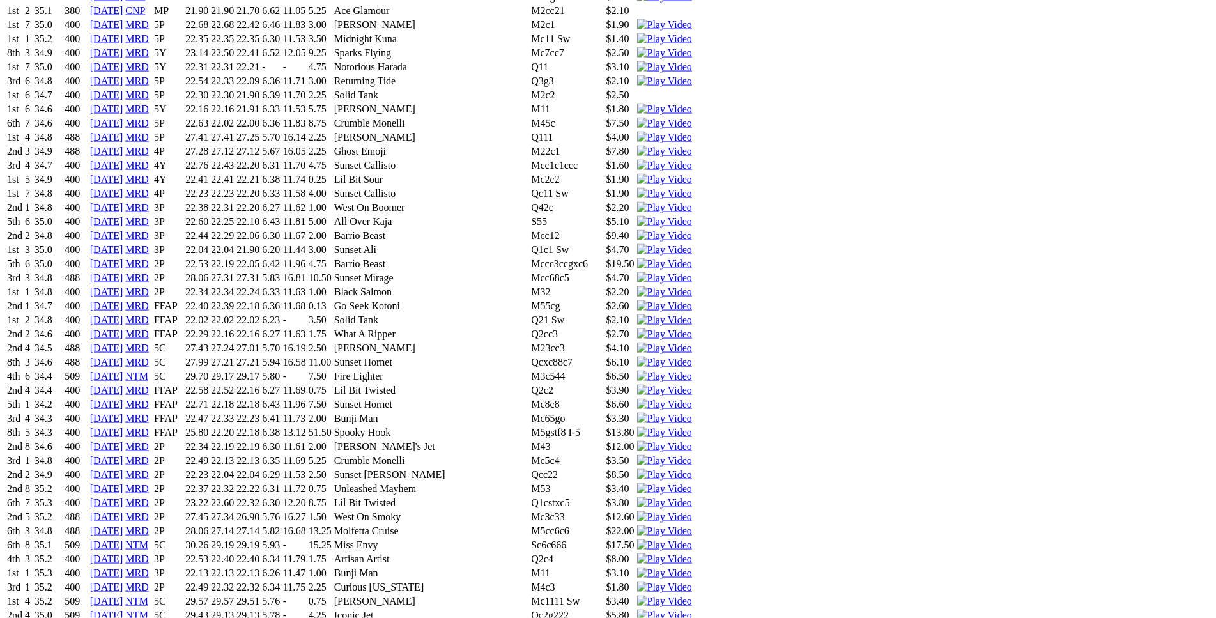
scroll to position [4555, 0]
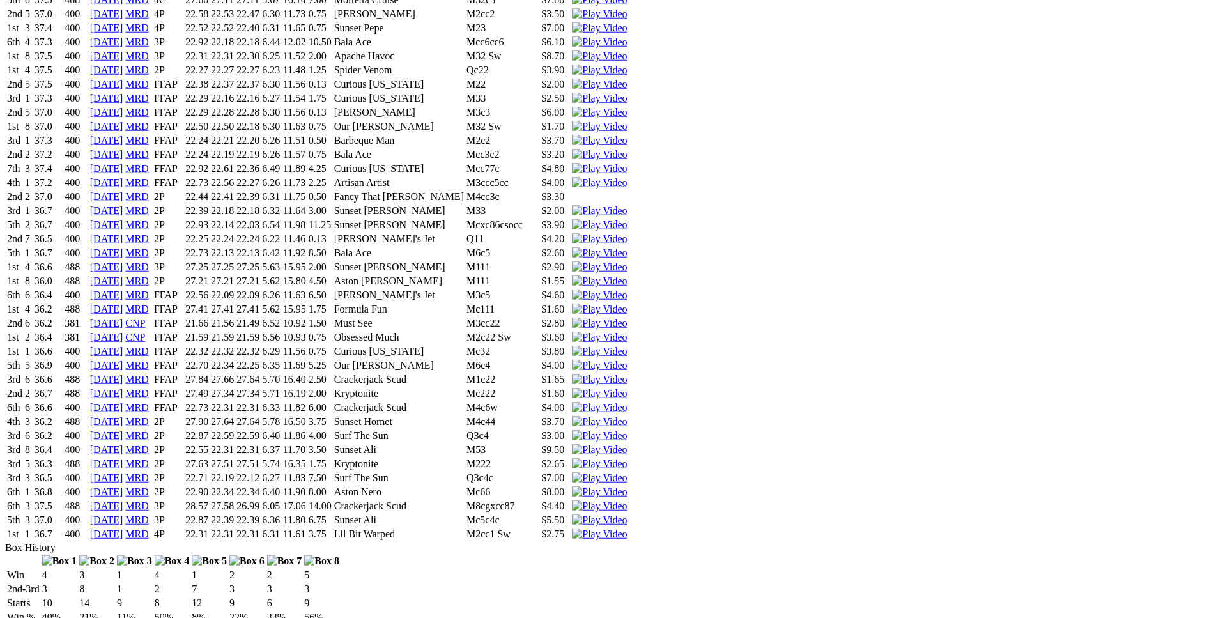
scroll to position [1948, 0]
drag, startPoint x: 332, startPoint y: 566, endPoint x: 732, endPoint y: 567, distance: 399.9
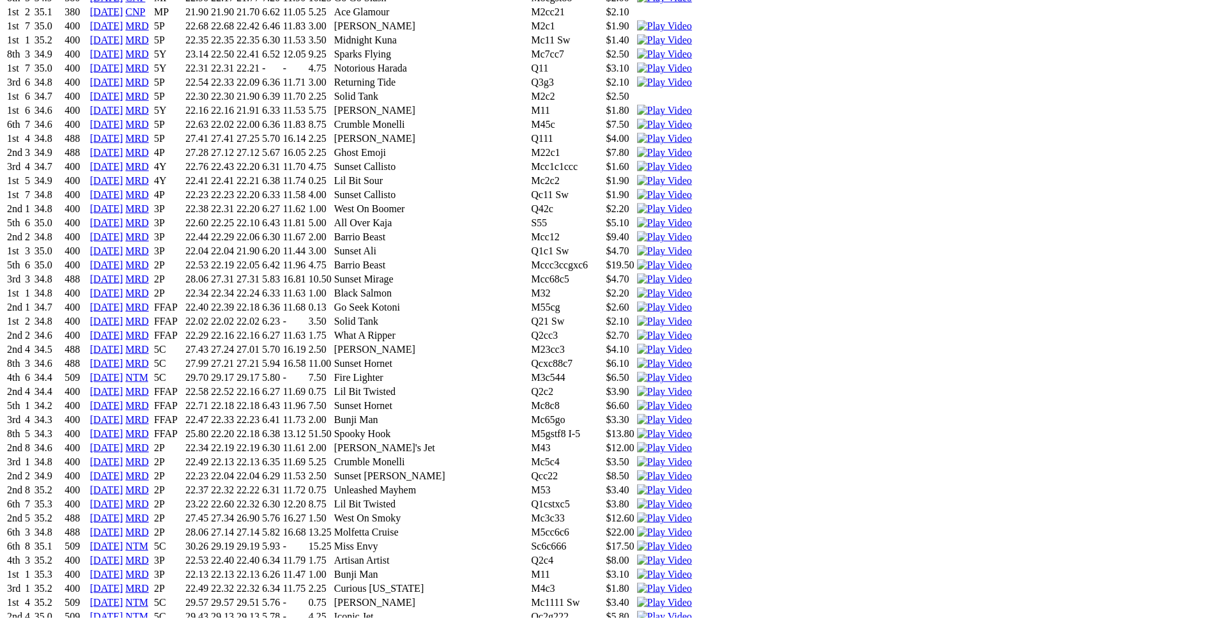
scroll to position [4554, 0]
drag, startPoint x: 323, startPoint y: 402, endPoint x: 698, endPoint y: 397, distance: 375.1
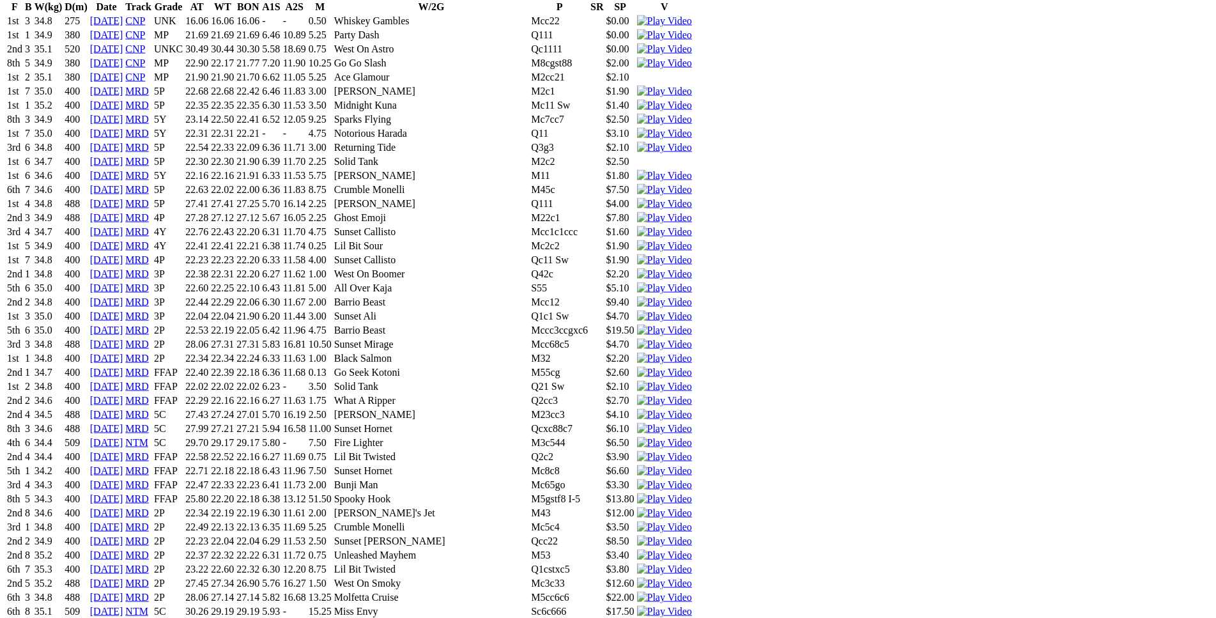
scroll to position [4488, 0]
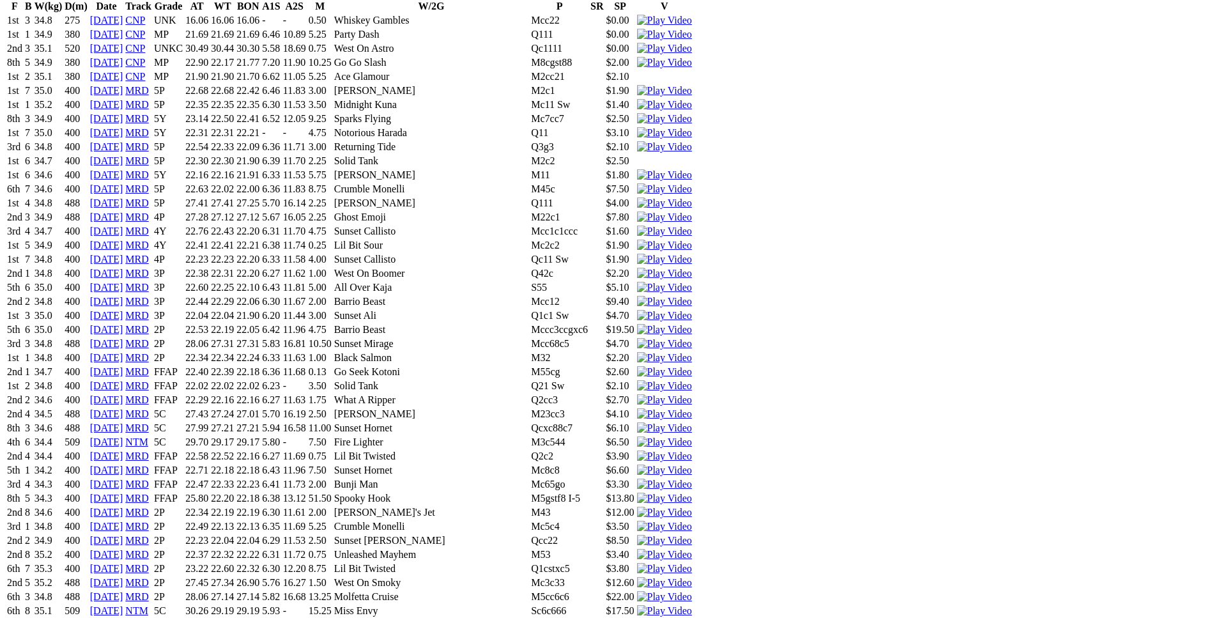
drag, startPoint x: 283, startPoint y: 312, endPoint x: 686, endPoint y: 309, distance: 402.5
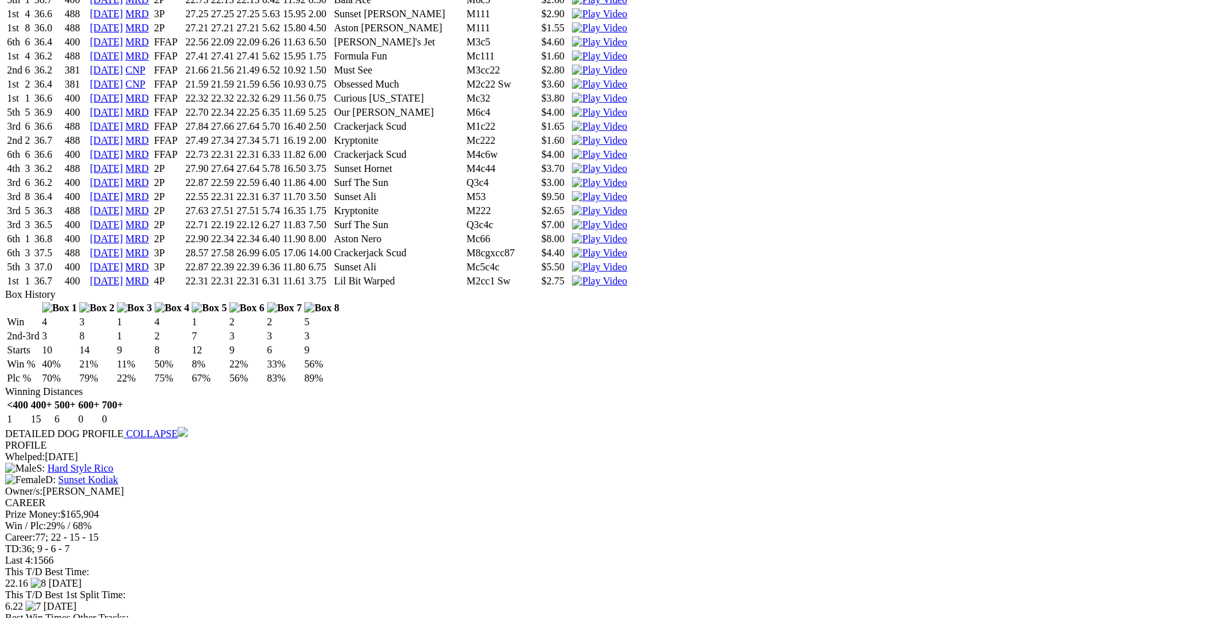
scroll to position [2207, 0]
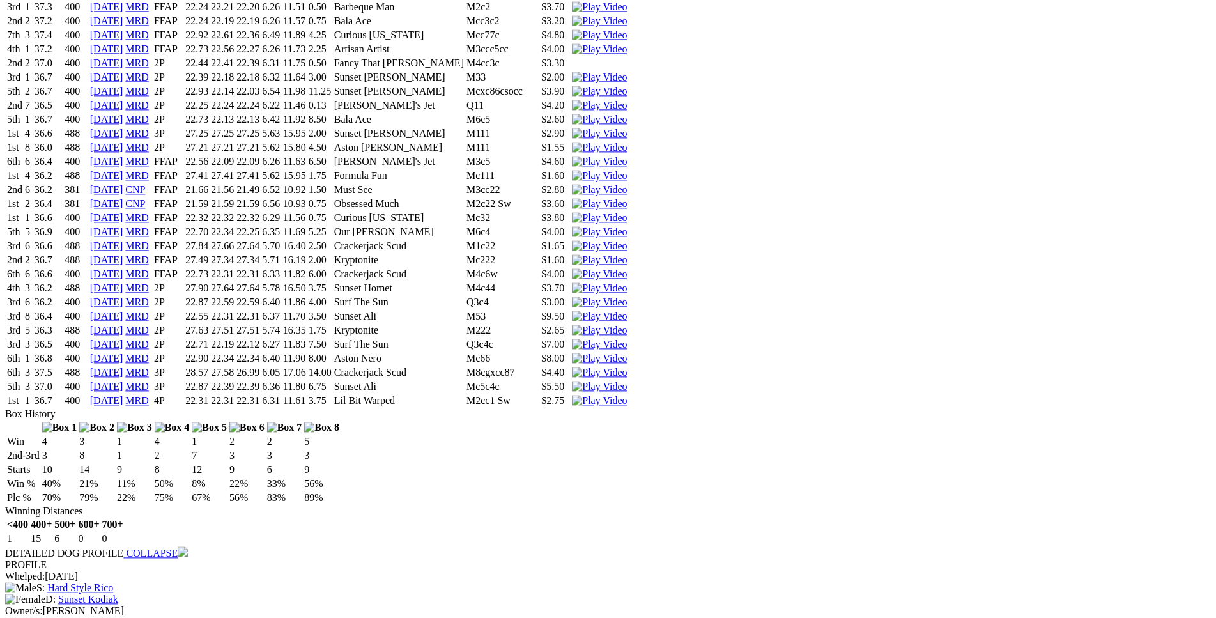
scroll to position [2078, 0]
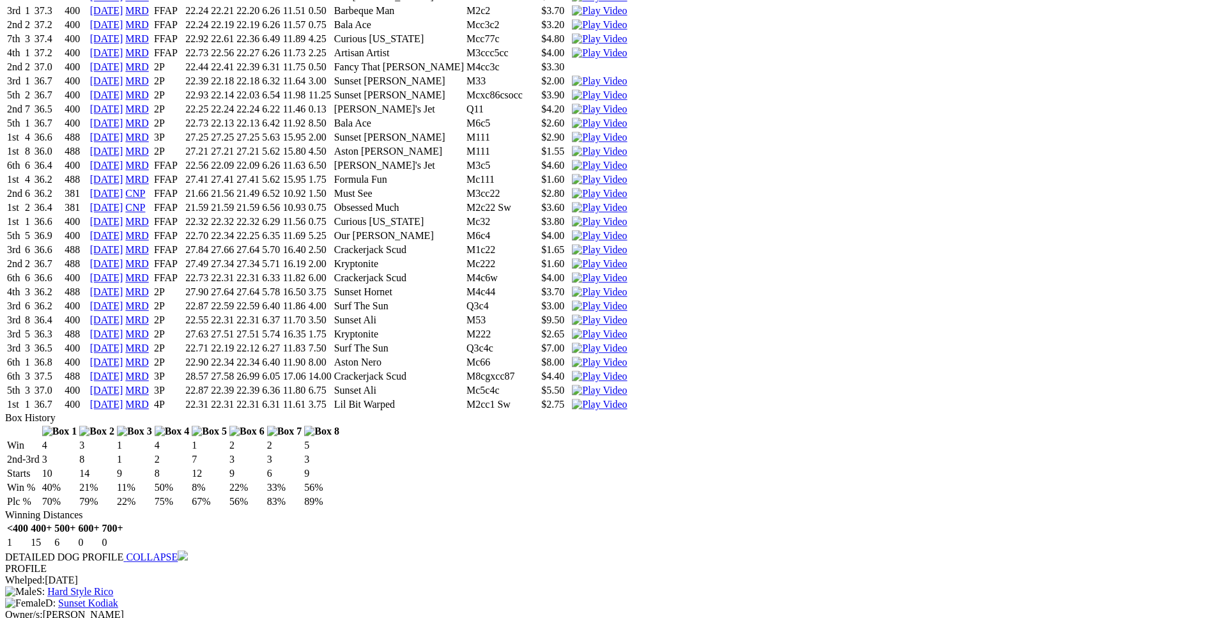
drag, startPoint x: 323, startPoint y: 358, endPoint x: 707, endPoint y: 357, distance: 384.0
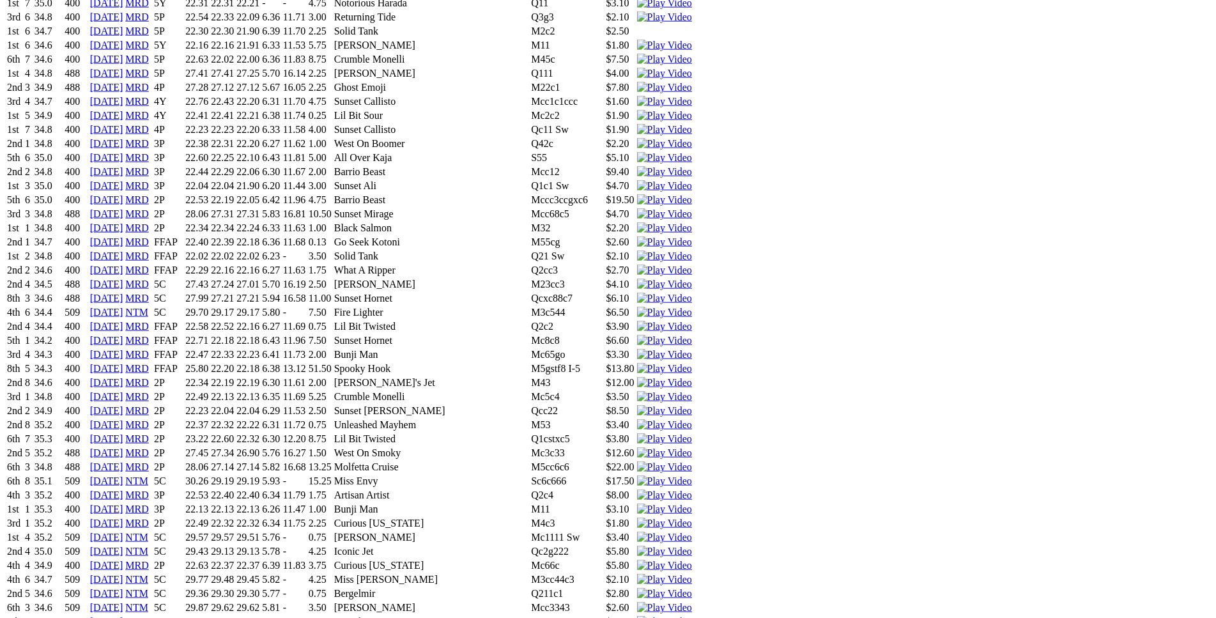
scroll to position [4619, 0]
drag, startPoint x: 329, startPoint y: 170, endPoint x: 705, endPoint y: 171, distance: 376.3
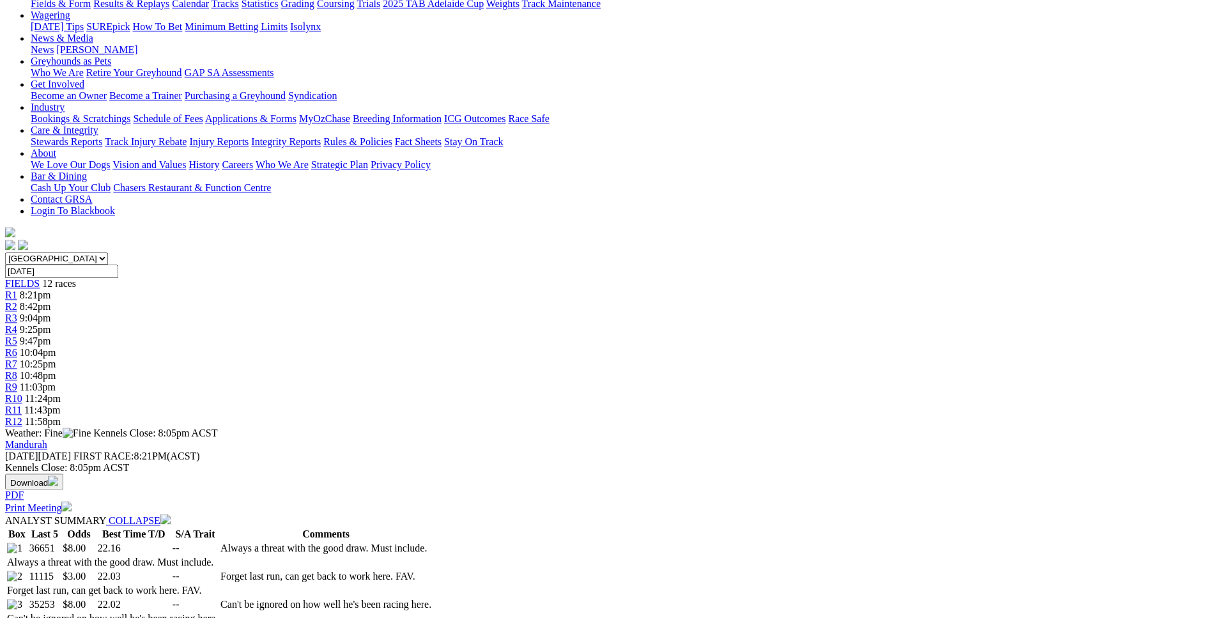
scroll to position [0, 0]
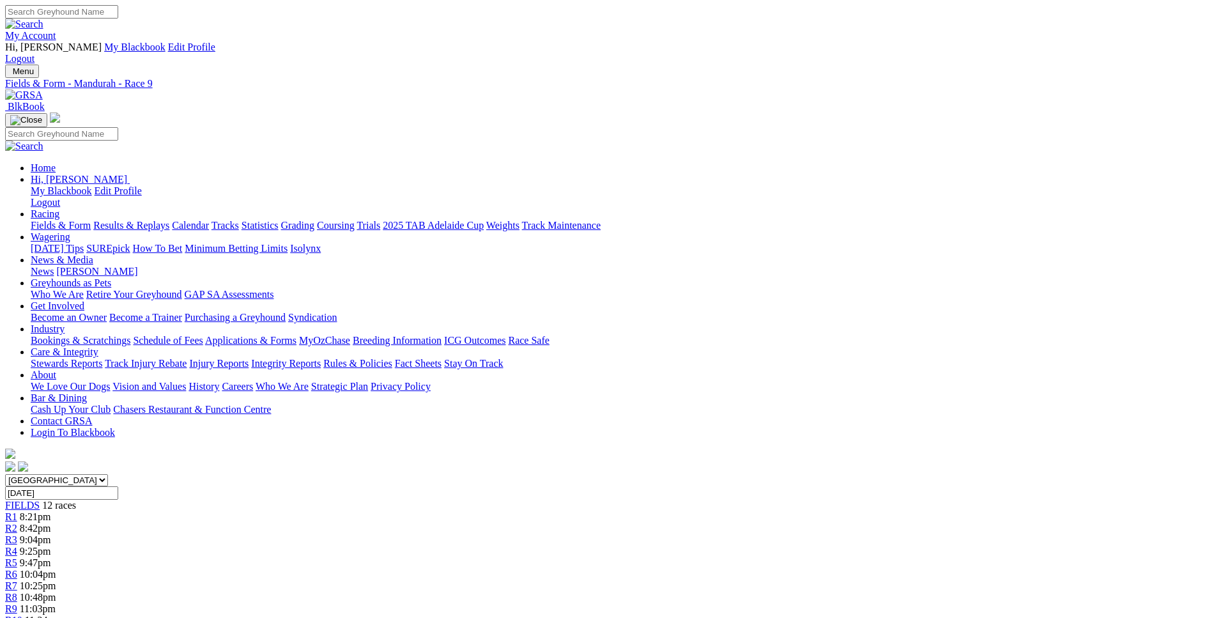
click at [22, 615] on link "R10" at bounding box center [13, 620] width 17 height 11
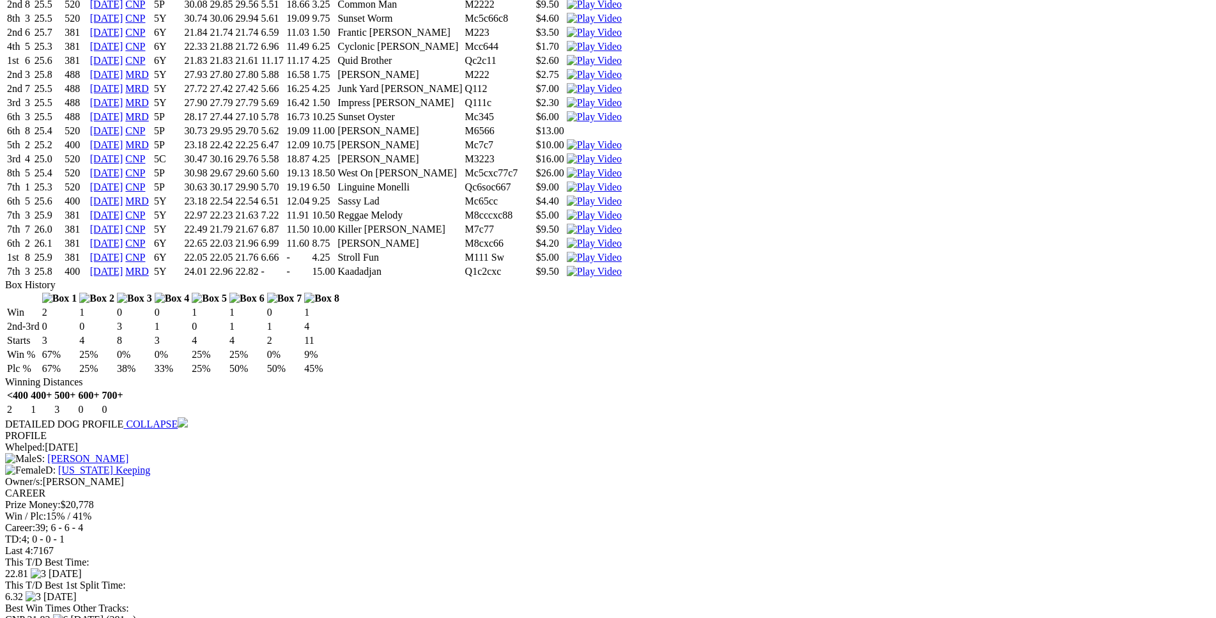
scroll to position [1760, 0]
drag, startPoint x: 194, startPoint y: 342, endPoint x: 746, endPoint y: 415, distance: 556.8
copy tbody "5th 7 33.7 520 21 Dec 24 WWP 4 30.35 29.57 29.26 5.74 18.64 11.00 Miss Zig Zag …"
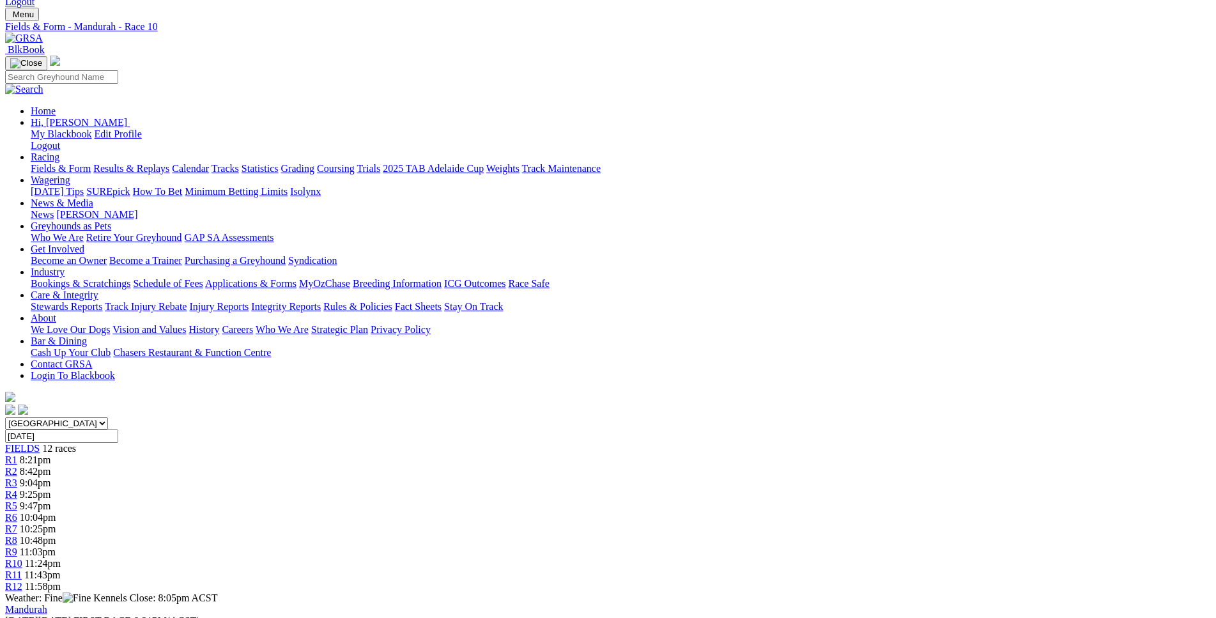
scroll to position [0, 0]
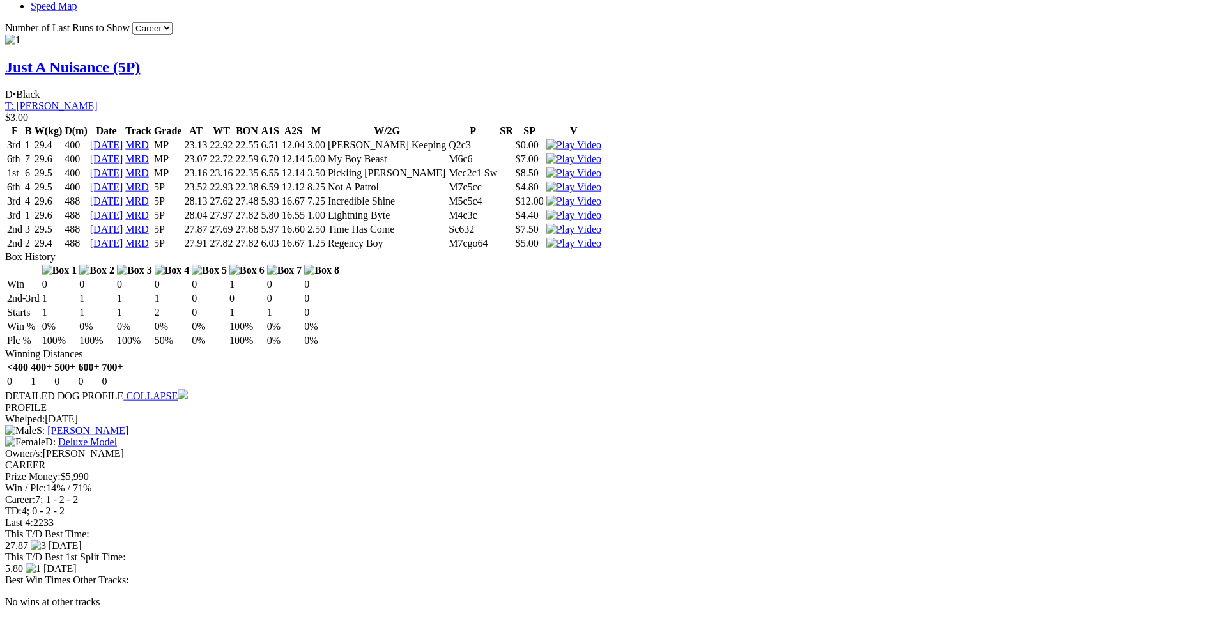
scroll to position [1238, 0]
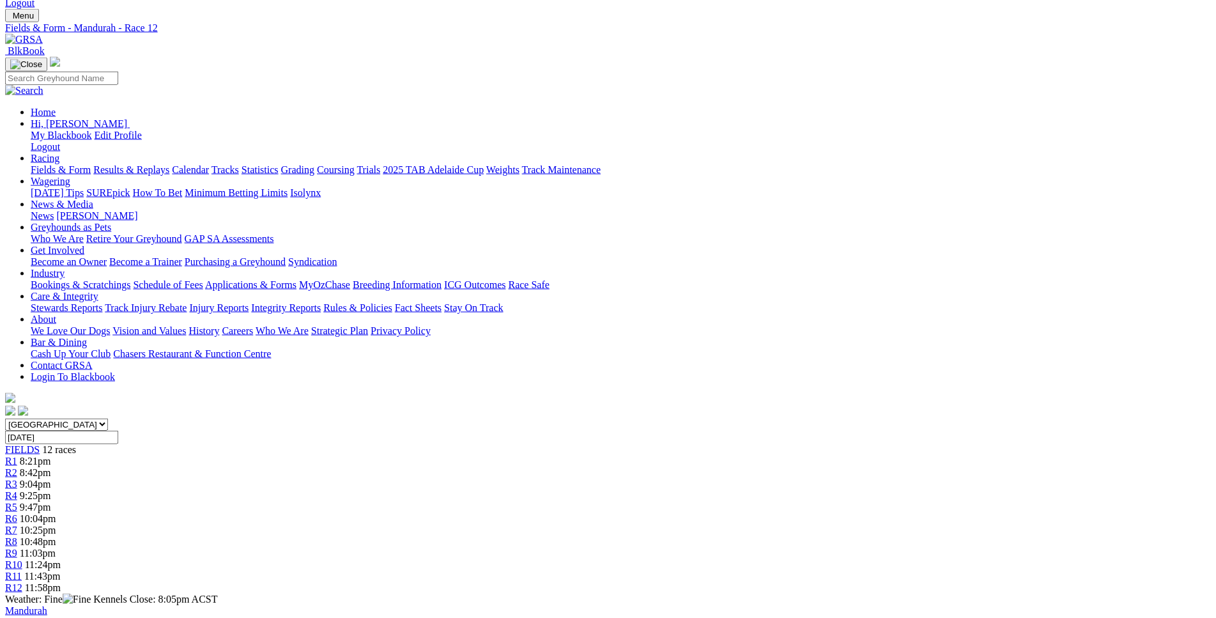
scroll to position [0, 0]
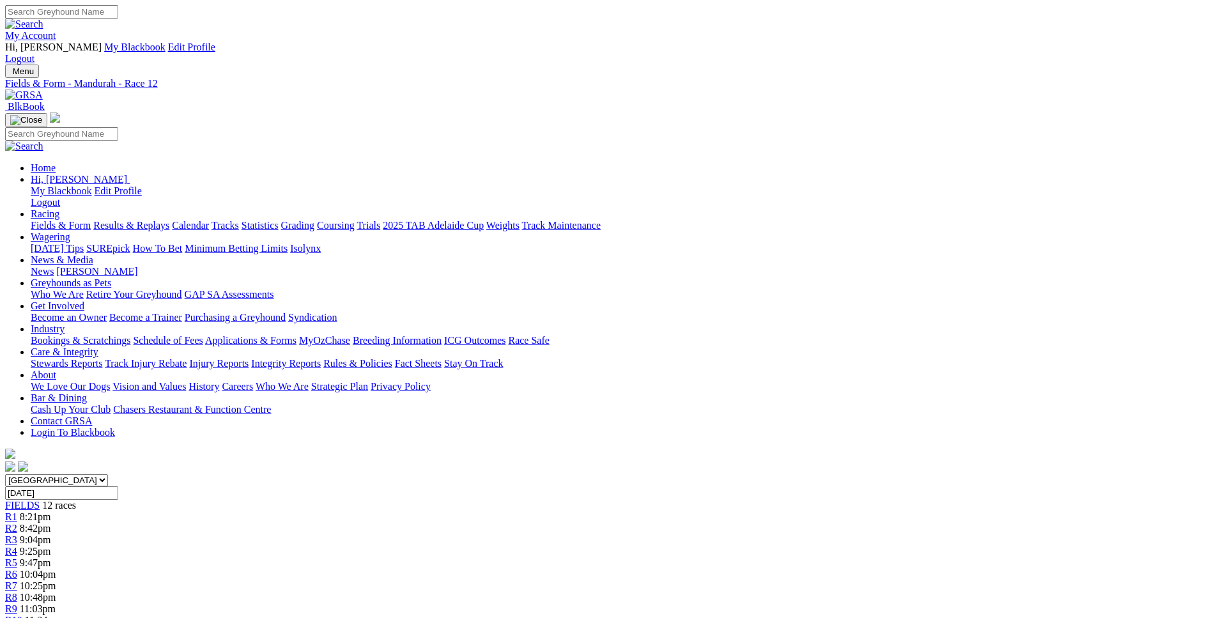
click at [56, 603] on span "11:03pm" at bounding box center [38, 608] width 36 height 11
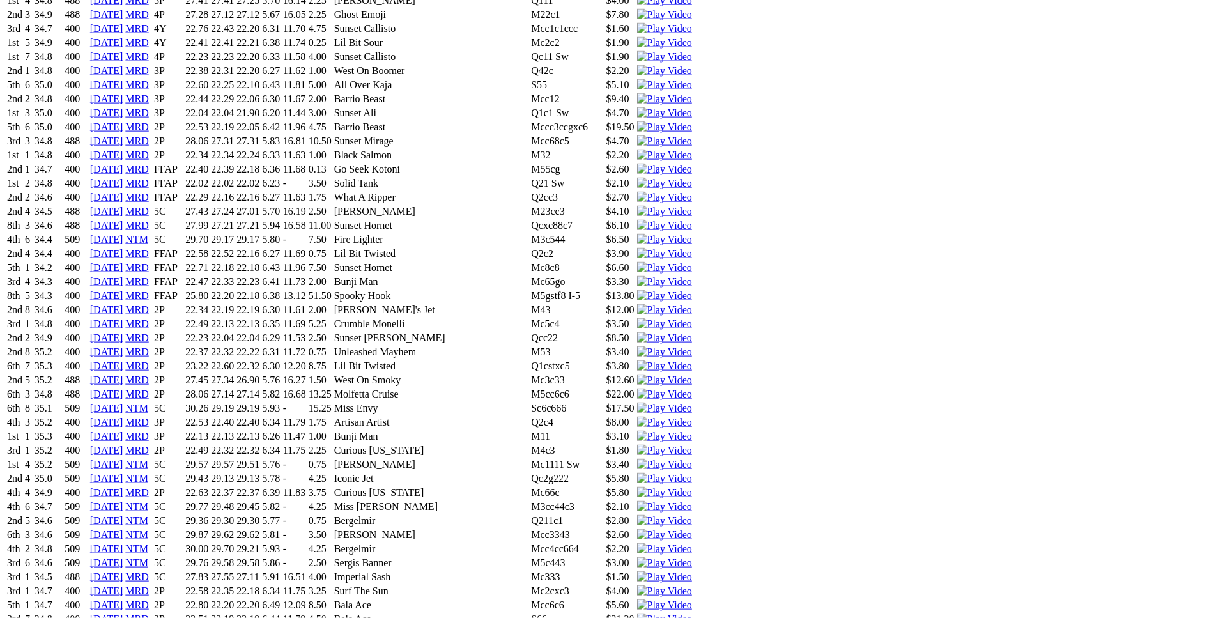
scroll to position [4691, 0]
drag, startPoint x: 323, startPoint y: 237, endPoint x: 657, endPoint y: 238, distance: 334.1
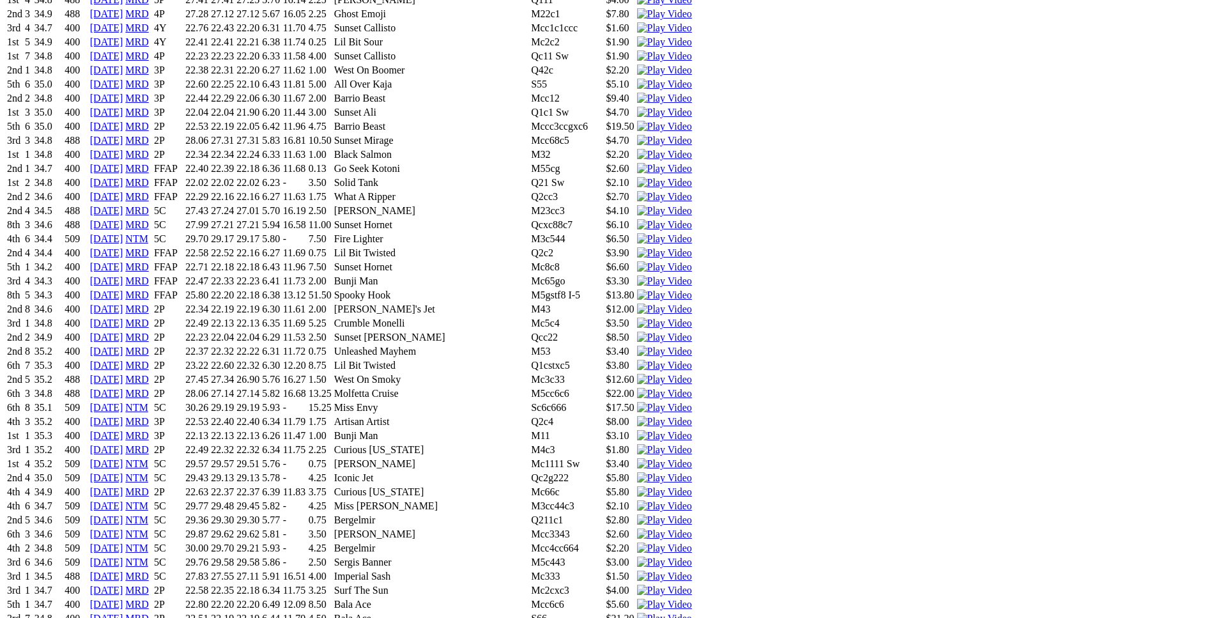
drag, startPoint x: 326, startPoint y: 263, endPoint x: 665, endPoint y: 266, distance: 338.6
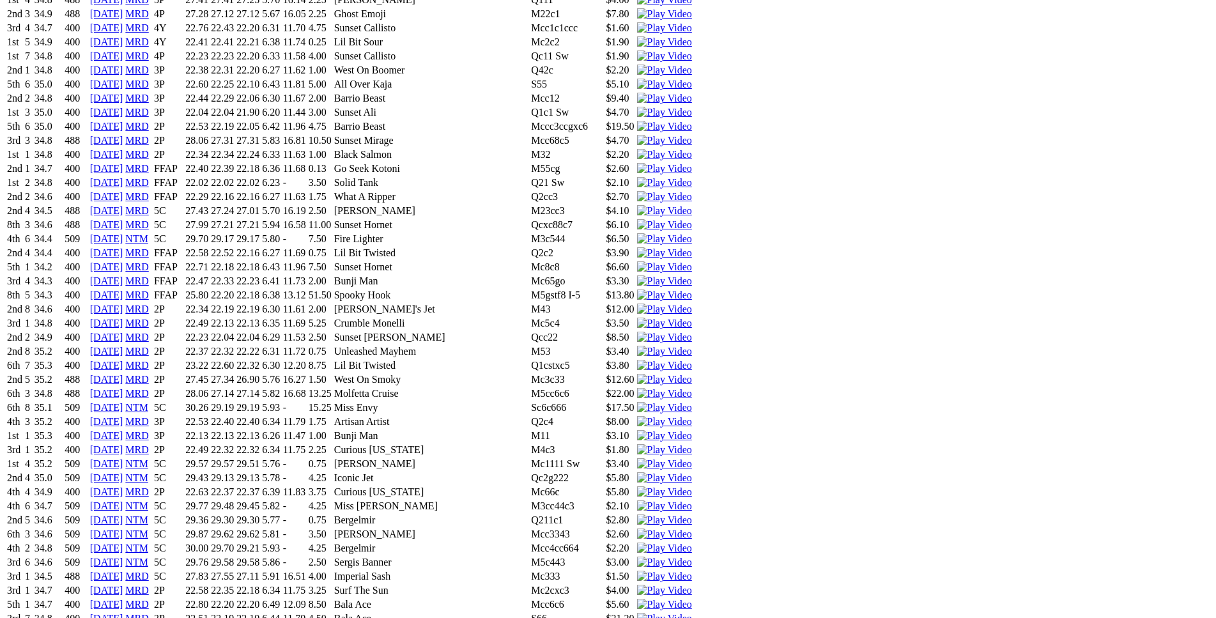
drag, startPoint x: 270, startPoint y: 264, endPoint x: 335, endPoint y: 263, distance: 65.2
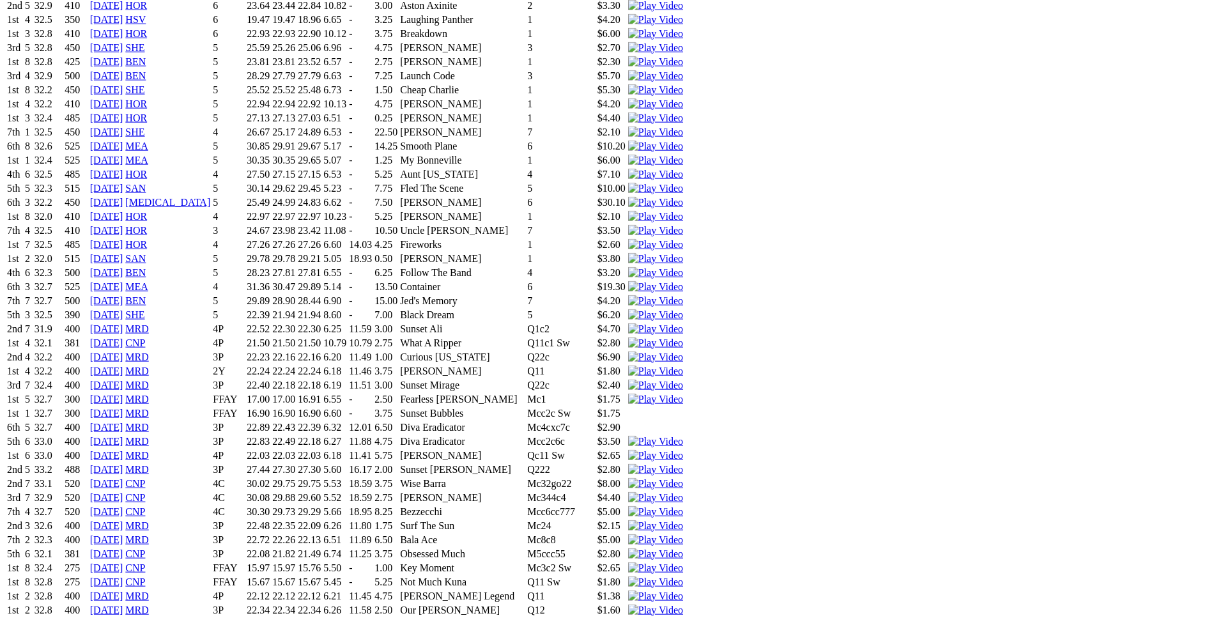
scroll to position [3259, 0]
drag, startPoint x: 316, startPoint y: 424, endPoint x: 767, endPoint y: 424, distance: 451.1
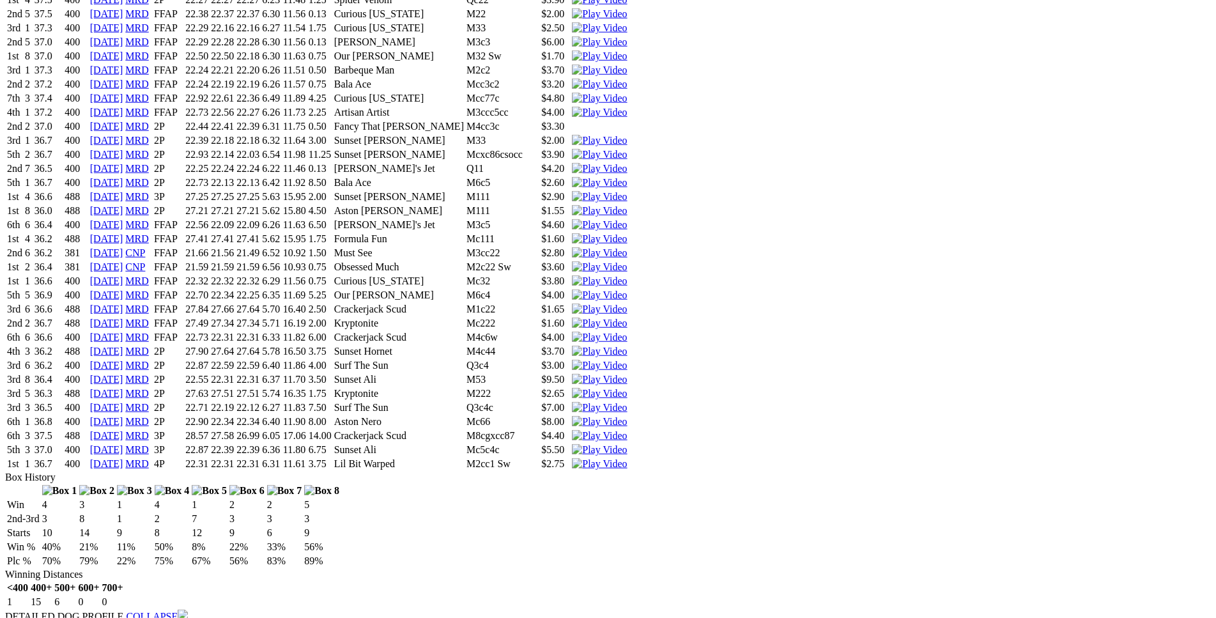
scroll to position [2020, 0]
drag, startPoint x: 322, startPoint y: 491, endPoint x: 675, endPoint y: 491, distance: 352.7
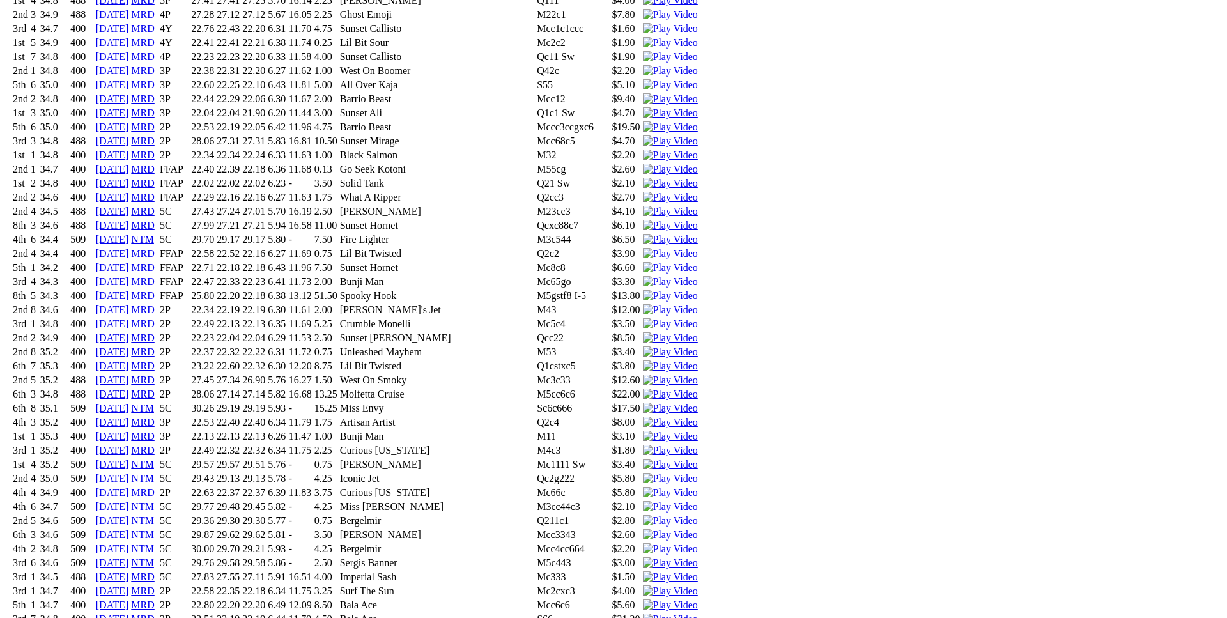
scroll to position [4691, 0]
